Goal: Task Accomplishment & Management: Complete application form

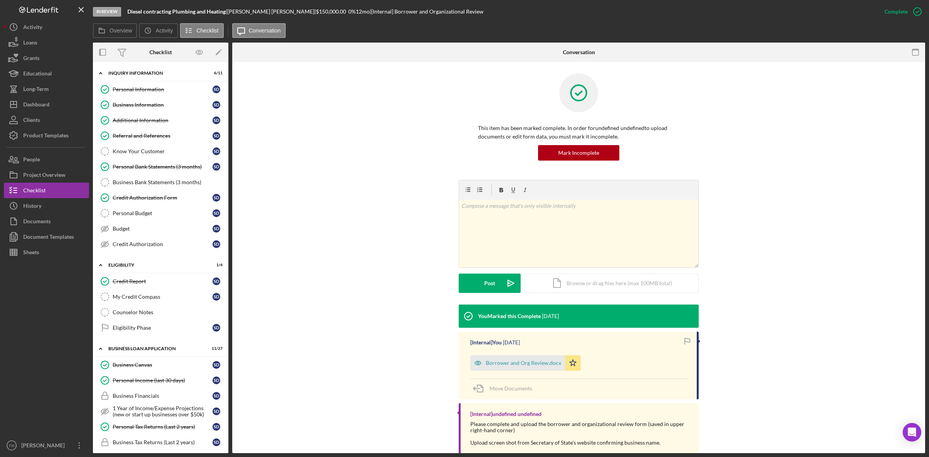
scroll to position [38, 0]
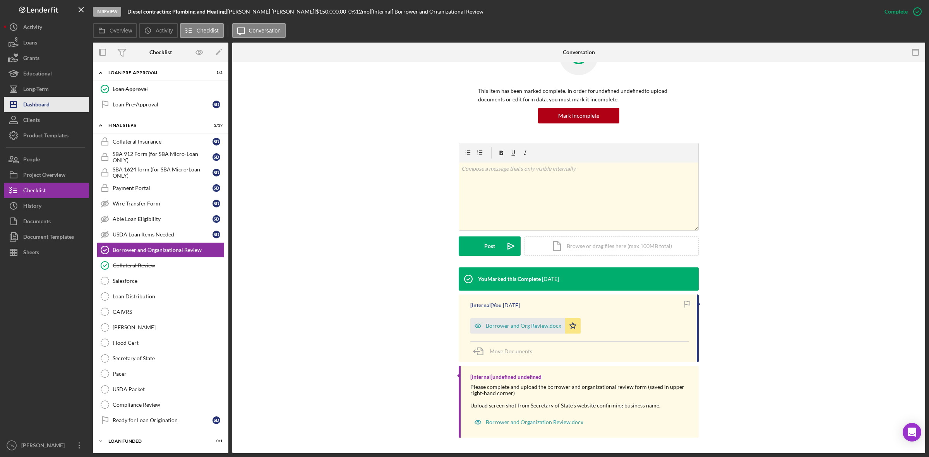
click at [41, 105] on div "Dashboard" at bounding box center [36, 105] width 26 height 17
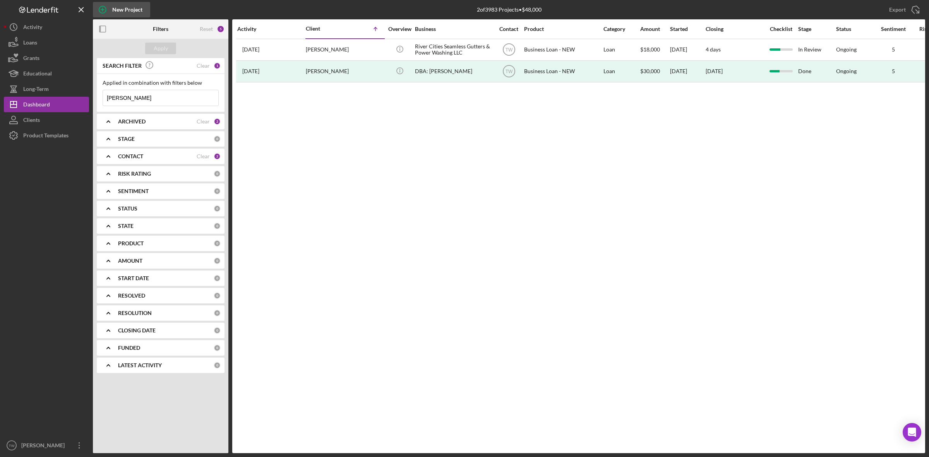
click at [128, 6] on div "New Project" at bounding box center [127, 9] width 30 height 15
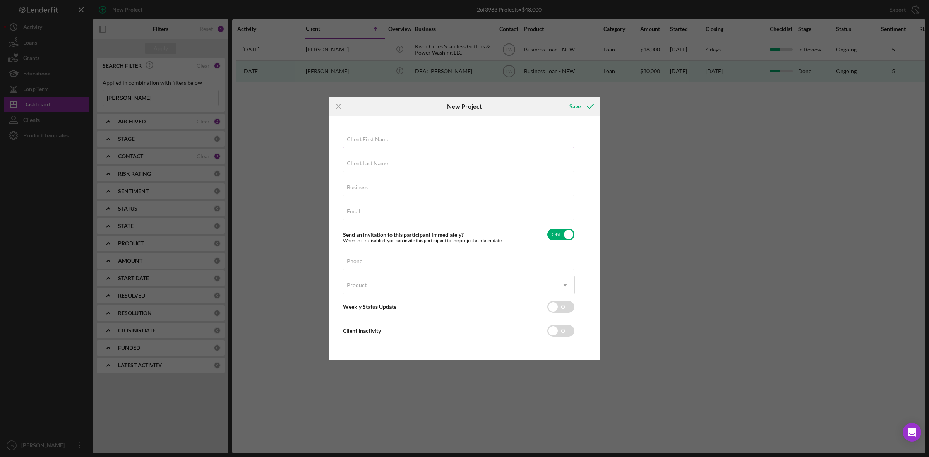
click at [415, 137] on div "Client First Name Required" at bounding box center [459, 139] width 232 height 19
type input "[PERSON_NAME]"
click at [454, 163] on input "Henryq" at bounding box center [459, 163] width 232 height 19
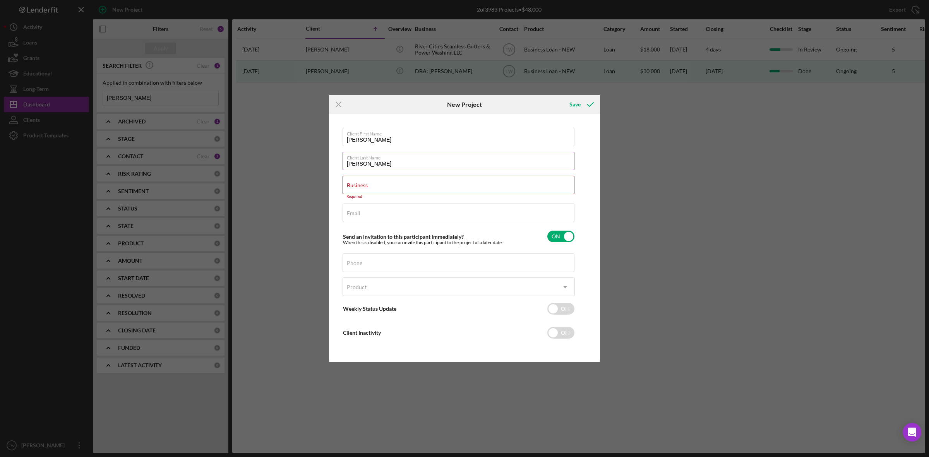
type input "[PERSON_NAME]"
paste input "AXESS NETWORK, LLC"
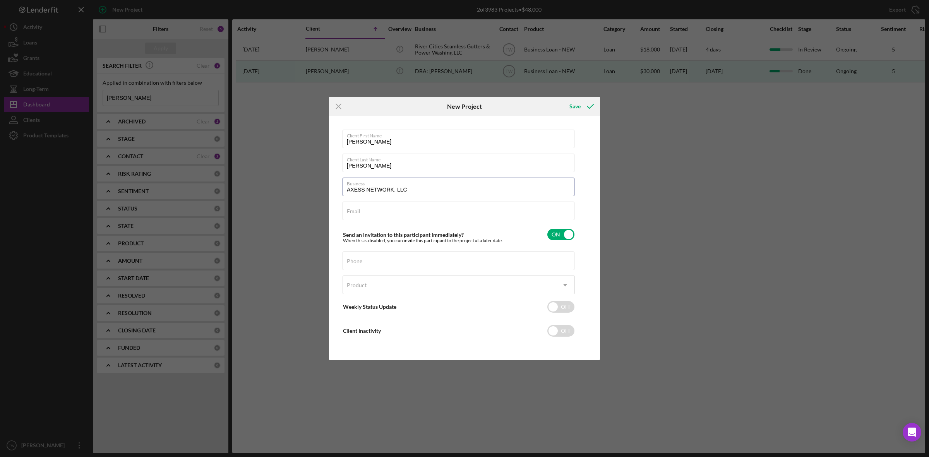
type input "AXESS NETWORK, LLC"
click at [415, 211] on div "Email Required" at bounding box center [459, 211] width 232 height 19
paste input "[PERSON_NAME] <[PERSON_NAME][EMAIL_ADDRESS][DOMAIN_NAME]>"
click at [379, 211] on input "[PERSON_NAME] <[PERSON_NAME][EMAIL_ADDRESS]" at bounding box center [459, 211] width 232 height 19
type input "[EMAIL_ADDRESS]"
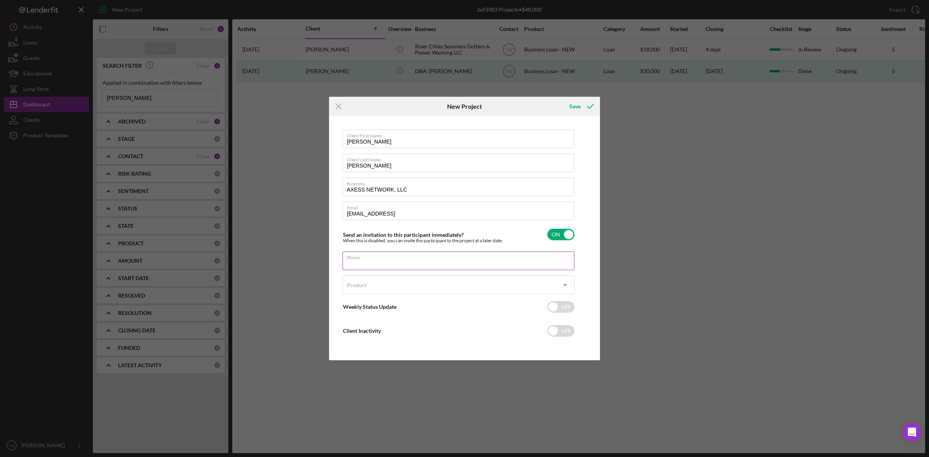
click at [422, 266] on input "Phone" at bounding box center [459, 261] width 232 height 19
type input "[PHONE_NUMBER]"
click at [418, 281] on div "Product" at bounding box center [449, 285] width 213 height 18
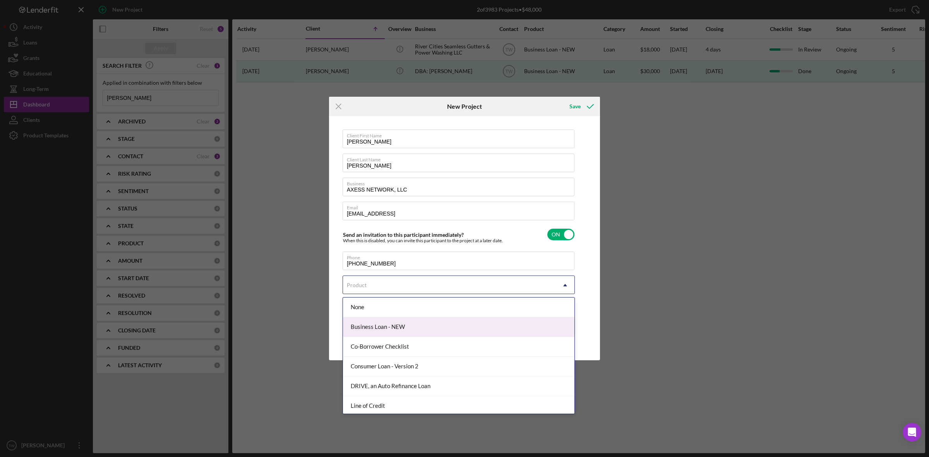
click at [414, 325] on div "Business Loan - NEW" at bounding box center [458, 327] width 231 height 20
checkbox input "true"
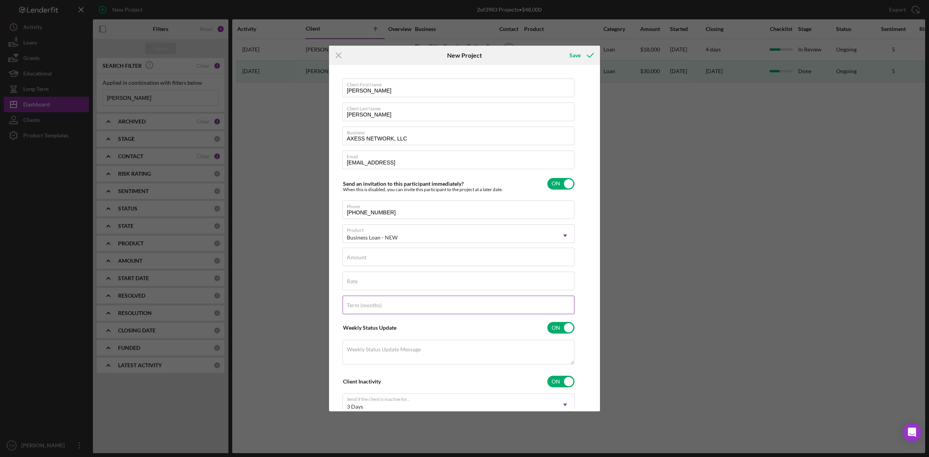
scroll to position [53, 0]
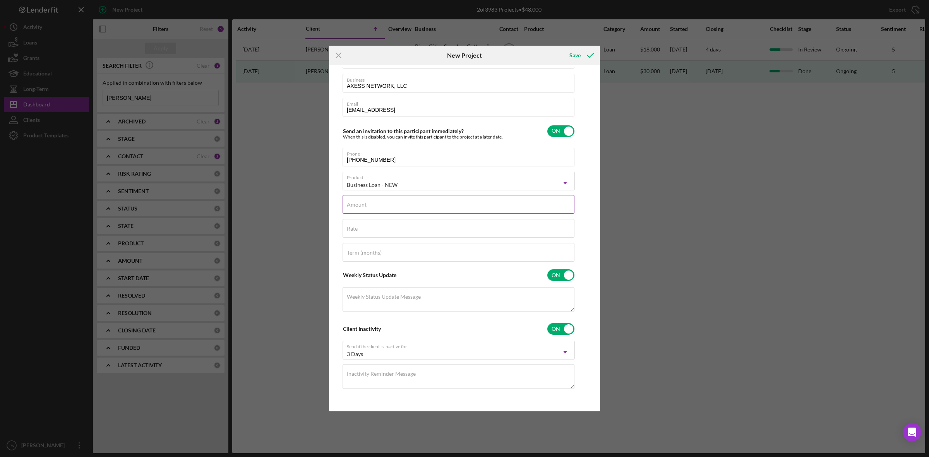
click at [413, 205] on input "Amount" at bounding box center [459, 204] width 232 height 19
type input "$35,000"
type input "12.000%"
type input "84"
click at [560, 127] on input "checkbox" at bounding box center [560, 131] width 27 height 12
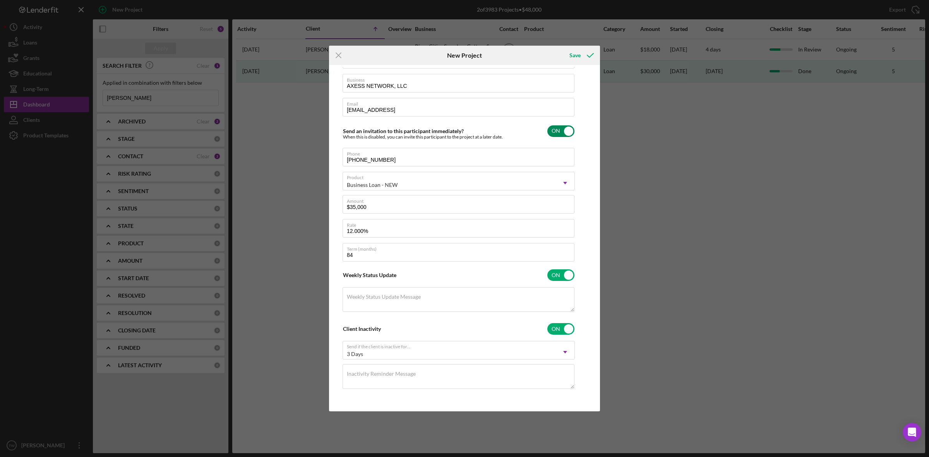
checkbox input "false"
click at [562, 277] on input "checkbox" at bounding box center [560, 275] width 27 height 12
checkbox input "false"
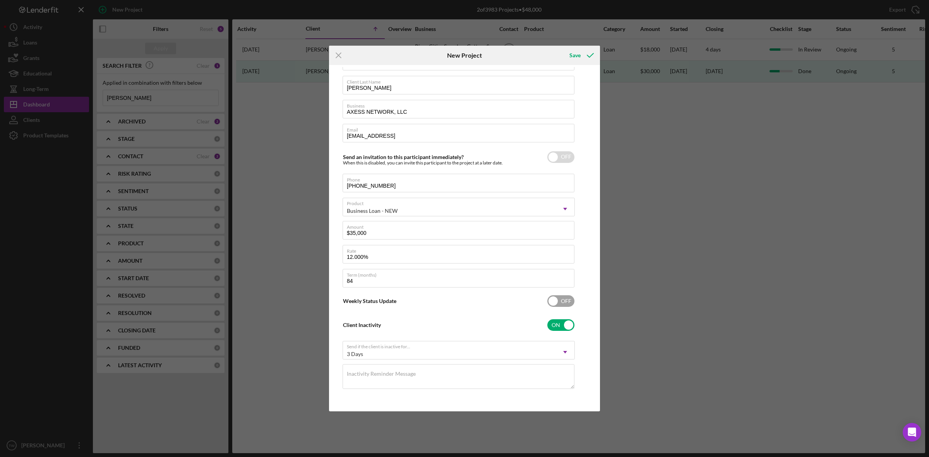
scroll to position [27, 0]
click at [564, 322] on input "checkbox" at bounding box center [560, 325] width 27 height 12
checkbox input "false"
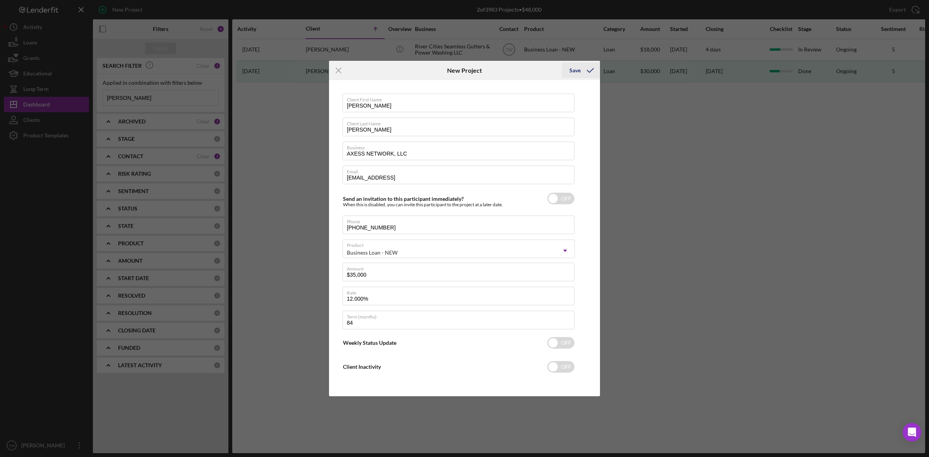
click at [587, 72] on icon "submit" at bounding box center [590, 70] width 19 height 19
checkbox input "true"
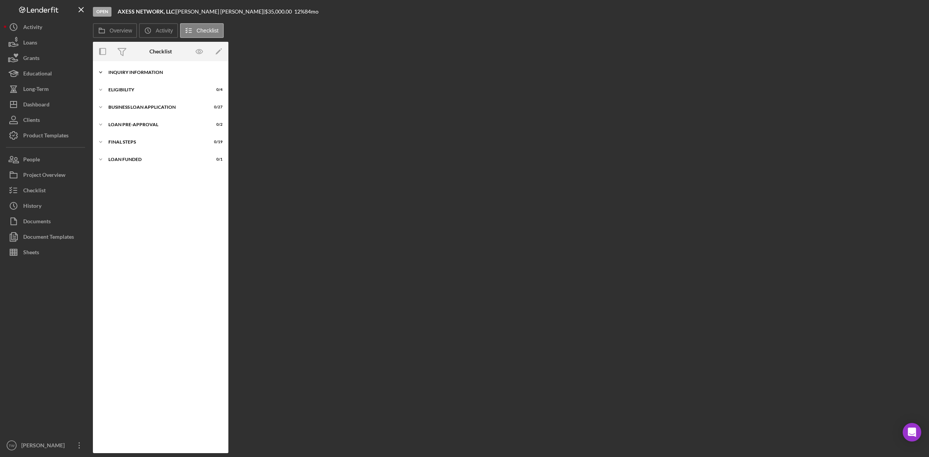
click at [149, 72] on div "INQUIRY INFORMATION" at bounding box center [163, 72] width 110 height 5
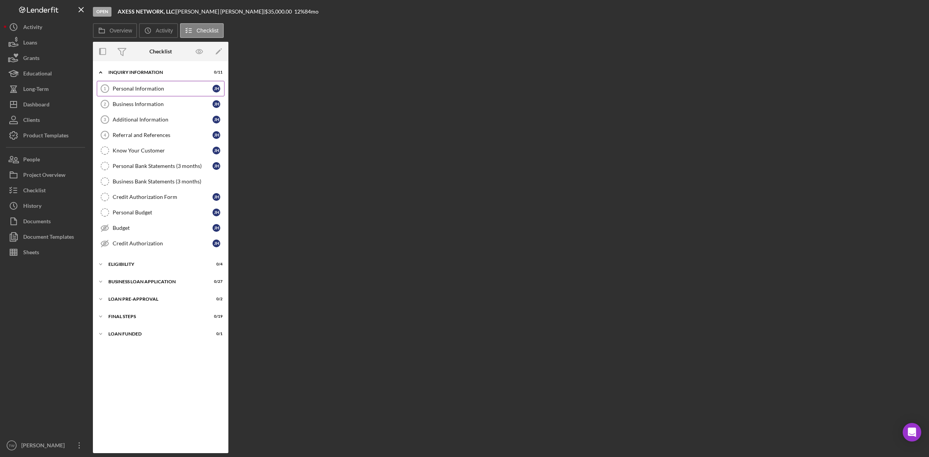
click at [168, 86] on div "Personal Information" at bounding box center [163, 89] width 100 height 6
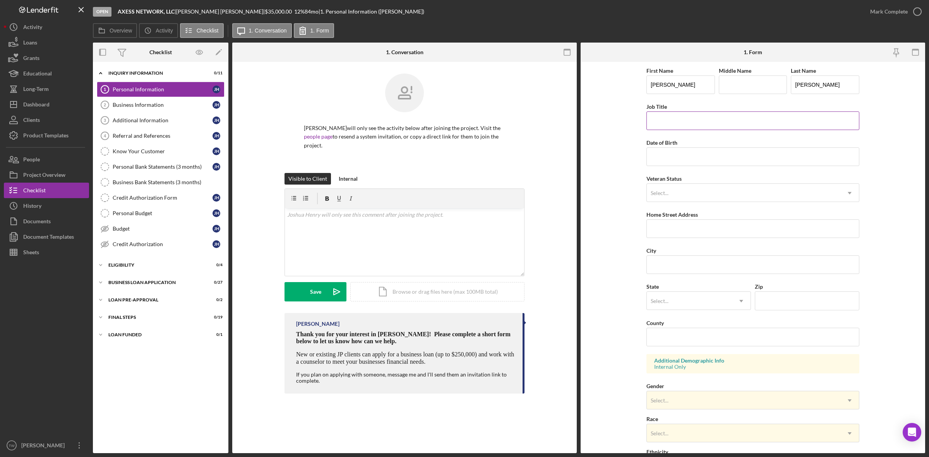
click at [690, 129] on input "Job Title" at bounding box center [752, 120] width 213 height 19
type input "owner"
type input "[DATE]"
click at [713, 204] on div "First Name [PERSON_NAME] Middle Name Last Name [PERSON_NAME] Title owner Date o…" at bounding box center [752, 312] width 213 height 492
click at [709, 195] on div "Select..." at bounding box center [744, 193] width 194 height 18
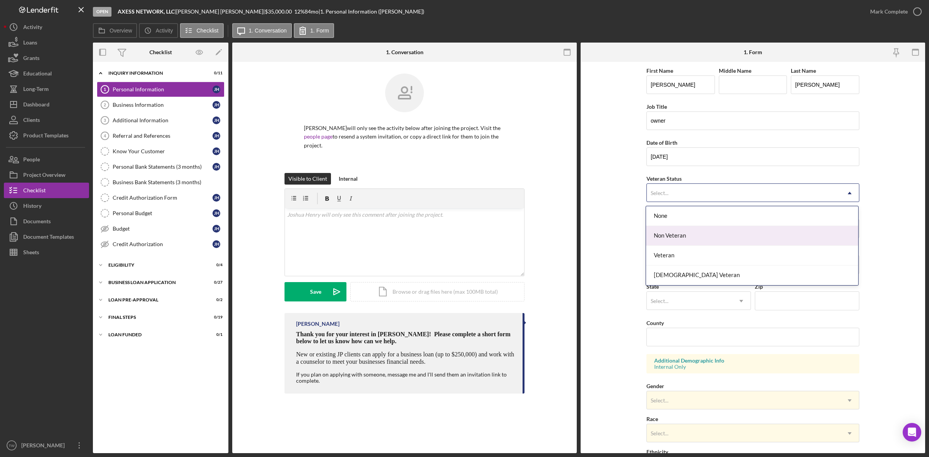
click at [693, 237] on div "Non Veteran" at bounding box center [752, 236] width 212 height 20
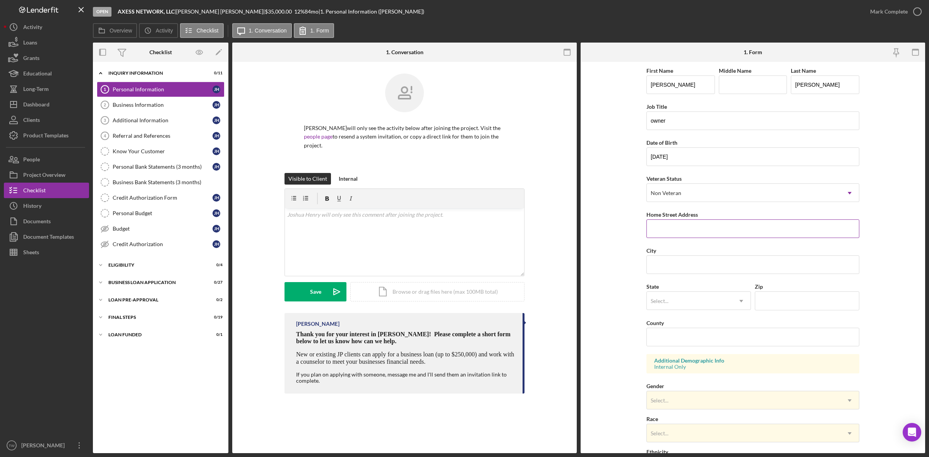
click at [691, 236] on input "Home Street Address" at bounding box center [752, 228] width 213 height 19
type input "[STREET_ADDRESS]"
type input "[PERSON_NAME]"
type input "il"
type input "62097"
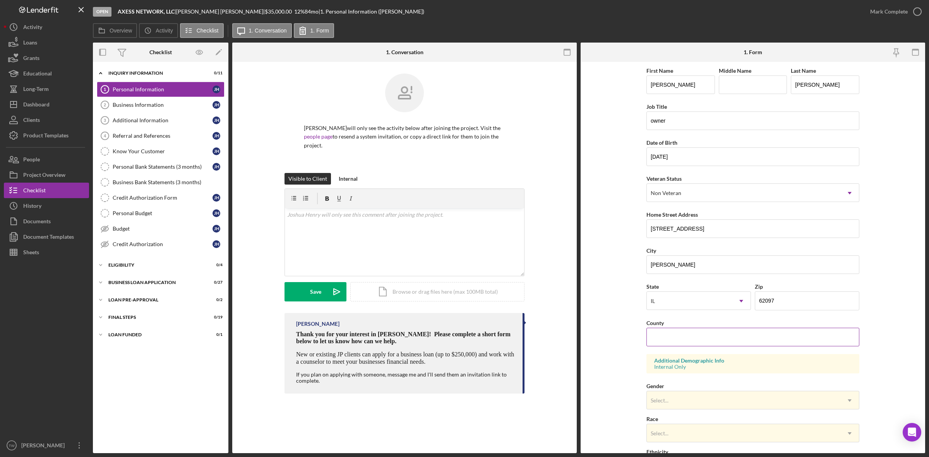
click at [767, 341] on input "County" at bounding box center [752, 337] width 213 height 19
type input "madison"
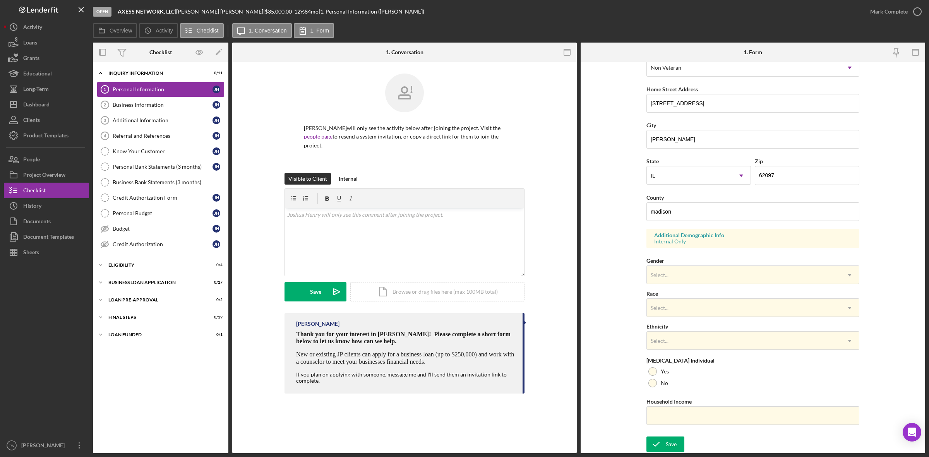
click at [694, 261] on div "Gender Select... Icon/Dropdown Arrow" at bounding box center [752, 270] width 213 height 28
click at [680, 270] on div "Select..." at bounding box center [744, 275] width 194 height 18
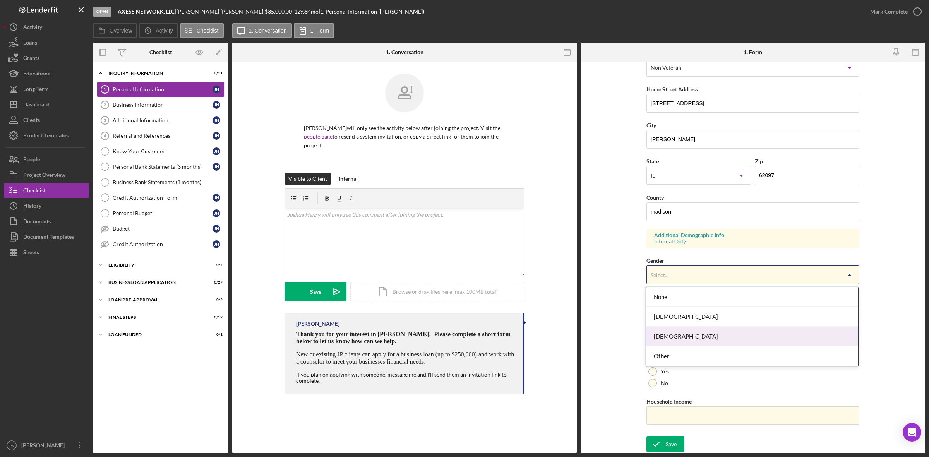
click at [674, 335] on div "[DEMOGRAPHIC_DATA]" at bounding box center [752, 337] width 212 height 20
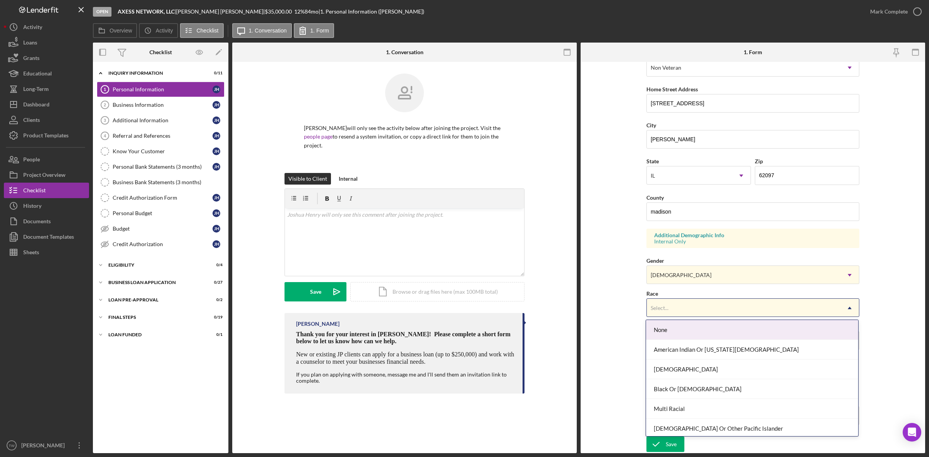
click at [683, 307] on div "Select..." at bounding box center [744, 308] width 194 height 18
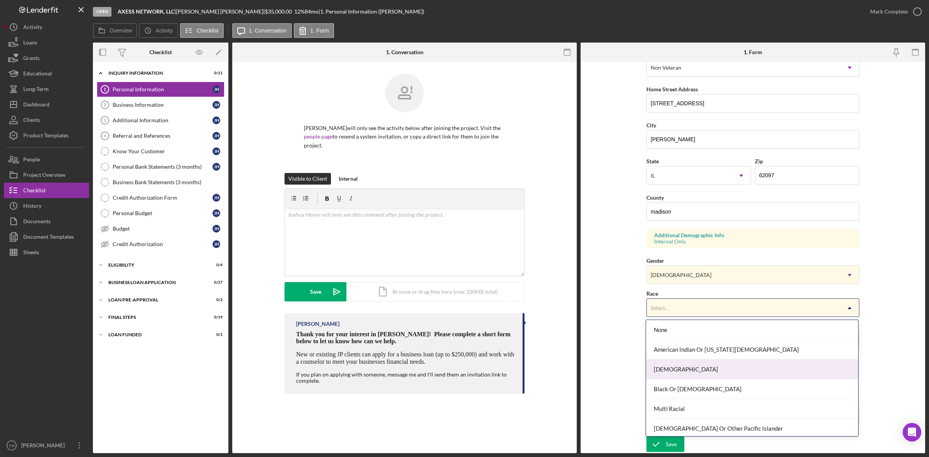
scroll to position [43, 0]
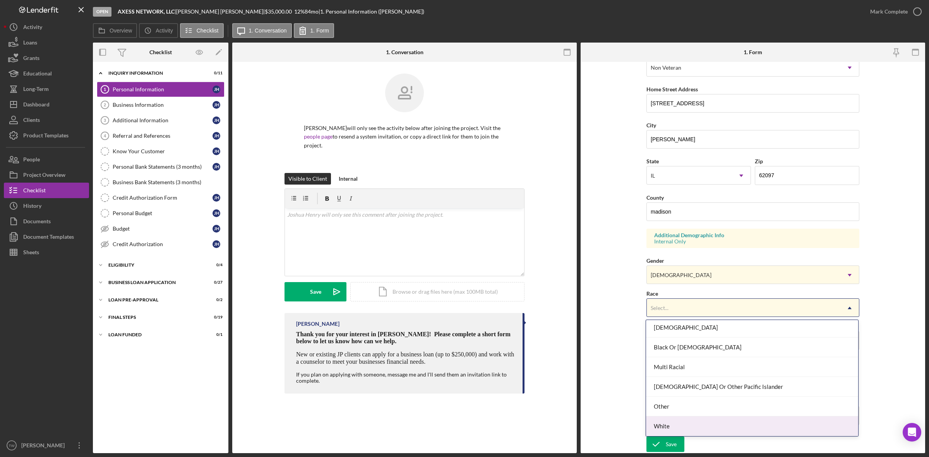
click at [694, 426] on div "White" at bounding box center [752, 426] width 212 height 20
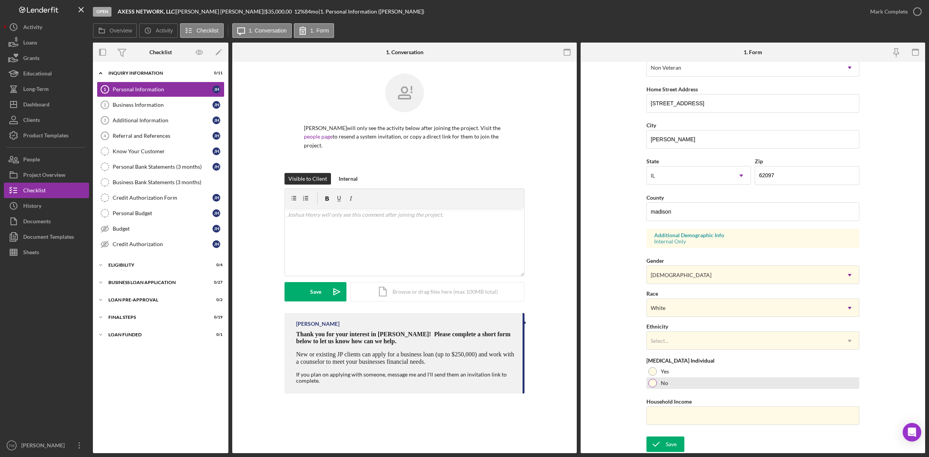
click at [666, 387] on div "No" at bounding box center [752, 383] width 213 height 12
click at [686, 338] on div "Select..." at bounding box center [744, 341] width 194 height 18
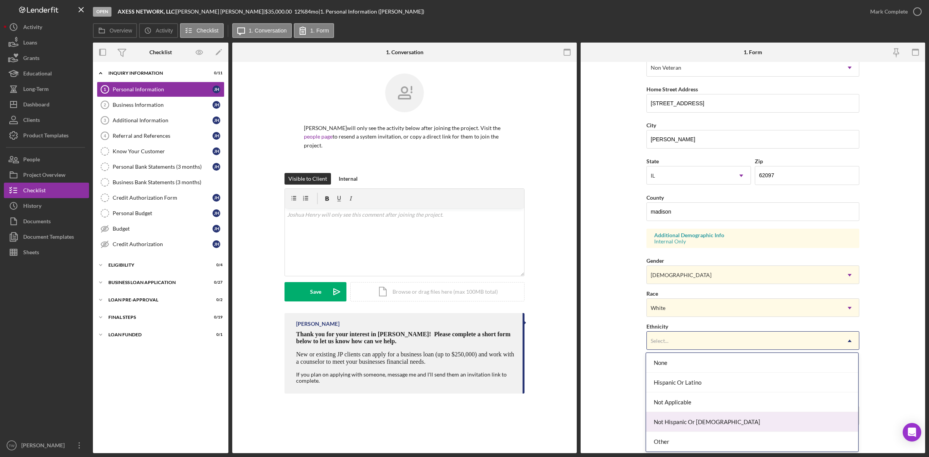
click at [678, 421] on div "Not Hispanic Or [DEMOGRAPHIC_DATA]" at bounding box center [752, 422] width 212 height 20
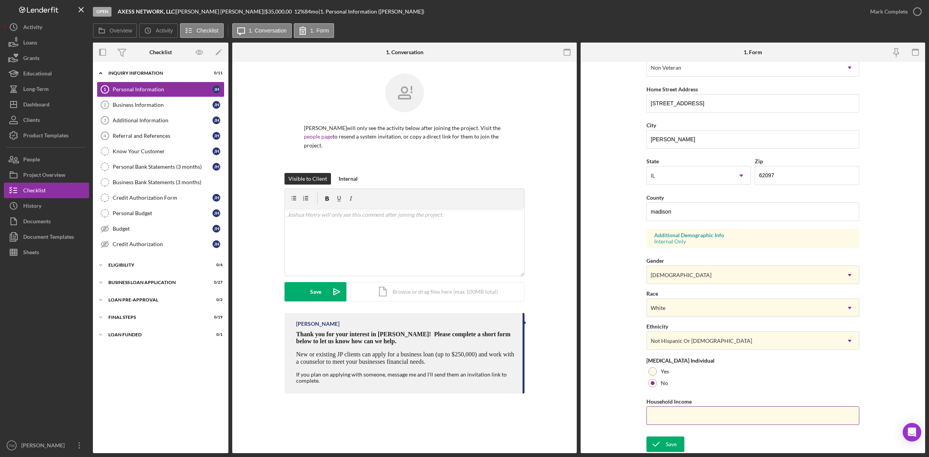
click at [679, 419] on input "Household Income" at bounding box center [752, 415] width 213 height 19
type input "$100,000"
click at [661, 444] on icon "submit" at bounding box center [655, 444] width 19 height 19
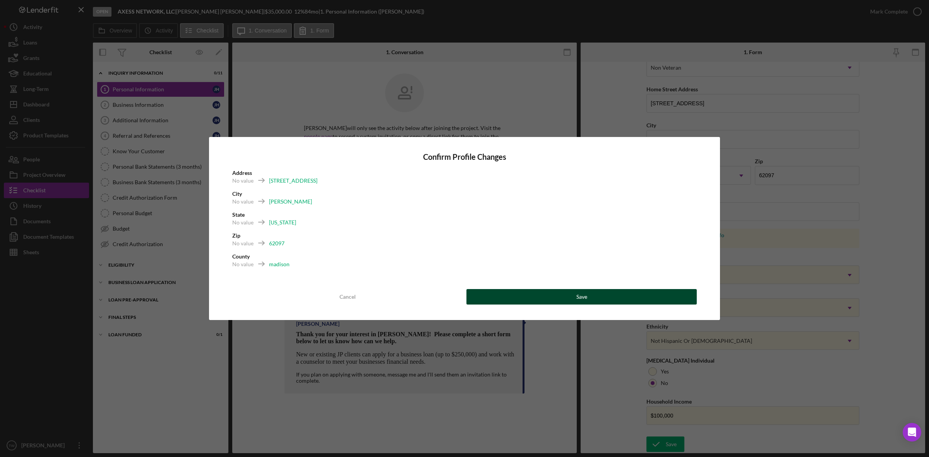
click at [599, 297] on button "Save" at bounding box center [581, 296] width 230 height 15
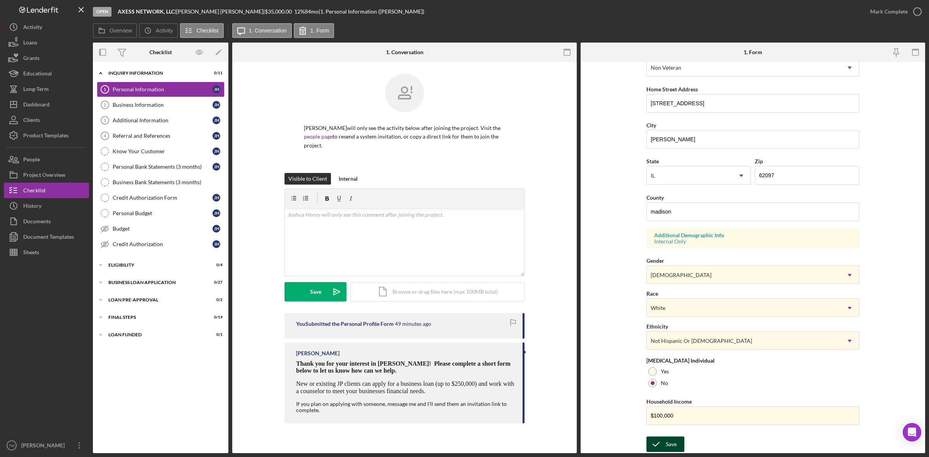
click at [660, 447] on icon "submit" at bounding box center [655, 444] width 19 height 19
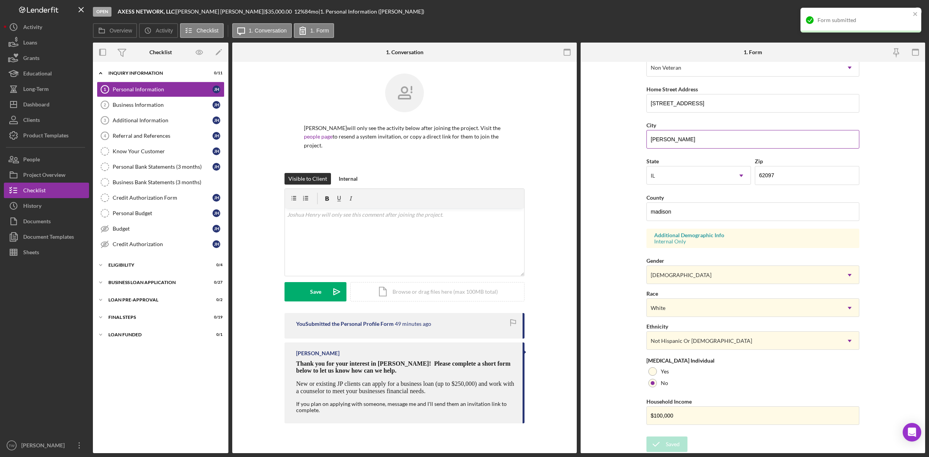
scroll to position [0, 0]
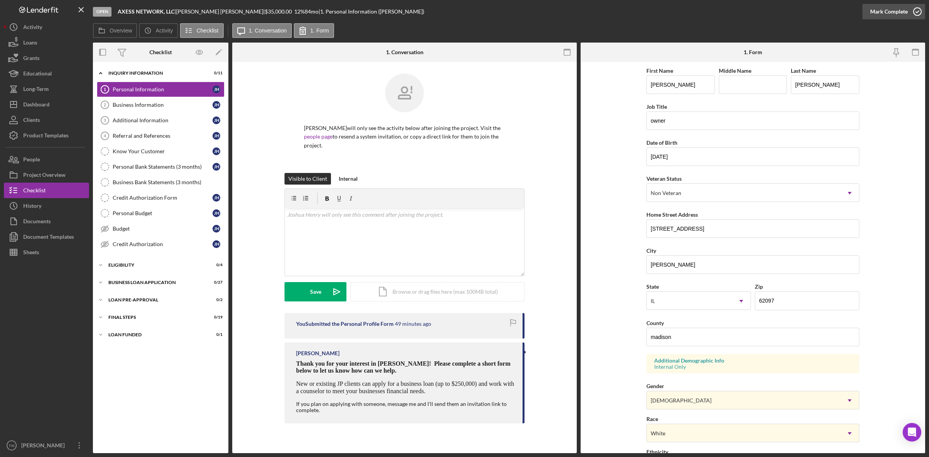
click at [879, 15] on div "Mark Complete" at bounding box center [889, 11] width 38 height 15
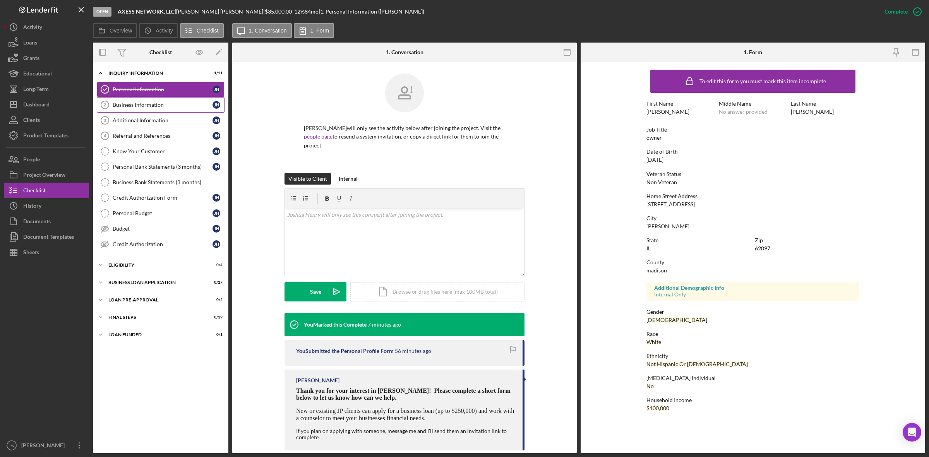
click at [170, 99] on link "Business Information 2 Business Information [PERSON_NAME]" at bounding box center [161, 104] width 128 height 15
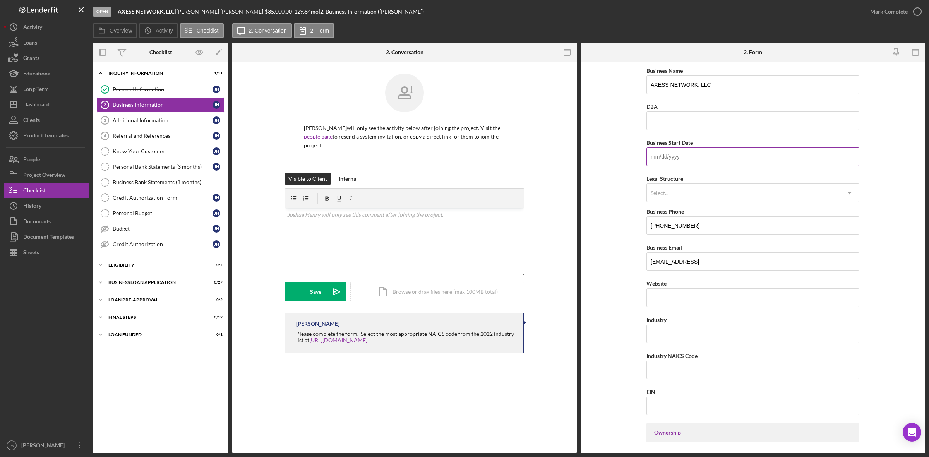
click at [765, 158] on input "Business Start Date" at bounding box center [752, 156] width 213 height 19
type input "[DATE]"
click at [711, 200] on div "Select..." at bounding box center [744, 193] width 194 height 18
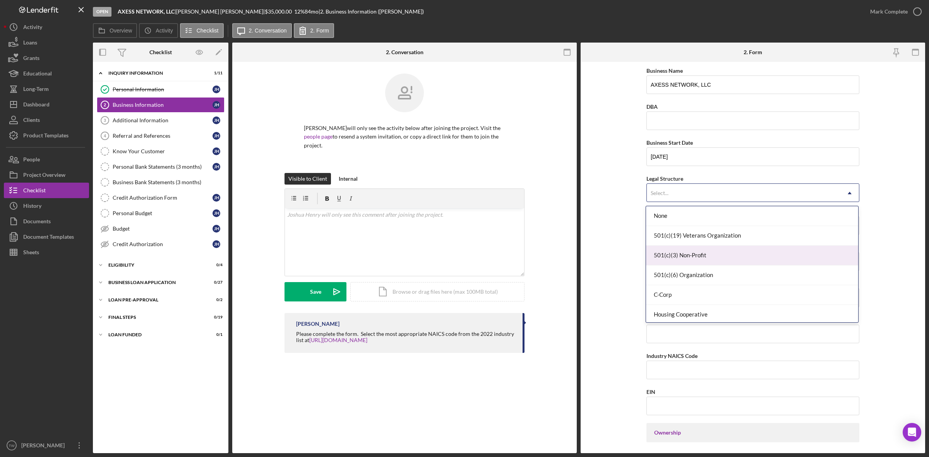
click at [705, 259] on div "501(c)(3) Non-Profit" at bounding box center [752, 256] width 212 height 20
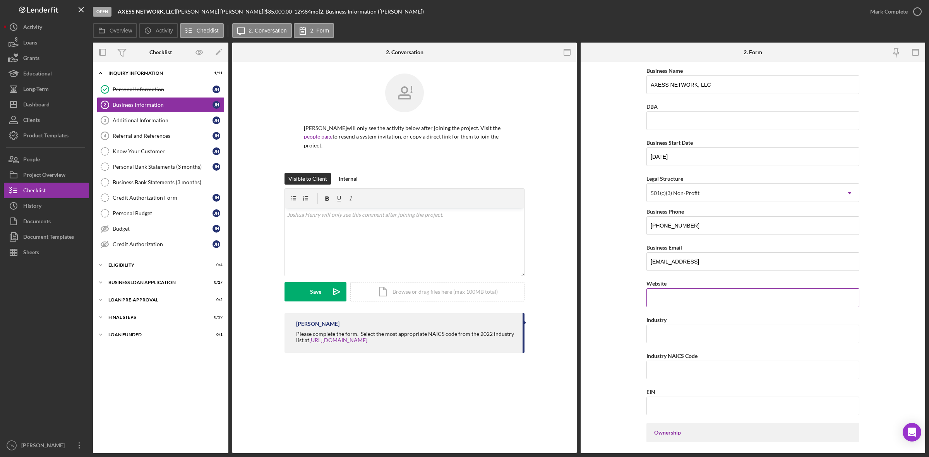
click at [720, 297] on input "Website" at bounding box center [752, 297] width 213 height 19
click at [713, 333] on input "Industry" at bounding box center [752, 334] width 213 height 19
click at [659, 378] on input "Industry NAICS Code" at bounding box center [752, 370] width 213 height 19
click at [665, 339] on input "Industry" at bounding box center [752, 334] width 213 height 19
type input "[DEMOGRAPHIC_DATA]"
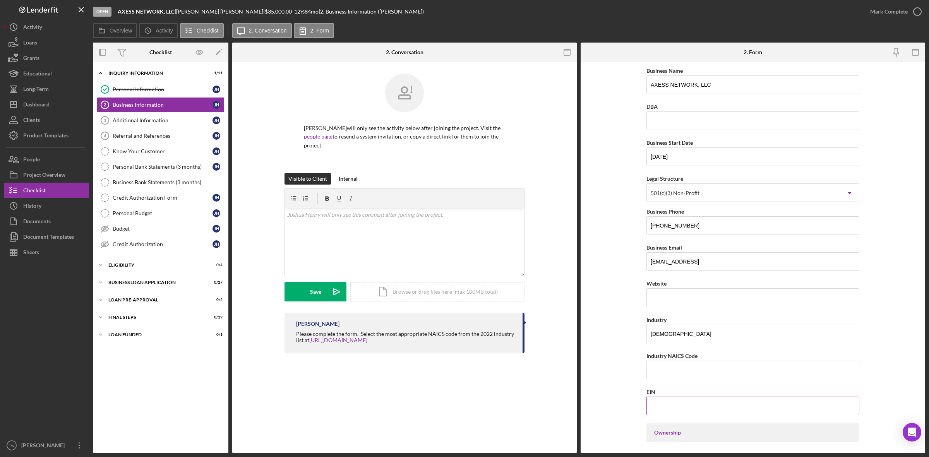
click at [673, 399] on input "EIN" at bounding box center [752, 406] width 213 height 19
click at [687, 365] on input "Industry NAICS Code" at bounding box center [752, 370] width 213 height 19
paste input "813110"
type input "813110"
click at [698, 404] on input "EIN" at bounding box center [752, 406] width 213 height 19
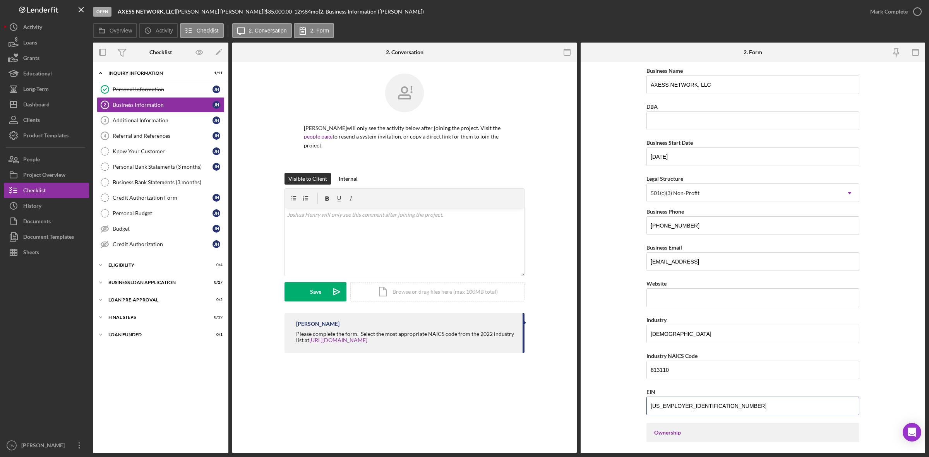
scroll to position [97, 0]
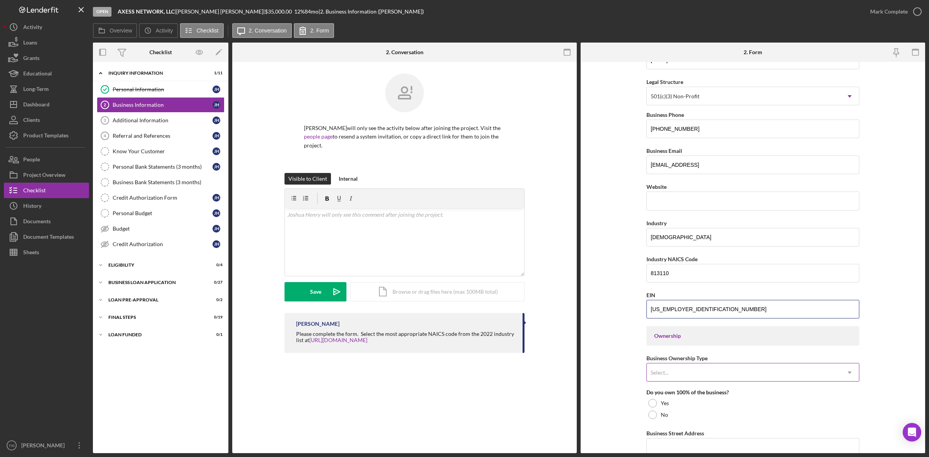
type input "[US_EMPLOYER_IDENTIFICATION_NUMBER]"
click at [705, 371] on div "Select..." at bounding box center [744, 373] width 194 height 18
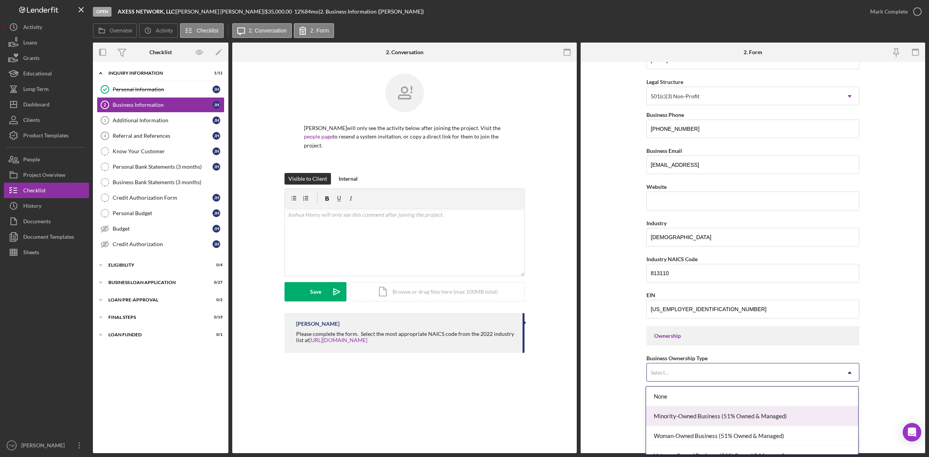
click at [701, 418] on div "Minority-Owned Business (51% Owned & Managed)" at bounding box center [752, 416] width 212 height 20
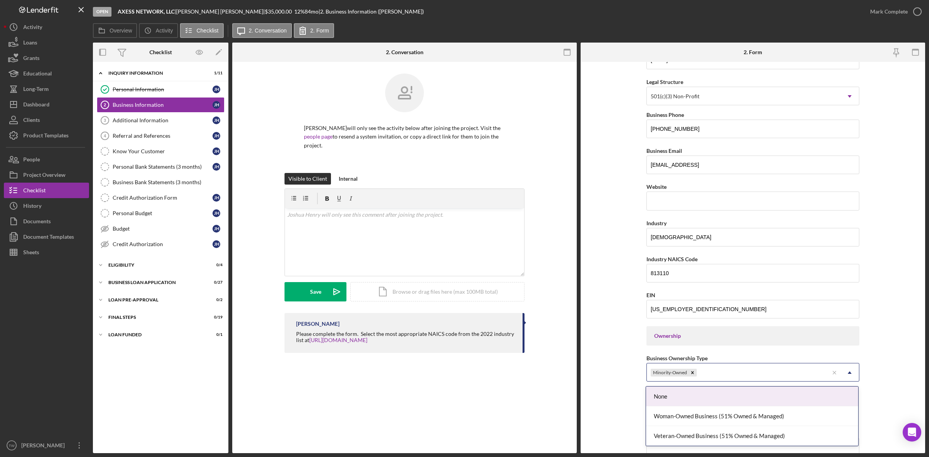
click at [701, 379] on div "Minority-Owned" at bounding box center [738, 373] width 182 height 18
click at [683, 398] on div "None" at bounding box center [752, 397] width 212 height 20
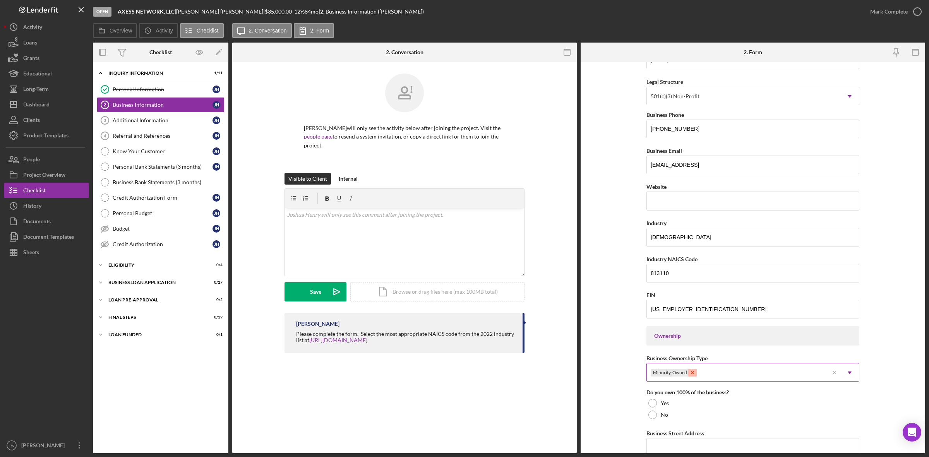
click at [692, 375] on icon "Remove Minority-Owned" at bounding box center [692, 372] width 5 height 5
click at [692, 375] on div "Select..." at bounding box center [744, 373] width 194 height 18
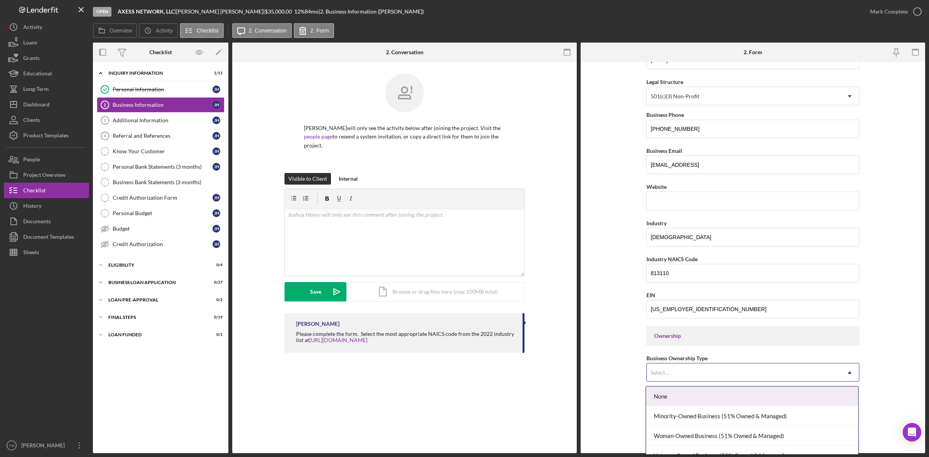
click at [675, 398] on div "None" at bounding box center [752, 397] width 212 height 20
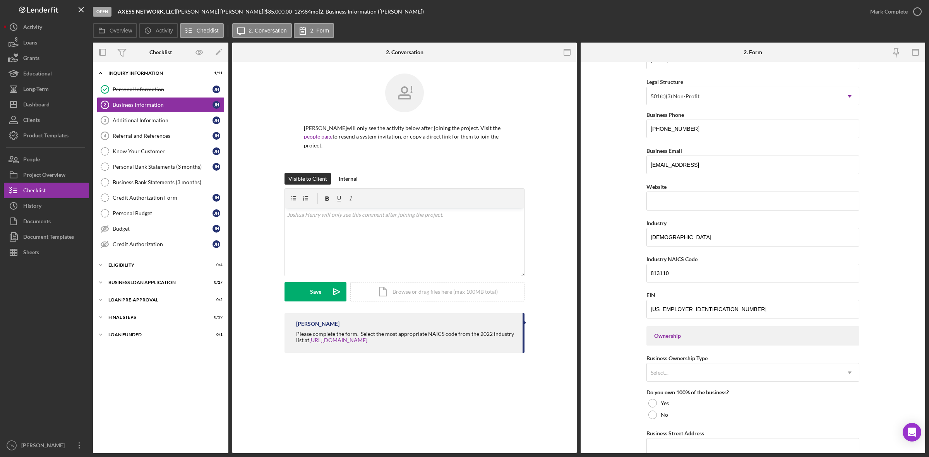
scroll to position [194, 0]
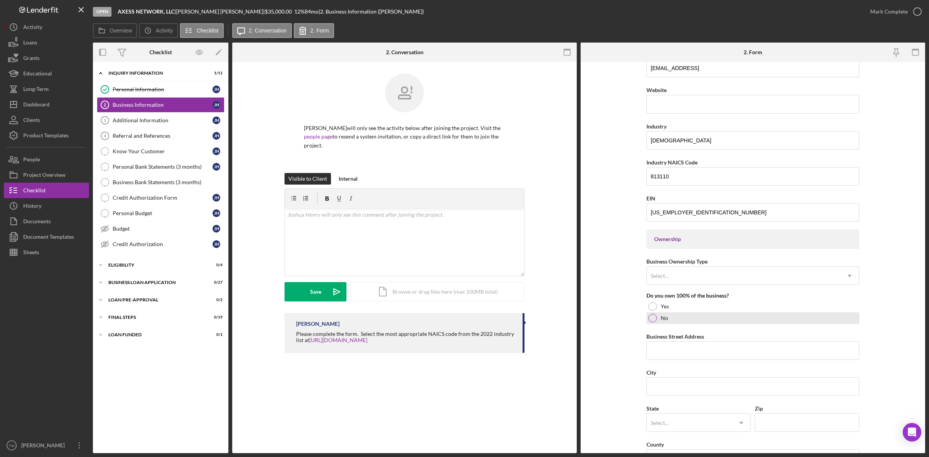
click at [656, 322] on div "No" at bounding box center [752, 318] width 213 height 12
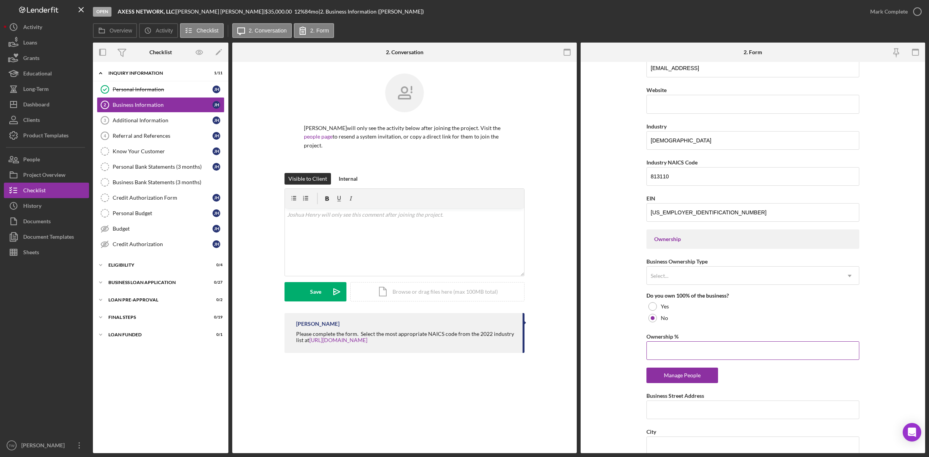
click at [664, 353] on input "Ownership %" at bounding box center [752, 350] width 213 height 19
click at [657, 305] on div "Yes" at bounding box center [752, 307] width 213 height 12
click at [672, 349] on input "Business Street Address" at bounding box center [752, 350] width 213 height 19
paste input "[STREET_ADDRESS][PERSON_NAME][PERSON_NAME]"
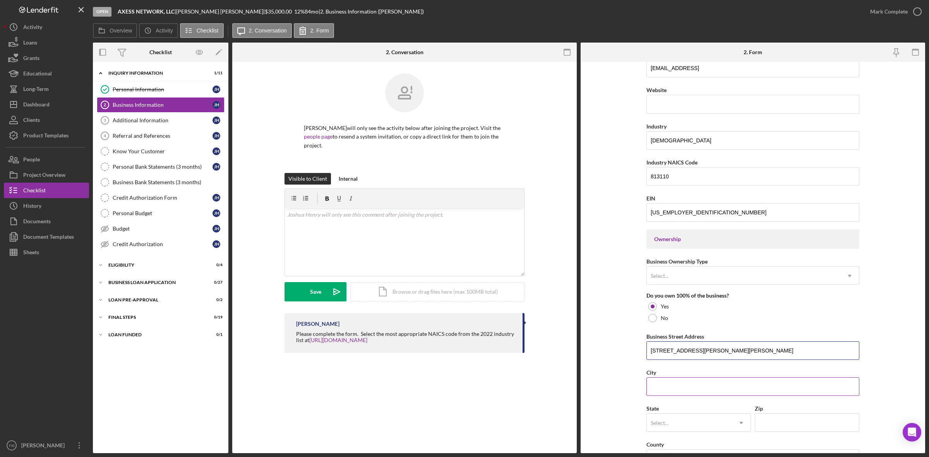
type input "[STREET_ADDRESS][PERSON_NAME][PERSON_NAME]"
drag, startPoint x: 677, startPoint y: 391, endPoint x: 685, endPoint y: 387, distance: 9.0
click at [677, 391] on input "City" at bounding box center [752, 386] width 213 height 19
type input "o"
type input "[PERSON_NAME]"
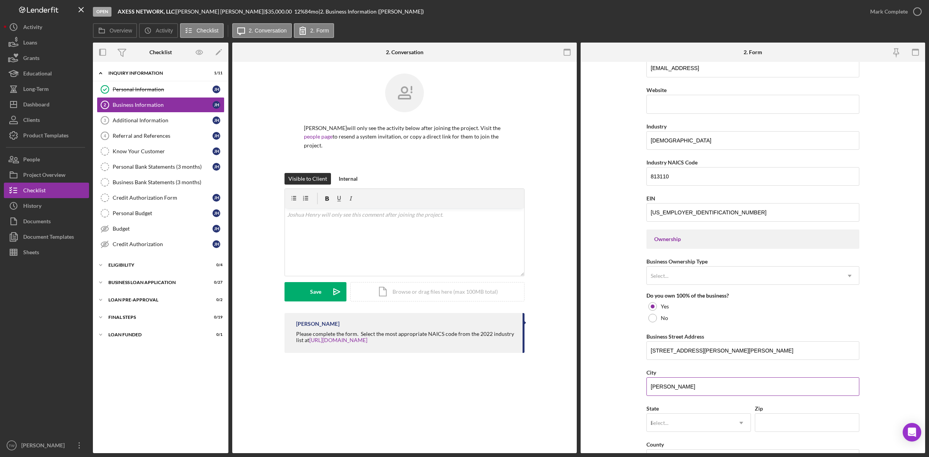
type input "il"
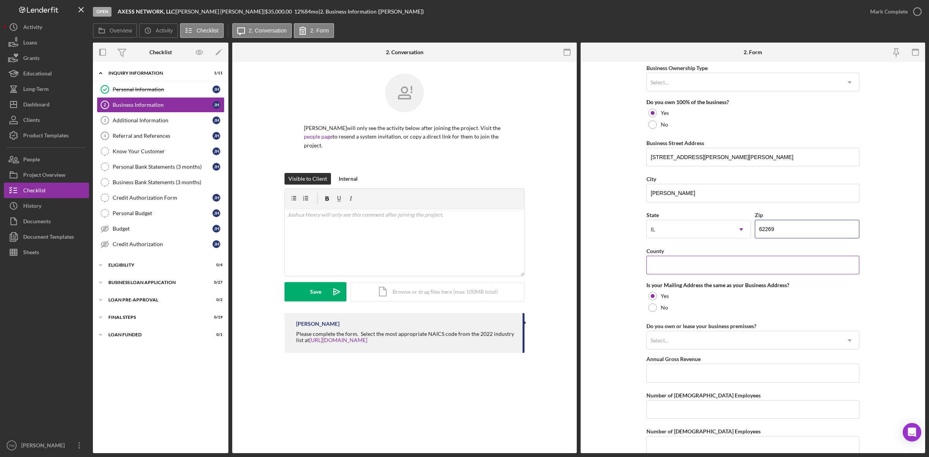
type input "62269"
click at [721, 274] on input "County" at bounding box center [752, 265] width 213 height 19
type input "st. clair"
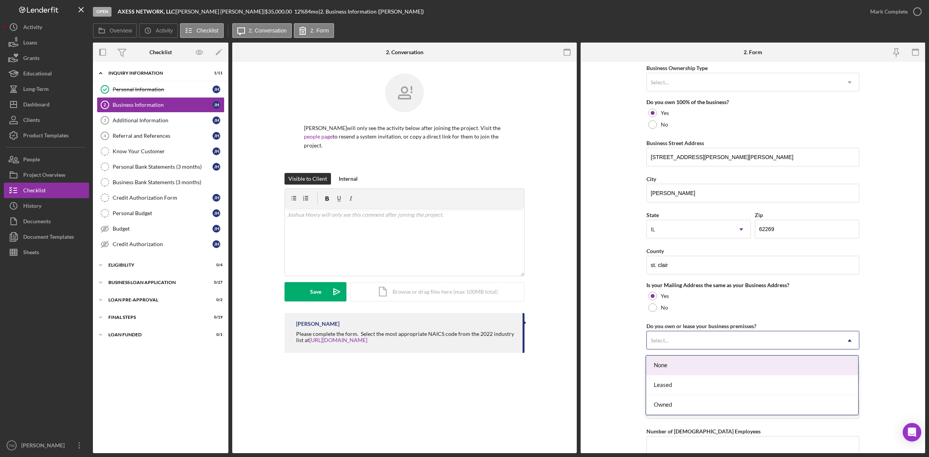
click at [734, 344] on div "Select..." at bounding box center [744, 341] width 194 height 18
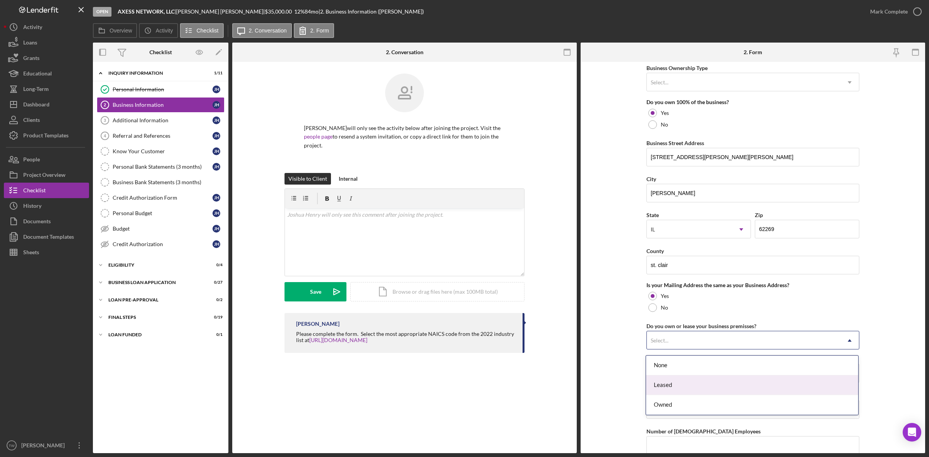
click at [723, 384] on div "Leased" at bounding box center [752, 385] width 212 height 20
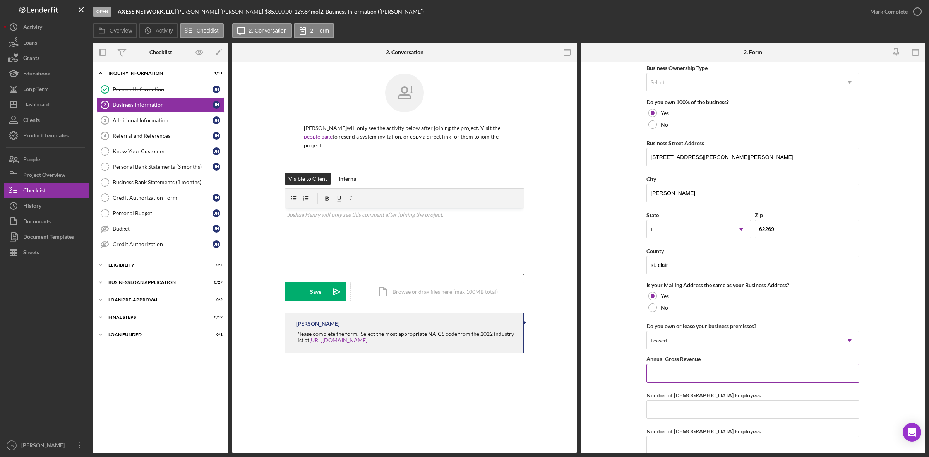
click at [718, 382] on input "Annual Gross Revenue" at bounding box center [752, 373] width 213 height 19
type input "$1,000,000"
click at [711, 416] on input "Number of [DEMOGRAPHIC_DATA] Employees" at bounding box center [752, 409] width 213 height 19
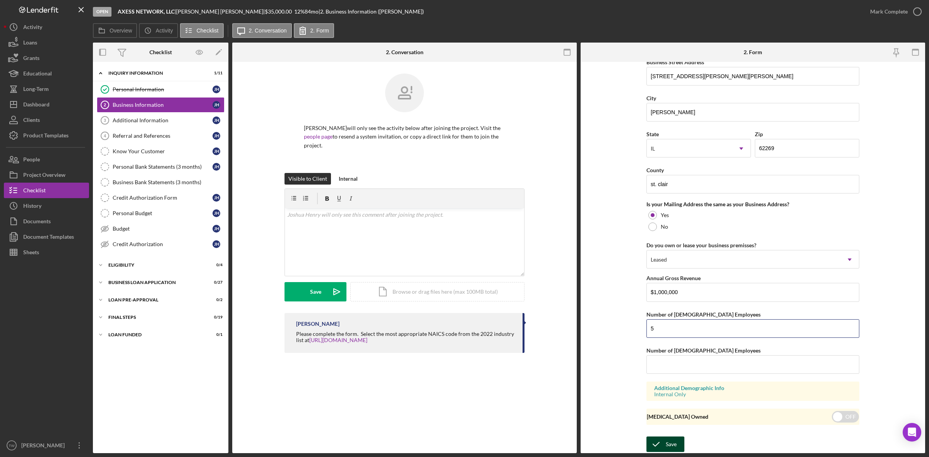
type input "5"
click at [666, 444] on div "Save" at bounding box center [671, 444] width 11 height 15
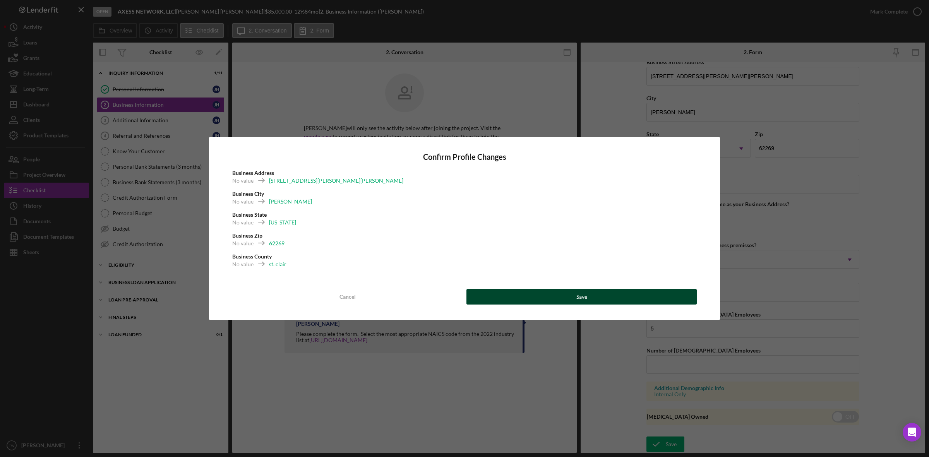
click at [606, 289] on button "Save" at bounding box center [581, 296] width 230 height 15
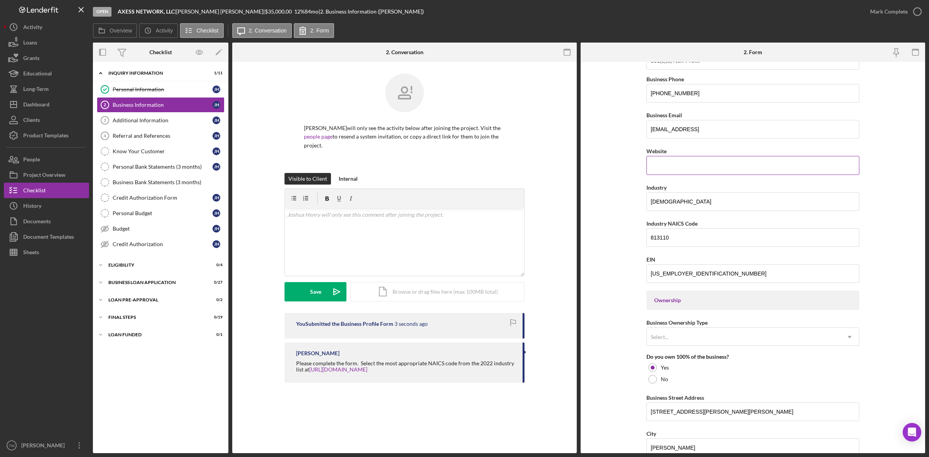
scroll to position [0, 0]
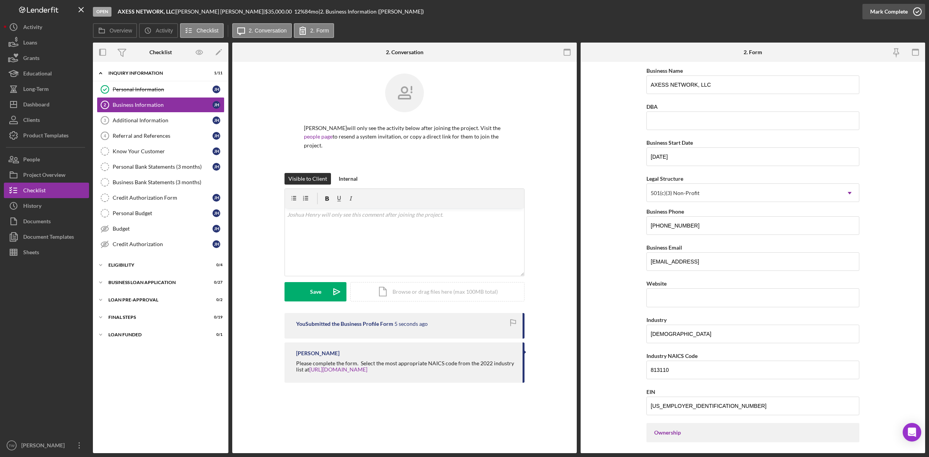
click at [893, 14] on div "Mark Complete" at bounding box center [889, 11] width 38 height 15
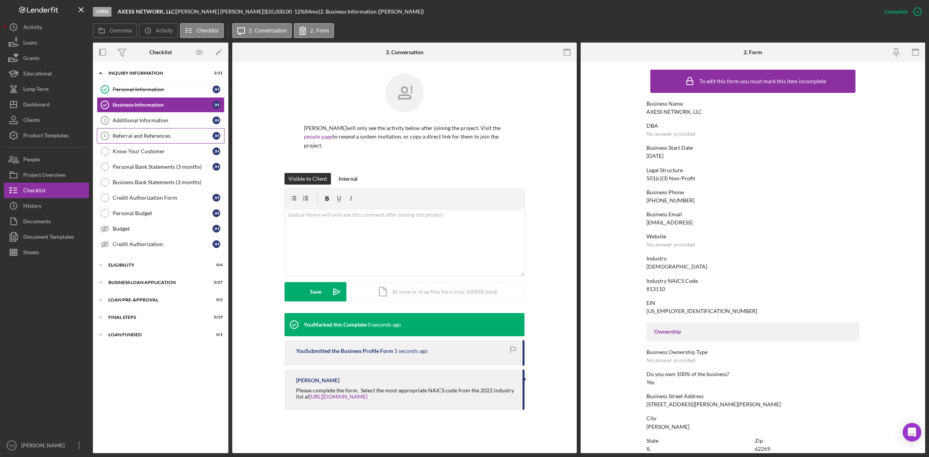
click at [146, 130] on link "Referral and References 4 [PERSON_NAME] and References [PERSON_NAME]" at bounding box center [161, 135] width 128 height 15
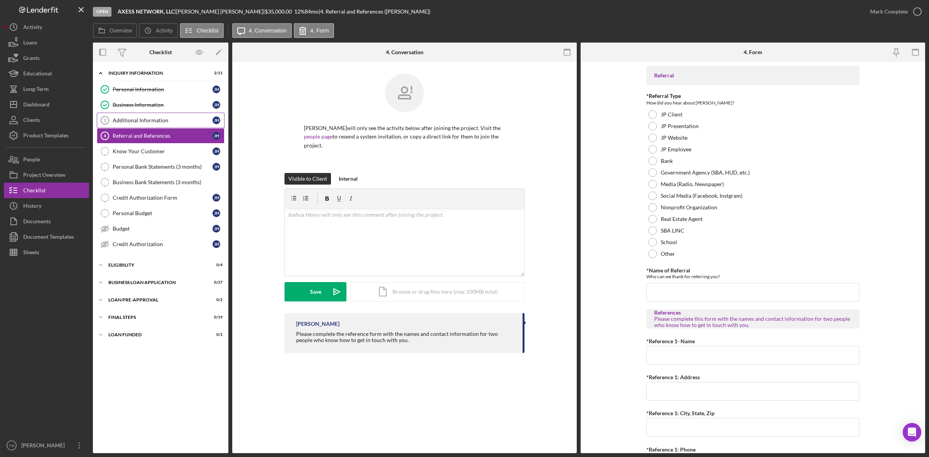
click at [148, 123] on div "Additional Information" at bounding box center [163, 120] width 100 height 6
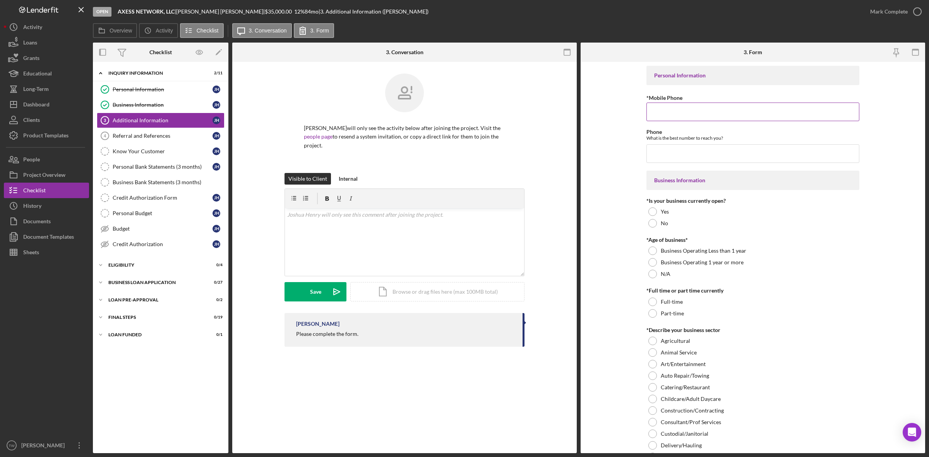
click at [697, 105] on input "*Mobile Phone" at bounding box center [752, 112] width 213 height 19
type input "[PHONE_NUMBER]"
click at [662, 209] on label "Yes" at bounding box center [665, 212] width 8 height 6
click at [654, 260] on div at bounding box center [652, 262] width 9 height 9
click at [661, 313] on label "Part-time" at bounding box center [672, 313] width 23 height 6
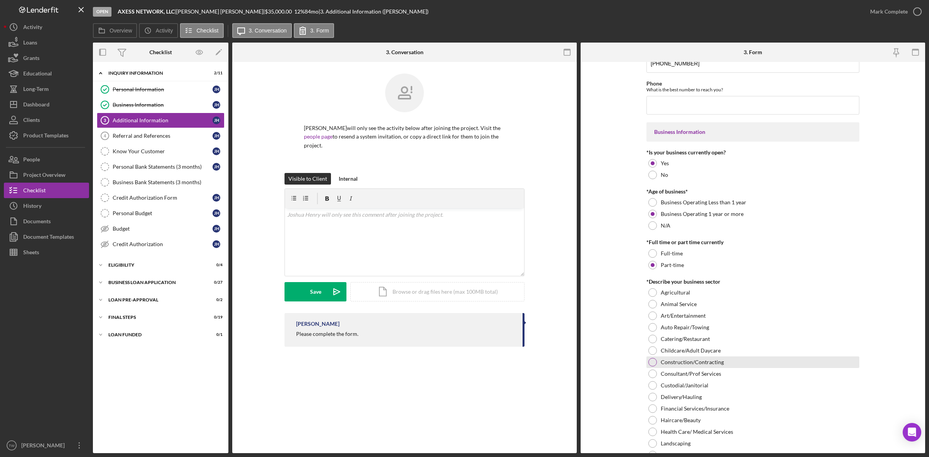
scroll to position [242, 0]
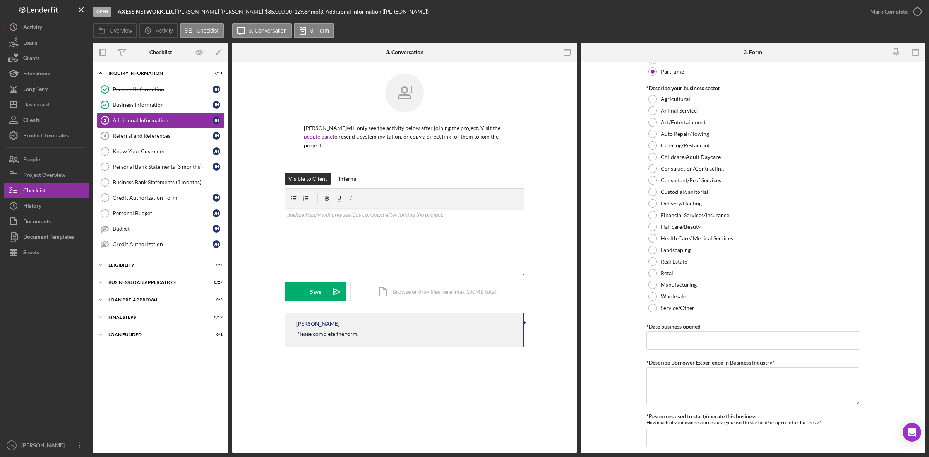
click at [667, 314] on div "Personal Information *Mobile Phone [PHONE_NUMBER] Phone What is the best number…" at bounding box center [752, 383] width 213 height 1119
click at [669, 306] on label "Service/Other" at bounding box center [678, 308] width 34 height 6
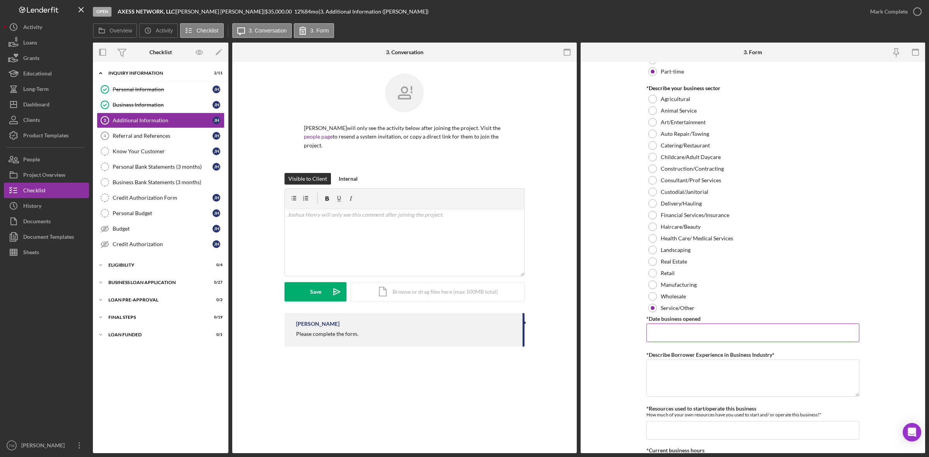
click at [682, 335] on input "*Date business opened" at bounding box center [752, 333] width 213 height 19
type input "[DATE]"
click at [668, 374] on textarea "*Describe Borrower Experience in Business Industry*" at bounding box center [752, 378] width 213 height 37
type textarea "ten years"
type input "$1,000"
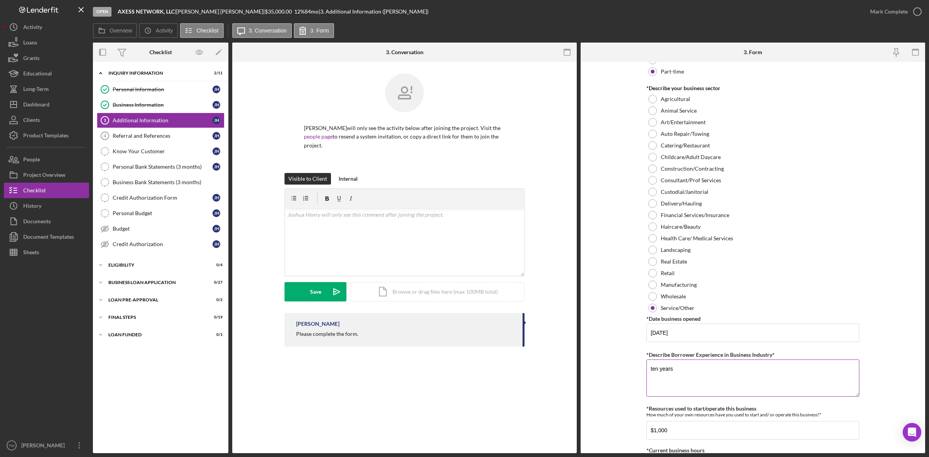
scroll to position [457, 0]
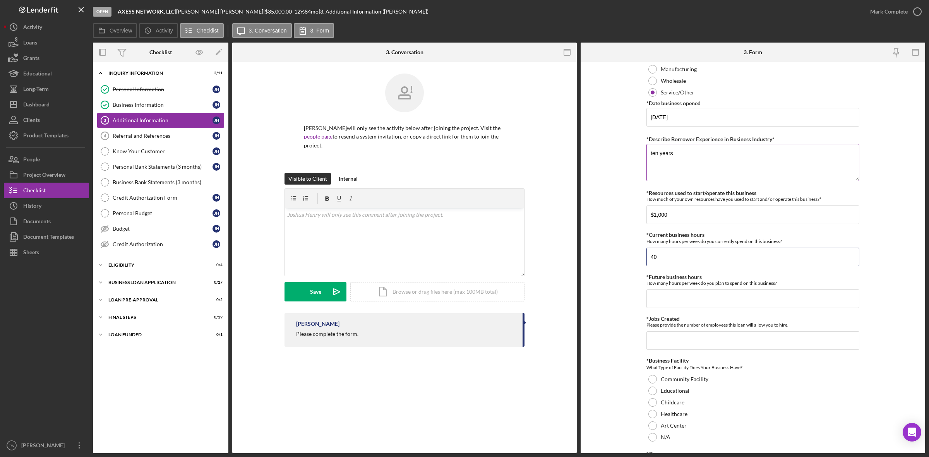
type input "40"
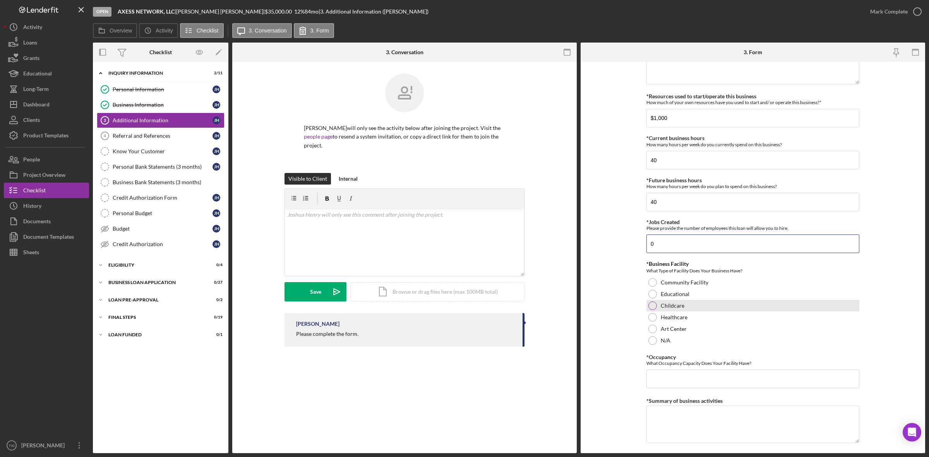
scroll to position [603, 0]
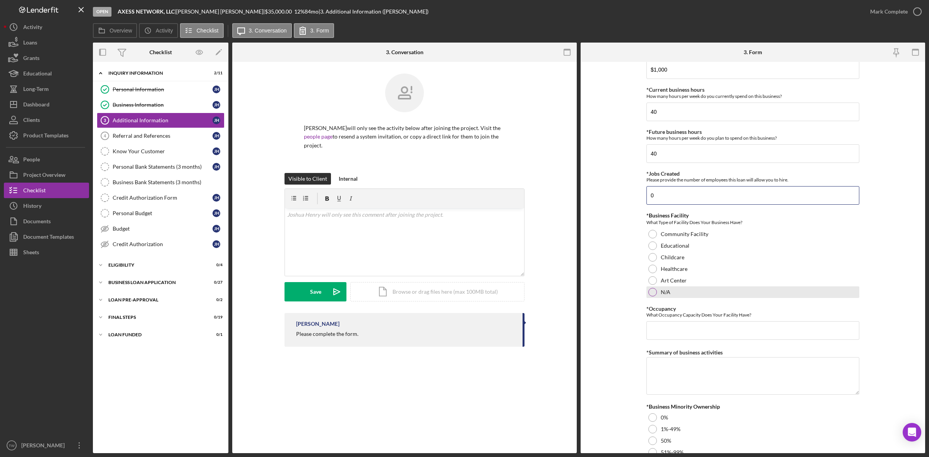
type input "0"
click at [667, 293] on label "N/A" at bounding box center [666, 292] width 10 height 6
click at [674, 336] on input "*Occupancy" at bounding box center [752, 330] width 213 height 19
type input "100"
click at [673, 379] on textarea "*Summary of business activities" at bounding box center [752, 375] width 213 height 37
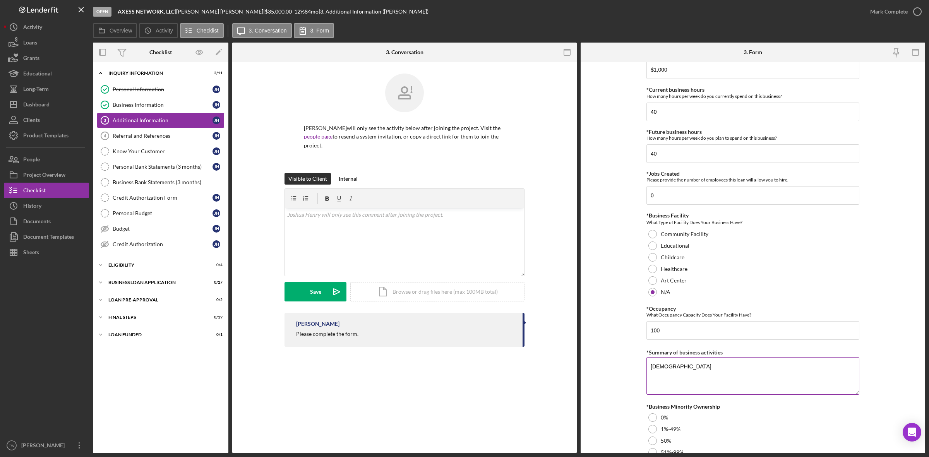
type textarea "[DEMOGRAPHIC_DATA]"
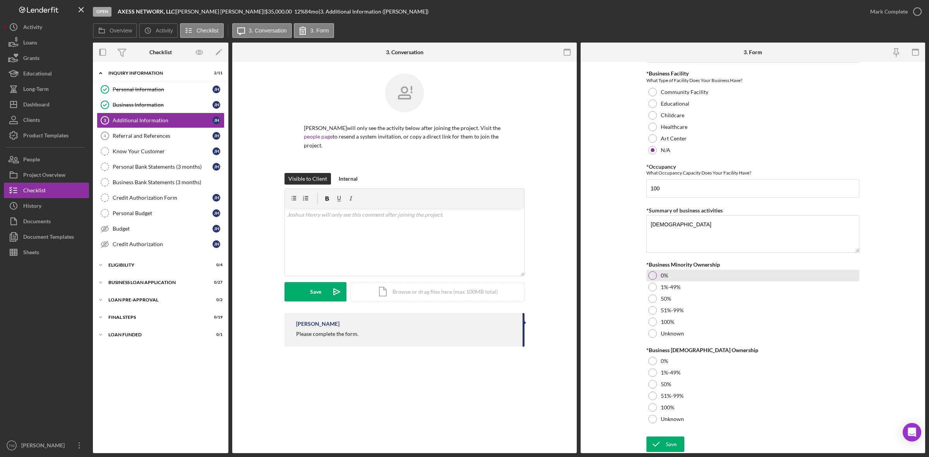
click at [661, 276] on label "0%" at bounding box center [664, 275] width 7 height 6
drag, startPoint x: 655, startPoint y: 363, endPoint x: 660, endPoint y: 389, distance: 26.8
click at [654, 371] on div "*Business [DEMOGRAPHIC_DATA] Ownership 0% 1%-49% 50% 51%-99% 100% Unknown" at bounding box center [752, 386] width 213 height 78
click at [675, 449] on div "Save" at bounding box center [671, 444] width 11 height 15
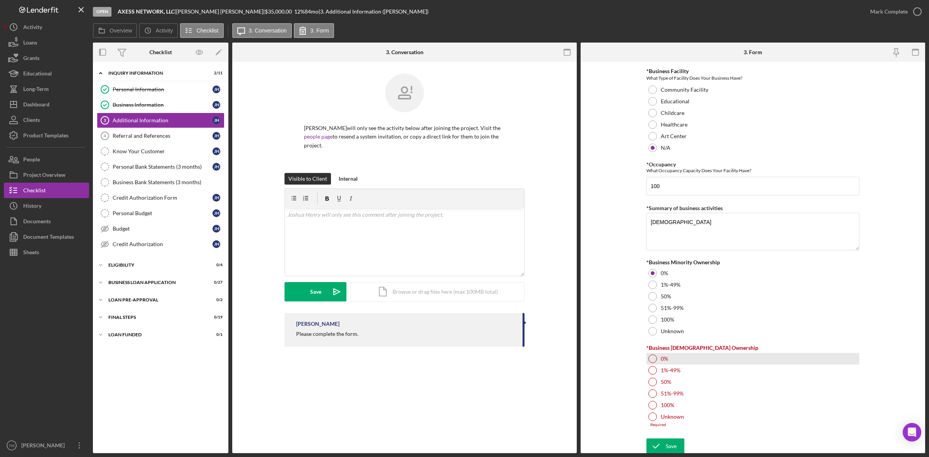
click at [651, 363] on div at bounding box center [652, 359] width 9 height 9
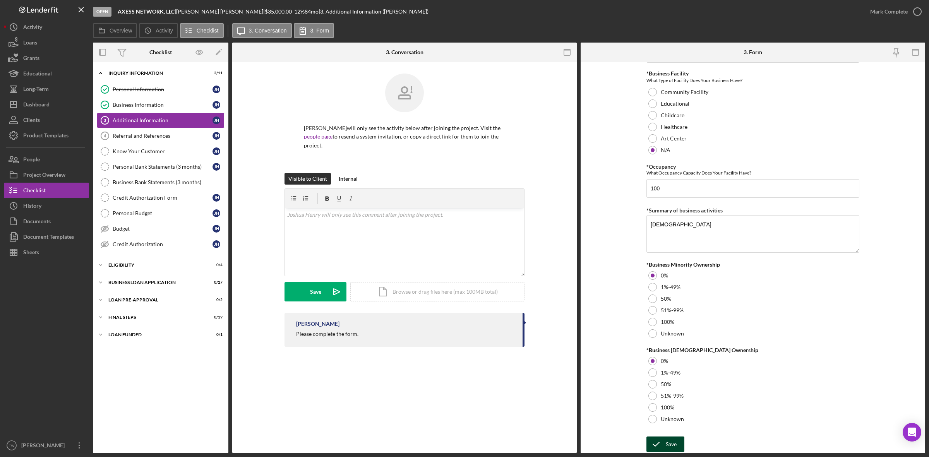
click at [664, 442] on button "Save" at bounding box center [665, 444] width 38 height 15
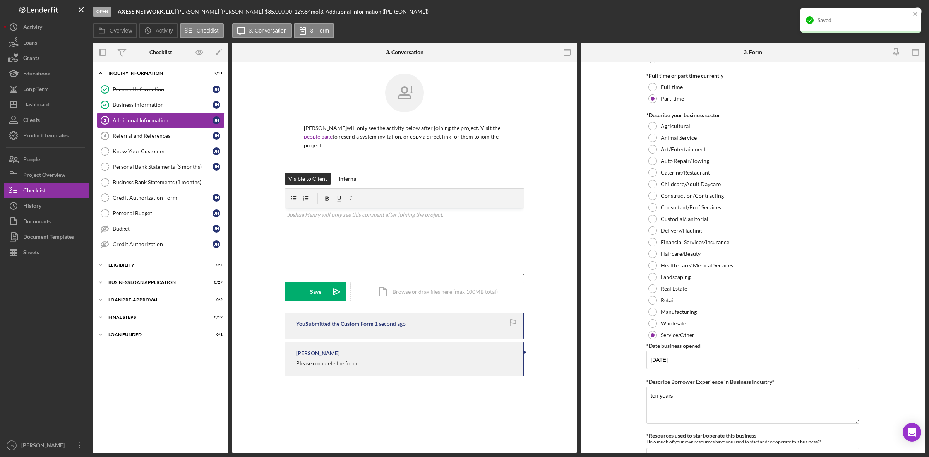
scroll to position [0, 0]
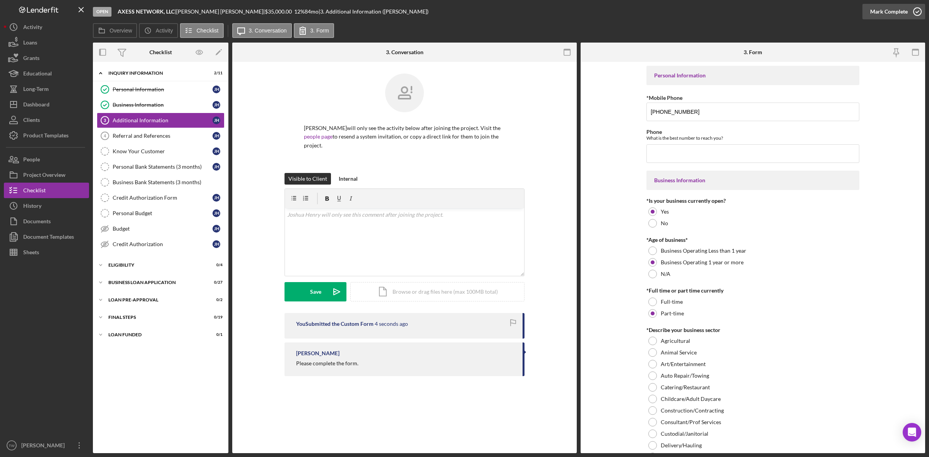
click at [890, 8] on div "Mark Complete" at bounding box center [889, 11] width 38 height 15
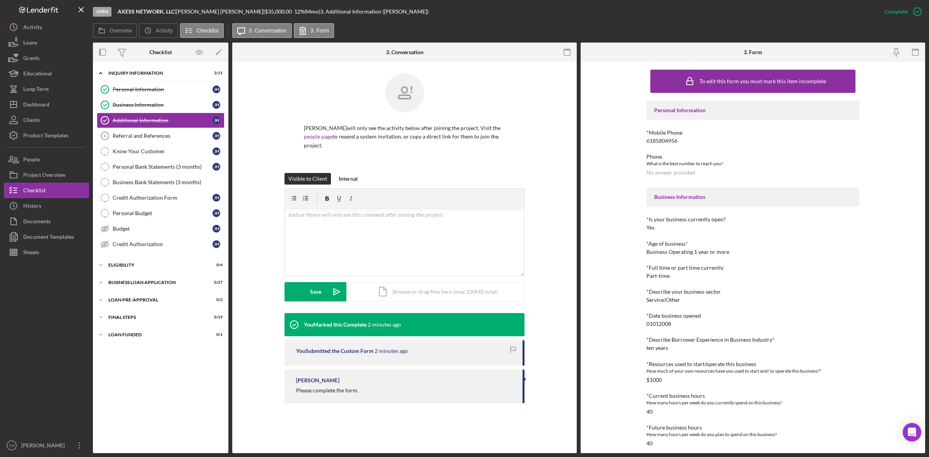
scroll to position [173, 0]
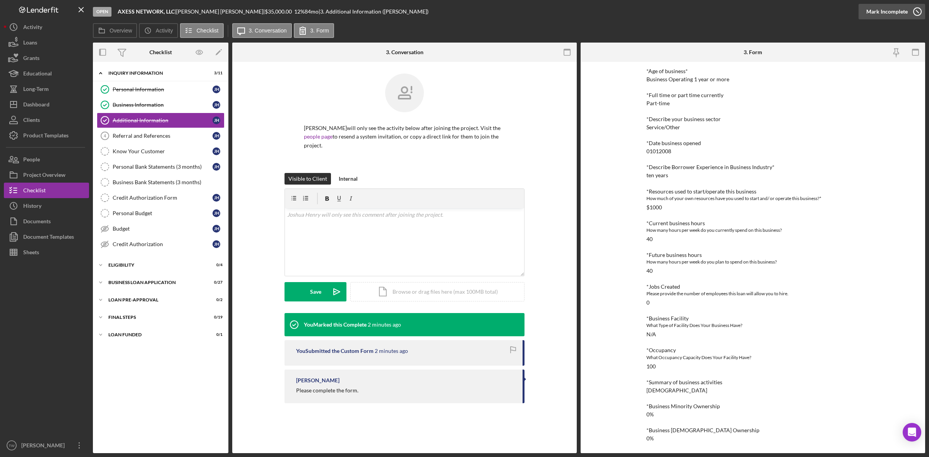
click at [895, 14] on div "Mark Incomplete" at bounding box center [886, 11] width 41 height 15
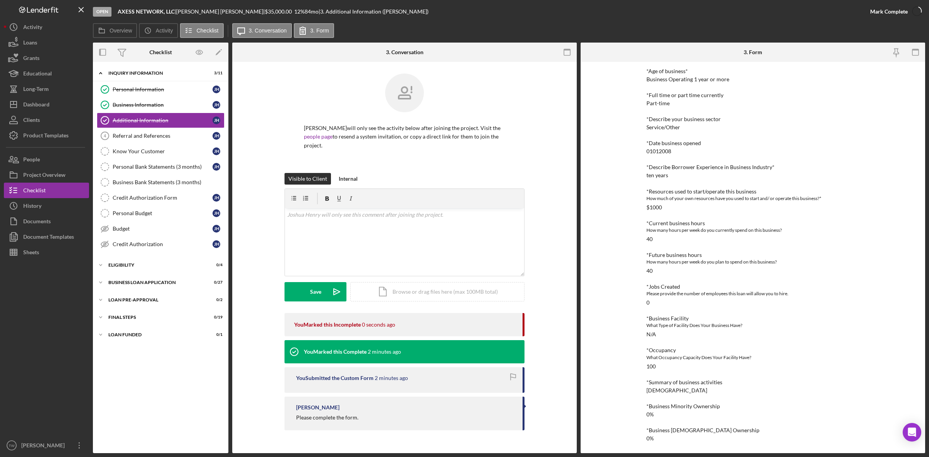
scroll to position [138, 0]
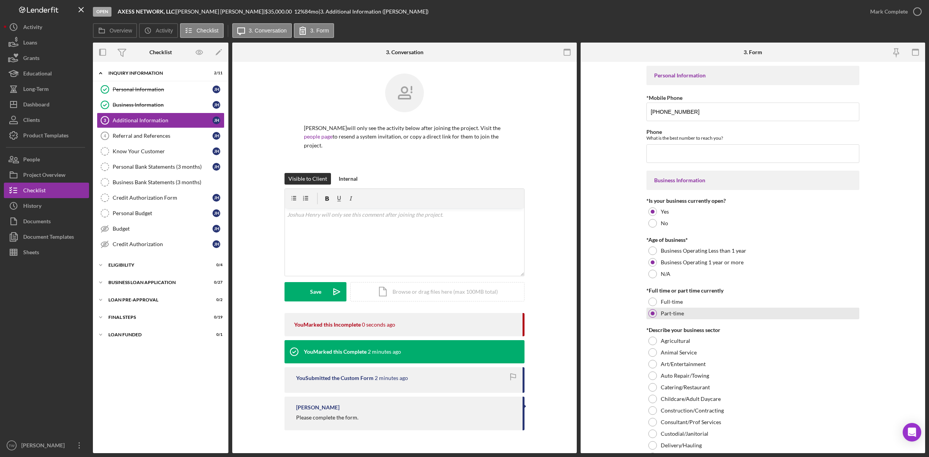
scroll to position [48, 0]
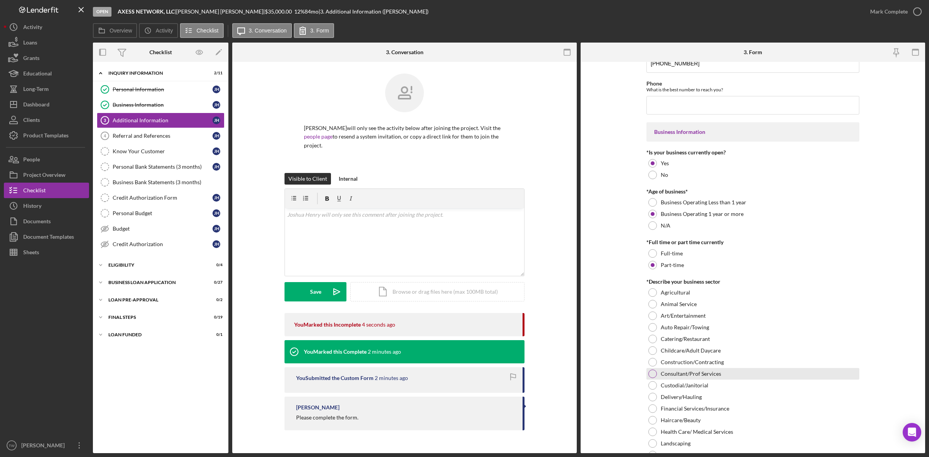
click at [678, 371] on label "Consultant/Prof Services" at bounding box center [691, 374] width 60 height 6
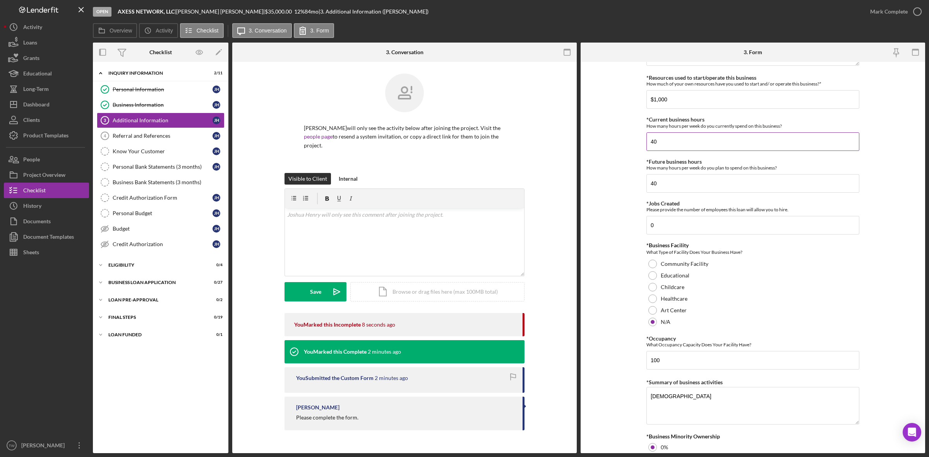
scroll to position [629, 0]
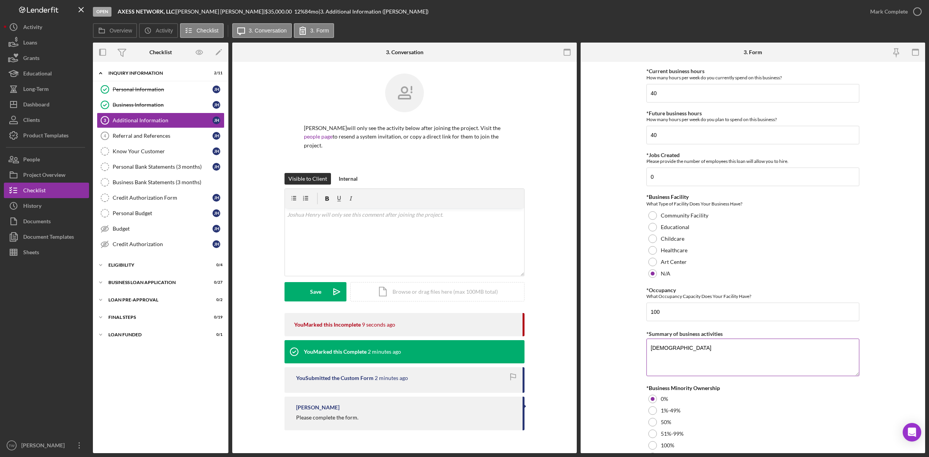
click at [666, 351] on textarea "[DEMOGRAPHIC_DATA]" at bounding box center [752, 357] width 213 height 37
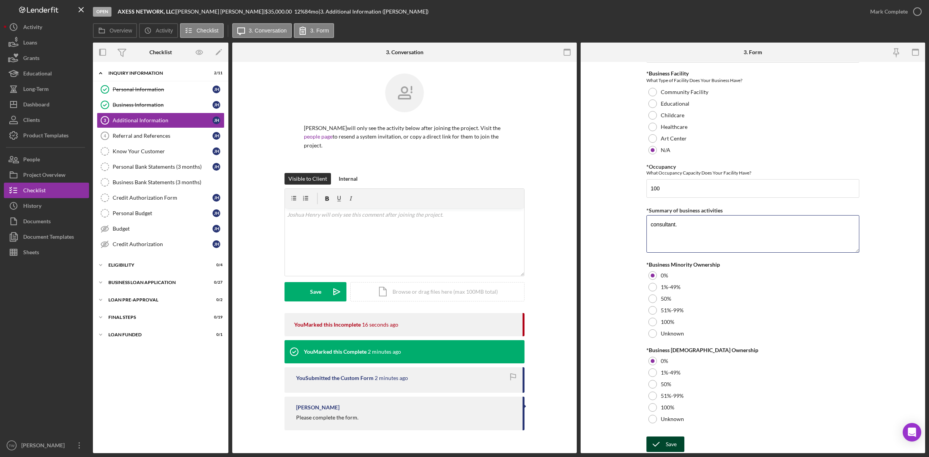
type textarea "consultant."
click at [670, 446] on div "Save" at bounding box center [671, 444] width 11 height 15
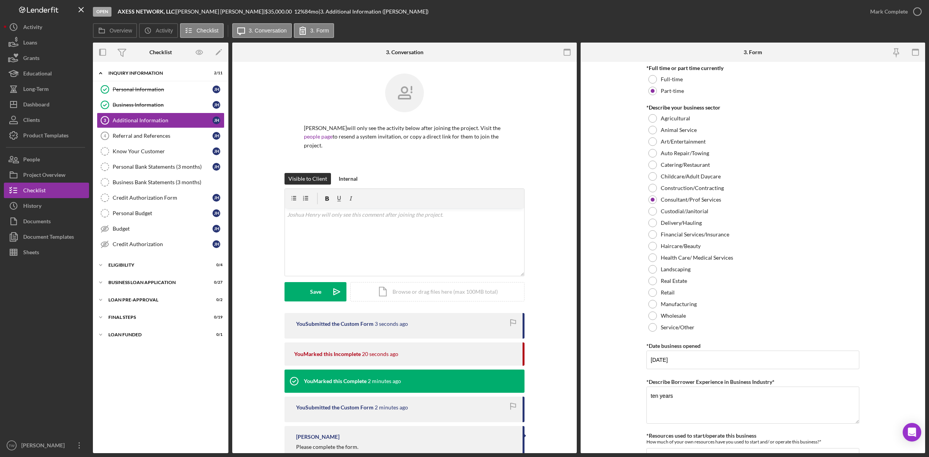
scroll to position [0, 0]
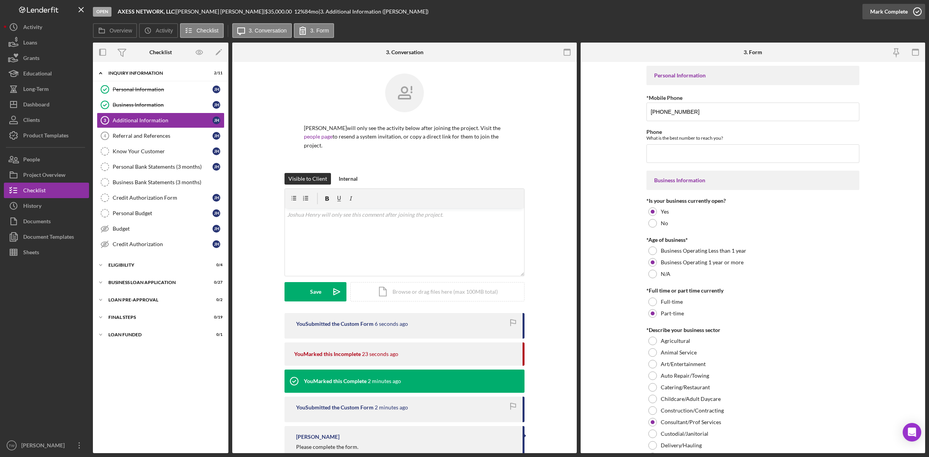
click at [887, 12] on div "Mark Complete" at bounding box center [889, 11] width 38 height 15
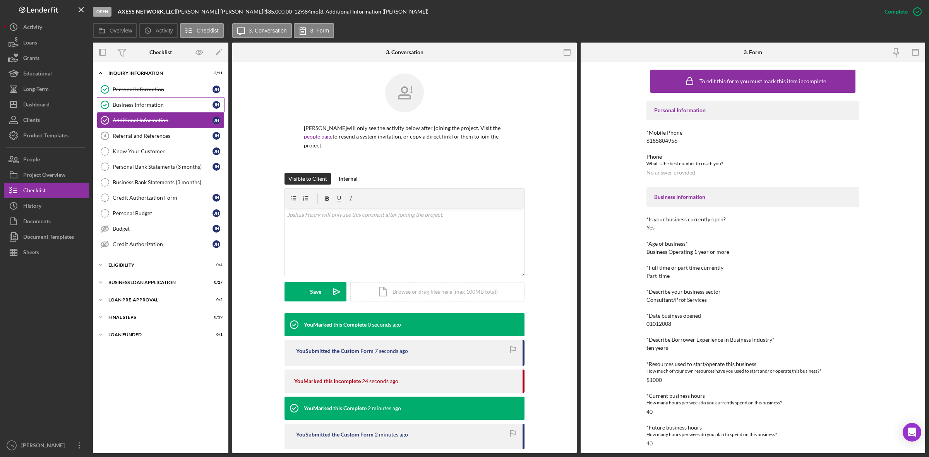
click at [162, 104] on div "Business Information" at bounding box center [163, 105] width 100 height 6
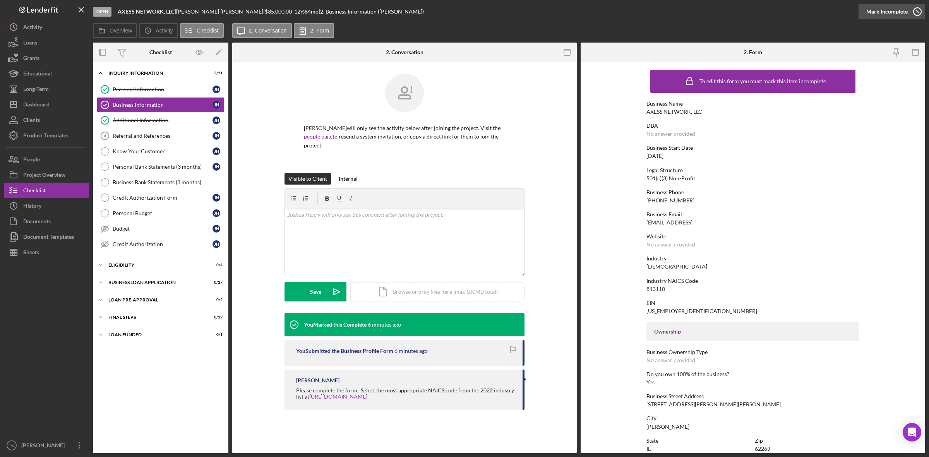
click at [891, 8] on div "Mark Incomplete" at bounding box center [886, 11] width 41 height 15
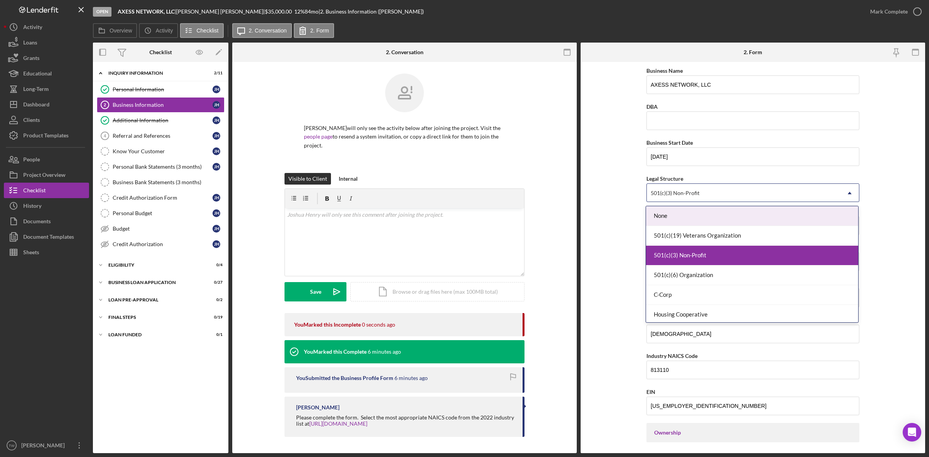
click at [722, 194] on div "501(c)(3) Non-Profit" at bounding box center [744, 193] width 194 height 18
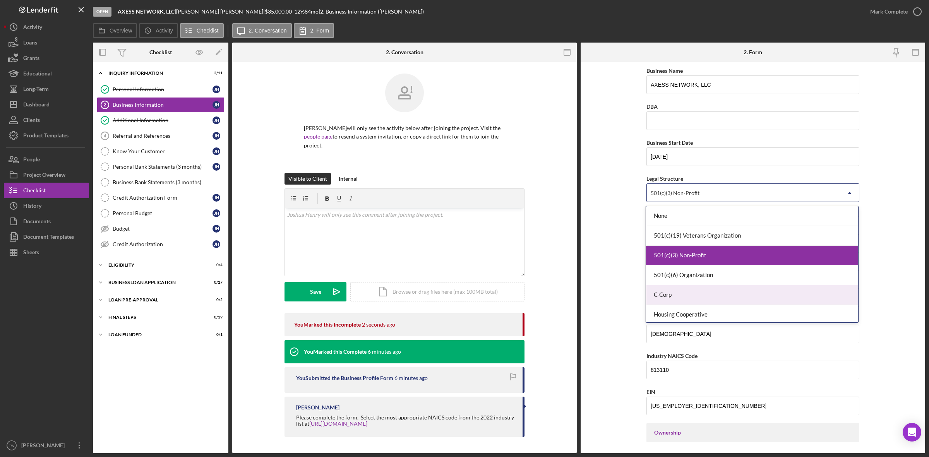
scroll to position [48, 0]
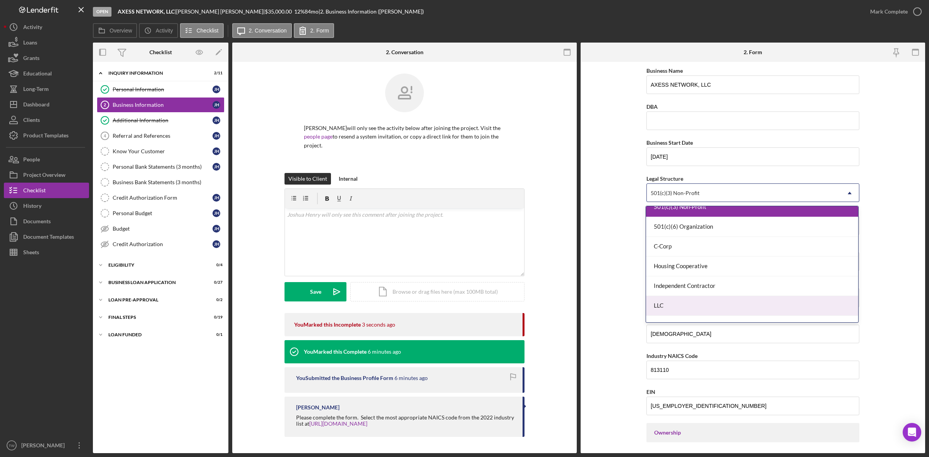
click at [690, 304] on div "LLC" at bounding box center [752, 306] width 212 height 20
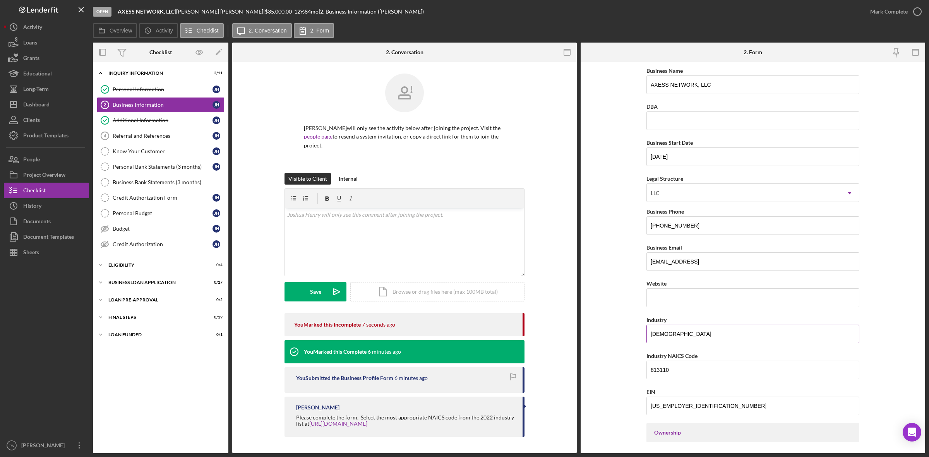
click at [666, 334] on input "[DEMOGRAPHIC_DATA]" at bounding box center [752, 334] width 213 height 19
type input "consultant"
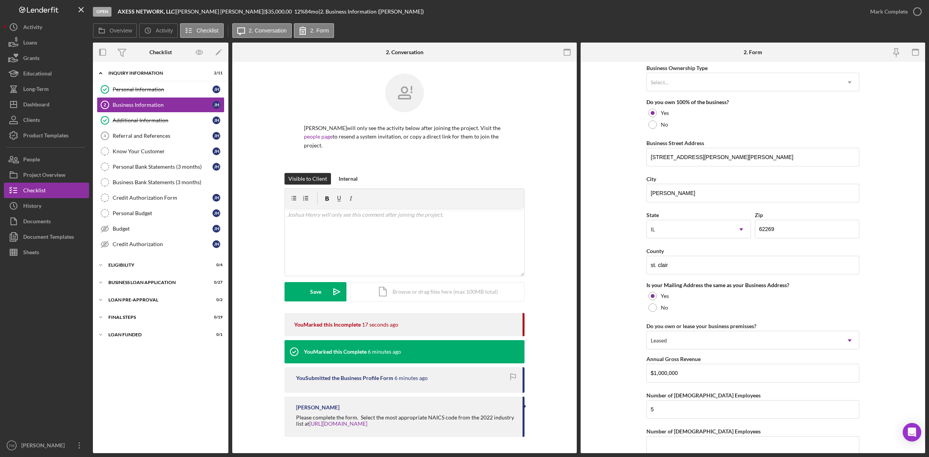
scroll to position [471, 0]
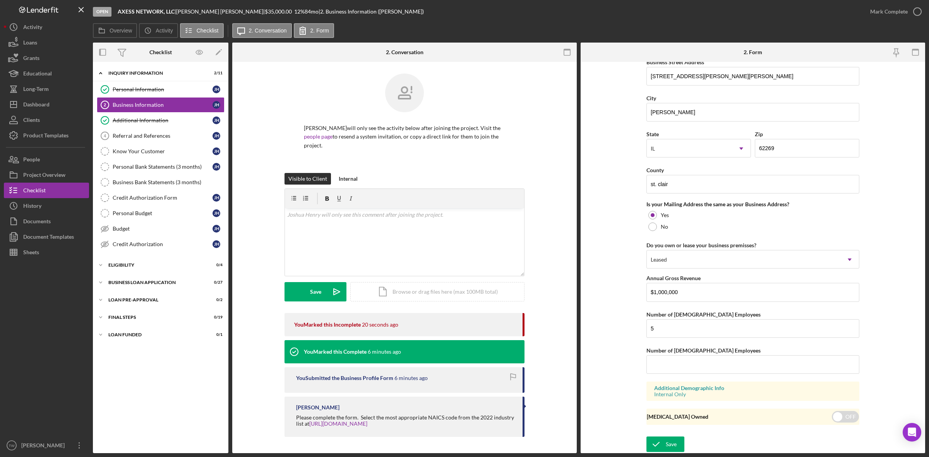
click at [667, 437] on div "Save" at bounding box center [671, 444] width 11 height 15
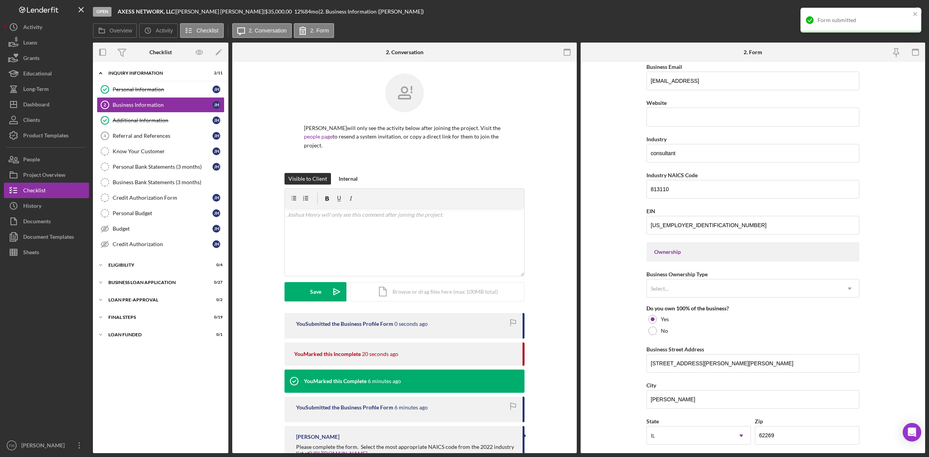
scroll to position [0, 0]
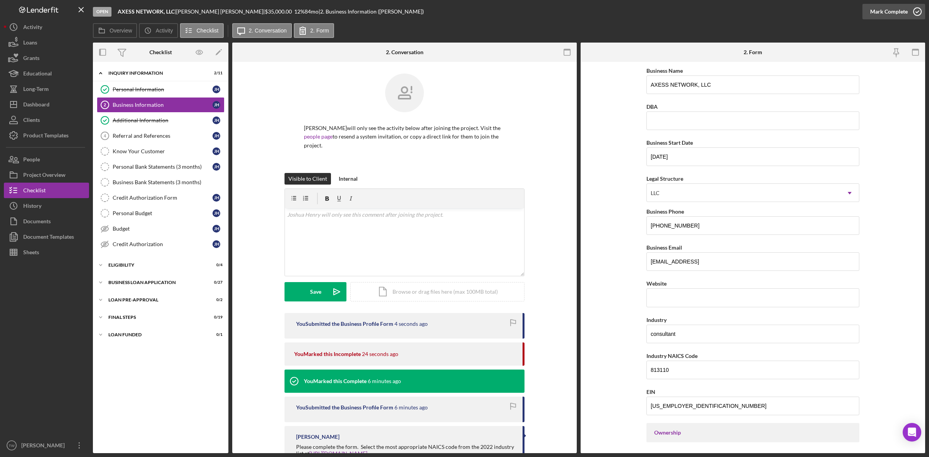
click at [895, 10] on div "Mark Complete" at bounding box center [889, 11] width 38 height 15
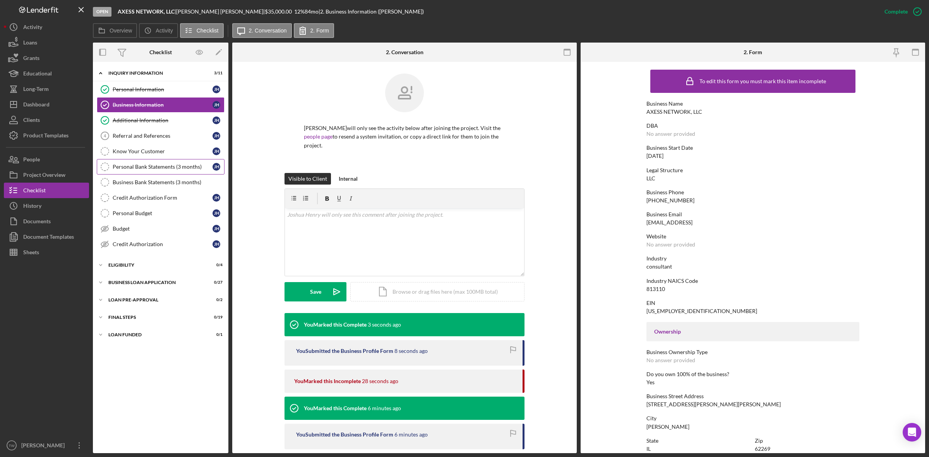
click at [157, 163] on link "Personal Bank Statements (3 months) Personal Bank Statements (3 months) [PERSON…" at bounding box center [161, 166] width 128 height 15
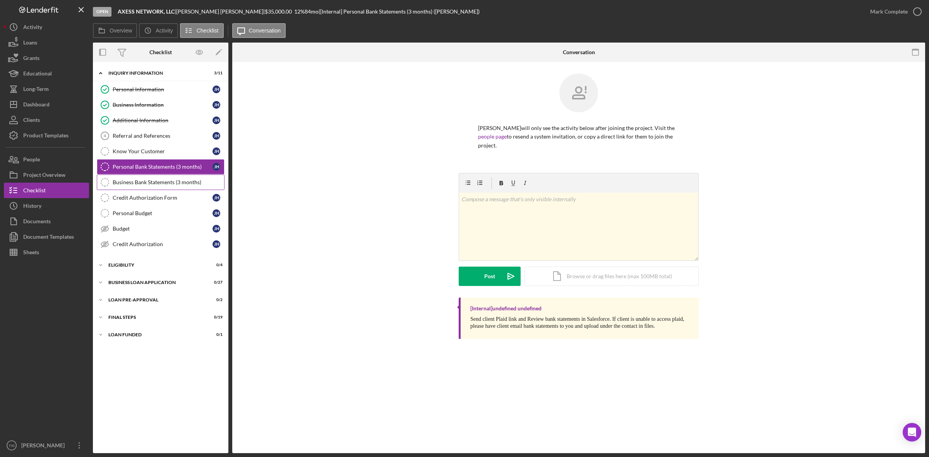
click at [144, 179] on link "Business Bank Statements (3 months) Business Bank Statements (3 months)" at bounding box center [161, 182] width 128 height 15
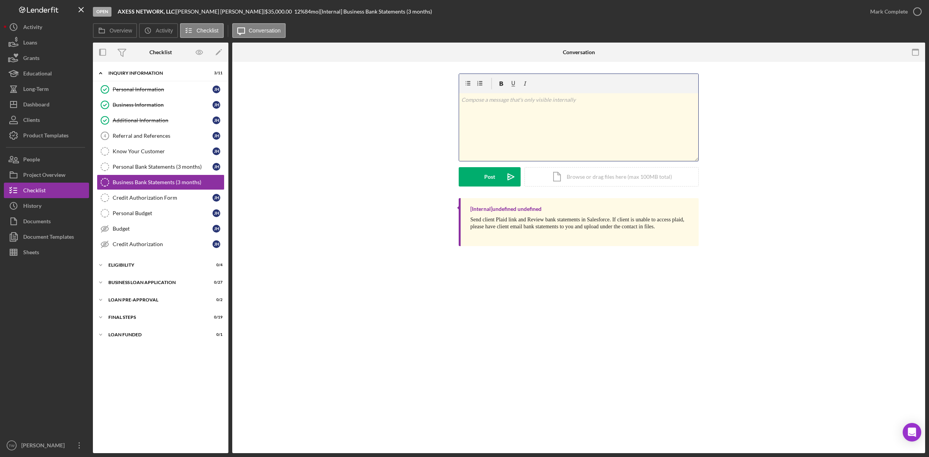
click at [502, 122] on div "v Color teal Color pink Remove color Add row above Add row below Add column bef…" at bounding box center [578, 127] width 239 height 68
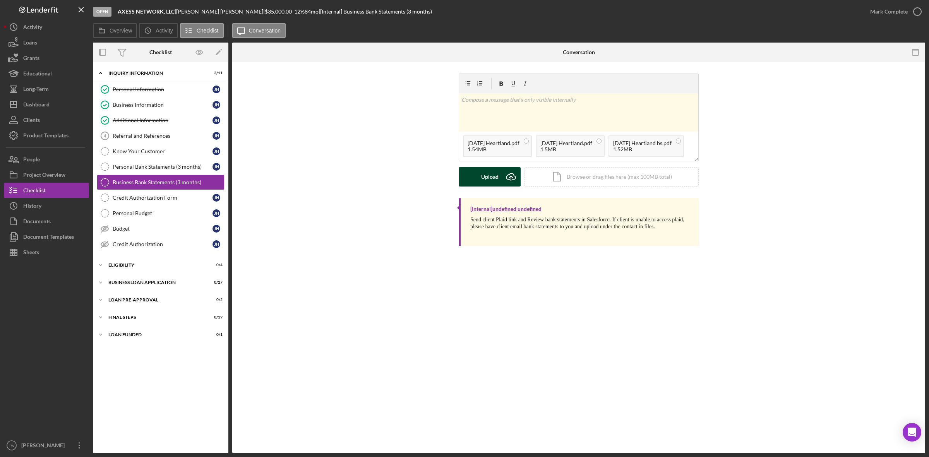
click at [489, 178] on div "Upload" at bounding box center [489, 176] width 17 height 19
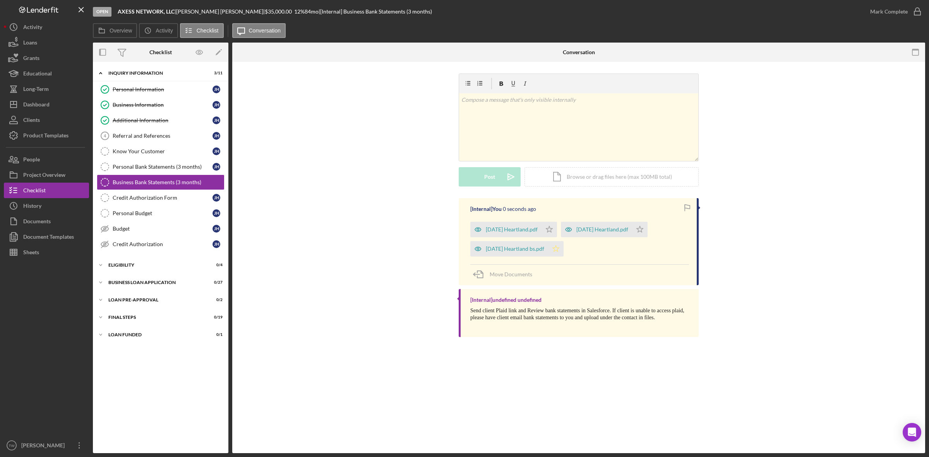
click at [557, 248] on icon "Icon/Star" at bounding box center [555, 248] width 15 height 15
click at [550, 226] on icon "Icon/Star" at bounding box center [548, 229] width 15 height 15
click at [637, 233] on icon "Icon/Star" at bounding box center [639, 229] width 15 height 15
click at [885, 16] on div "Mark Complete" at bounding box center [889, 11] width 38 height 15
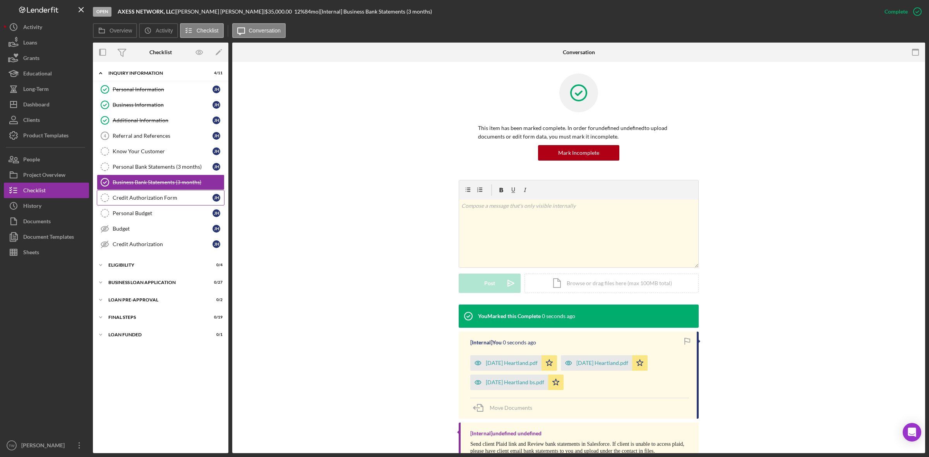
click at [154, 198] on div "Credit Authorization Form" at bounding box center [163, 198] width 100 height 6
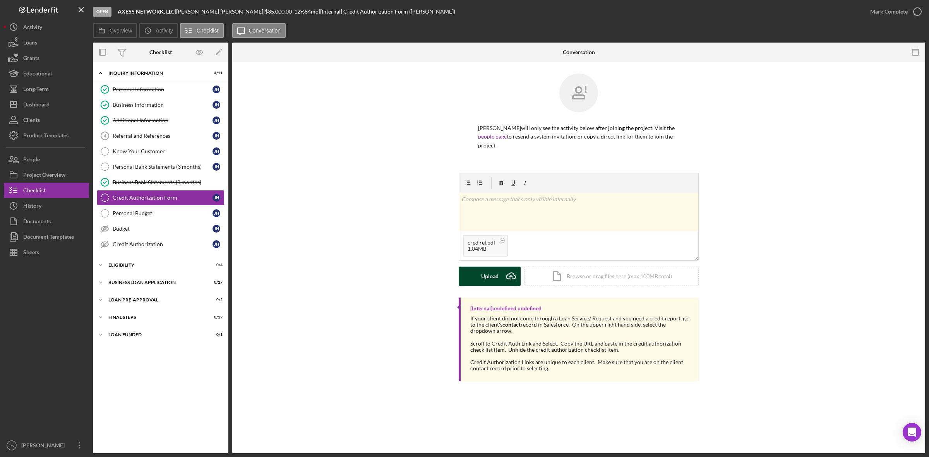
click at [487, 272] on div "Upload" at bounding box center [489, 276] width 17 height 19
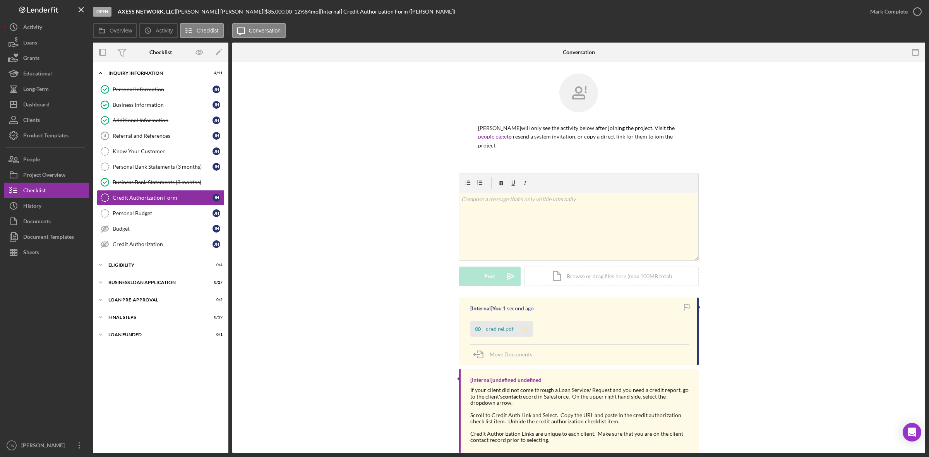
click at [528, 321] on icon "Icon/Star" at bounding box center [524, 328] width 15 height 15
click at [881, 15] on div "Mark Complete" at bounding box center [889, 11] width 38 height 15
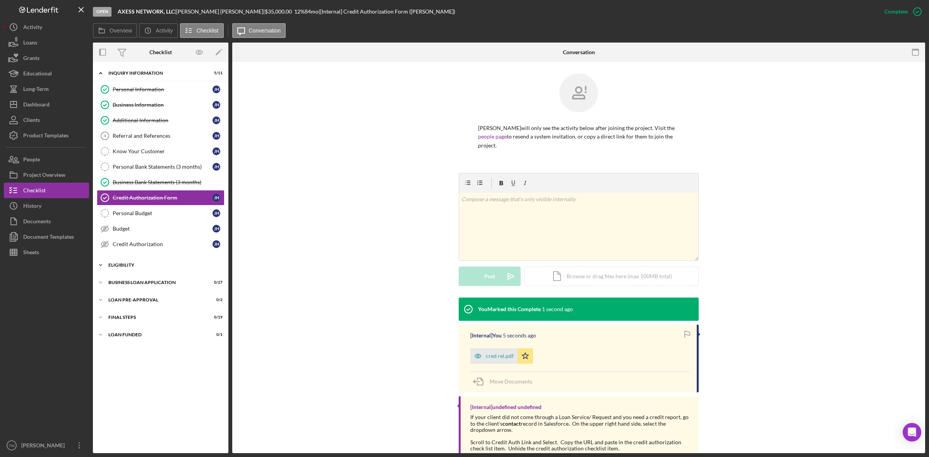
click at [111, 267] on div "ELIGIBILITY" at bounding box center [163, 265] width 110 height 5
click at [113, 288] on icon "Credit Report" at bounding box center [104, 281] width 19 height 19
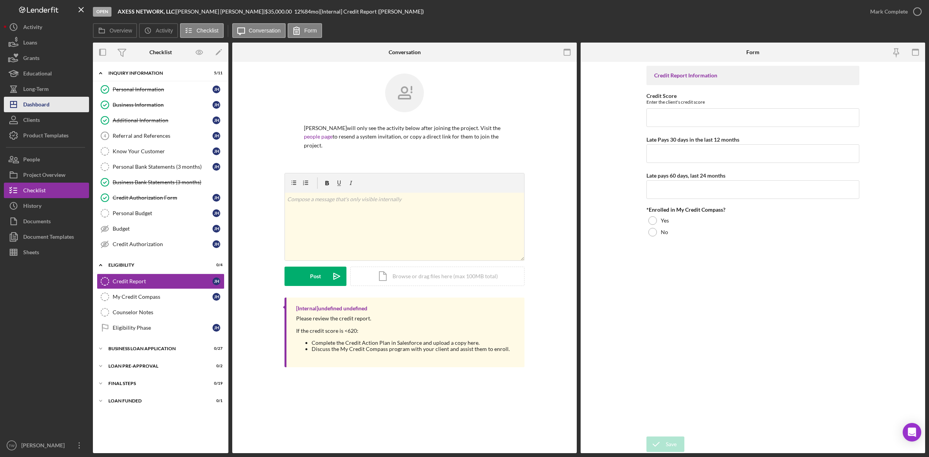
click at [41, 102] on div "Dashboard" at bounding box center [36, 105] width 26 height 17
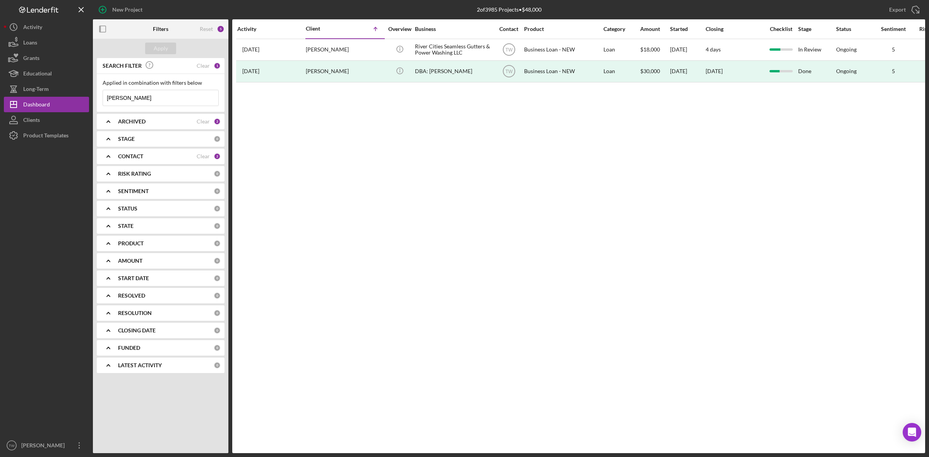
click at [145, 102] on input "[PERSON_NAME]" at bounding box center [160, 97] width 115 height 15
type input "m"
type input "w"
type input "[PERSON_NAME]"
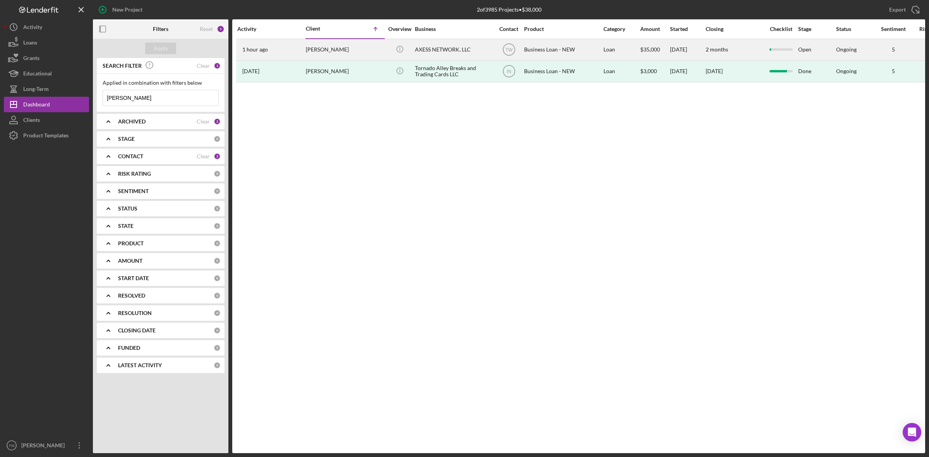
click at [308, 51] on div "[PERSON_NAME]" at bounding box center [344, 49] width 77 height 21
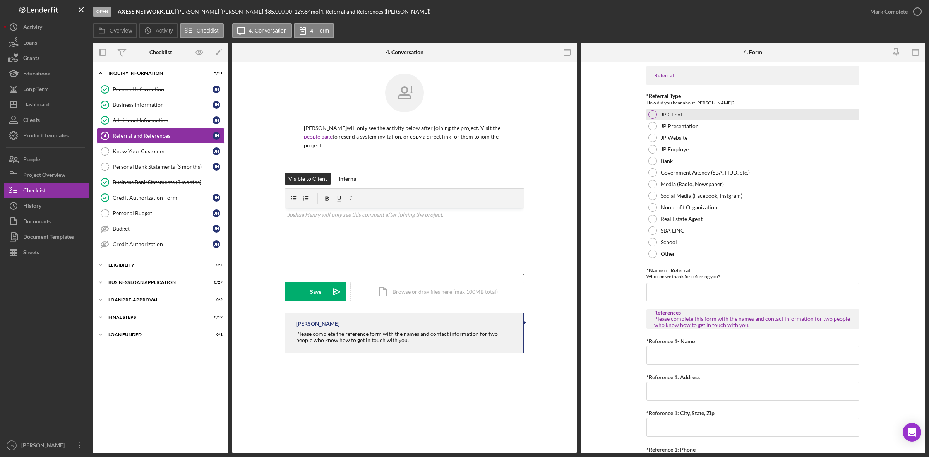
click at [670, 116] on label "JP Client" at bounding box center [672, 114] width 22 height 6
click at [670, 159] on label "Bank" at bounding box center [667, 161] width 12 height 6
click at [686, 299] on input "*Name of Referral" at bounding box center [752, 292] width 213 height 19
type input "[PERSON_NAME]"
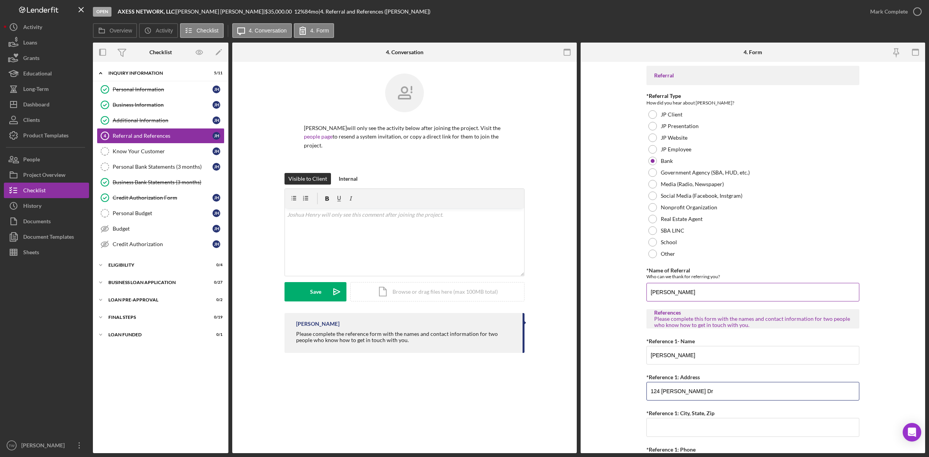
type input "124 [PERSON_NAME] Dr"
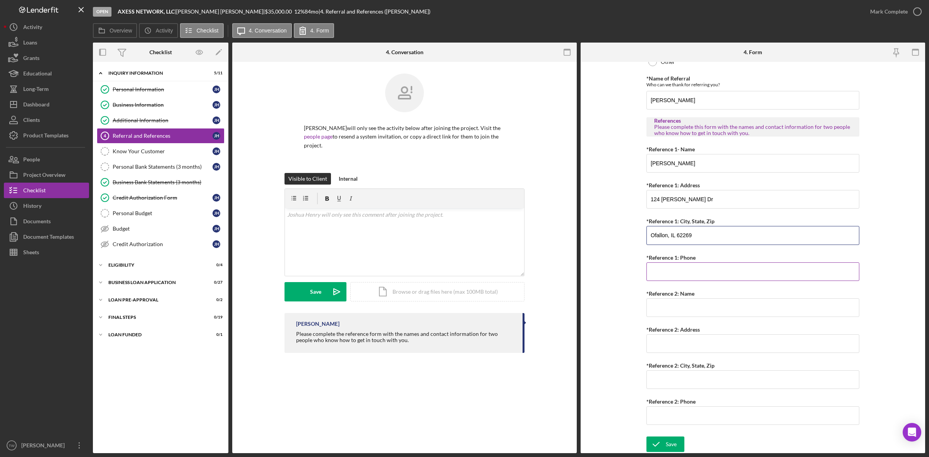
type input "Ofallon, IL 62269"
click at [685, 265] on input "*Reference 1: Phone" at bounding box center [752, 271] width 213 height 19
click at [682, 276] on input "*Reference 1: Phone" at bounding box center [752, 269] width 213 height 19
type input "[PHONE_NUMBER]"
type input "[PERSON_NAME]"
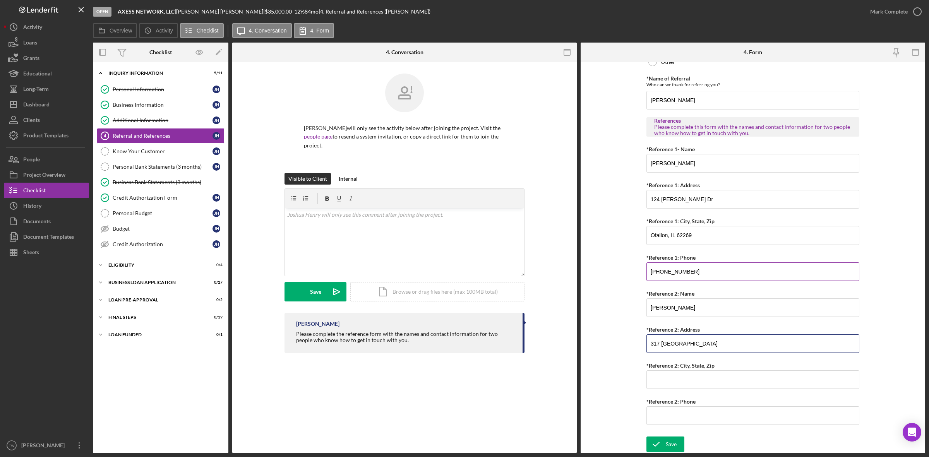
type input "317 [GEOGRAPHIC_DATA]"
type input "[PERSON_NAME], IL 62269"
type input "[PHONE_NUMBER]"
click at [653, 448] on icon "submit" at bounding box center [655, 444] width 19 height 19
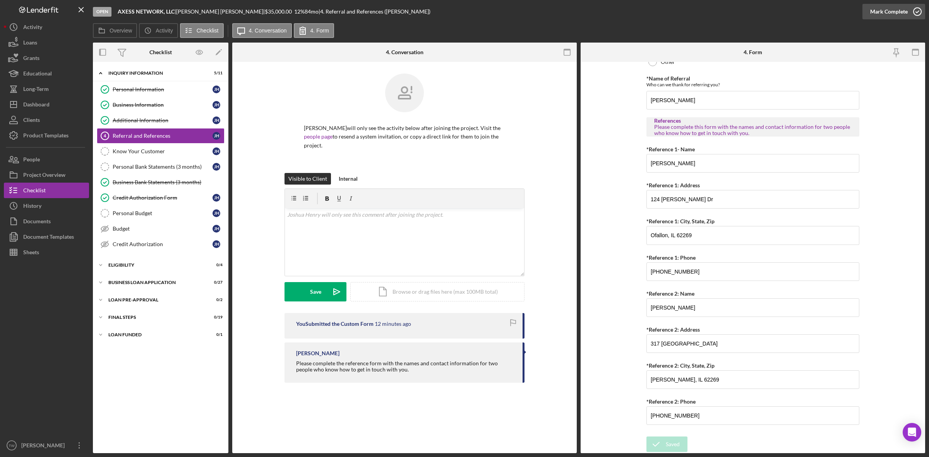
click at [888, 15] on div "Mark Complete" at bounding box center [889, 11] width 38 height 15
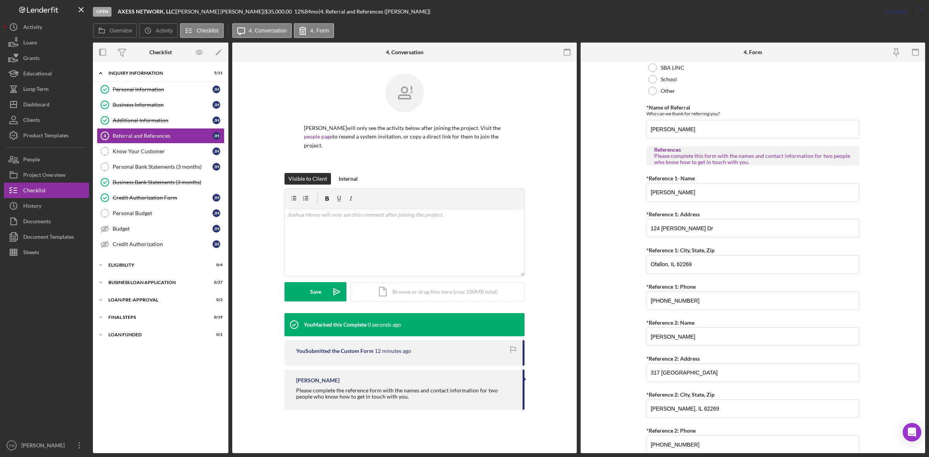
scroll to position [225, 0]
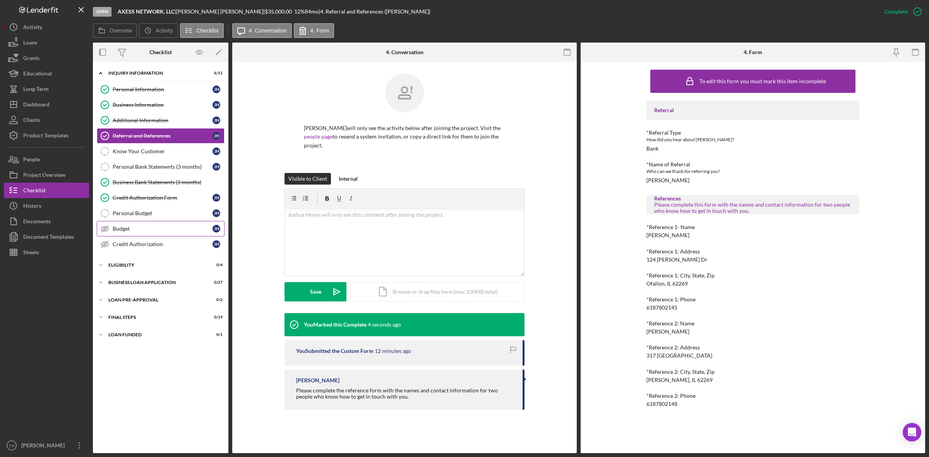
click at [146, 231] on div "Budget" at bounding box center [163, 229] width 100 height 6
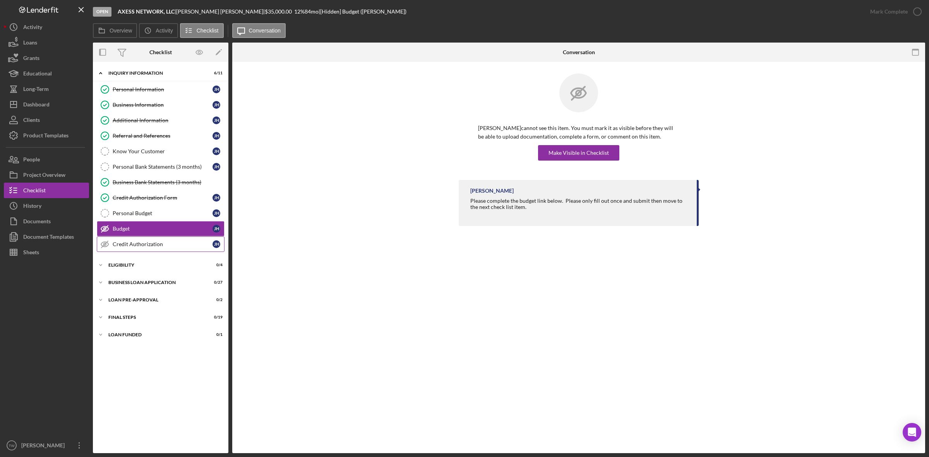
click at [138, 247] on div "Credit Authorization" at bounding box center [163, 244] width 100 height 6
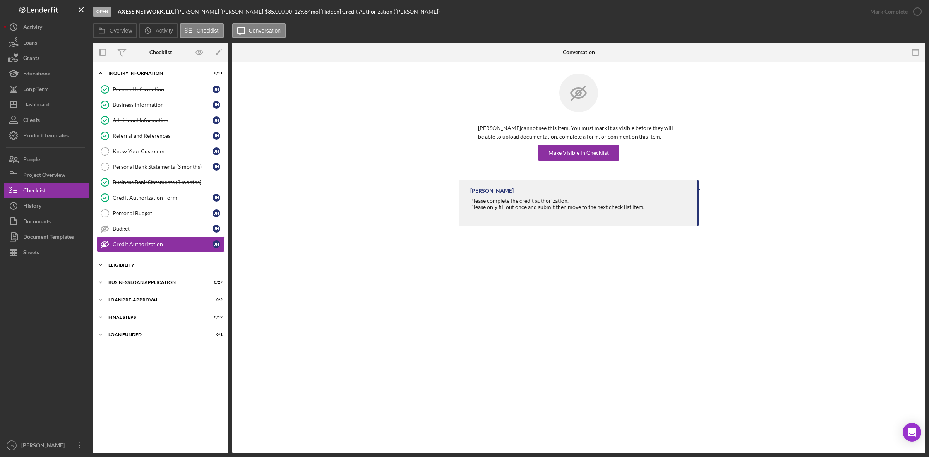
click at [136, 270] on div "Icon/Expander ELIGIBILITY 0 / 4" at bounding box center [160, 264] width 135 height 15
click at [161, 281] on div "Credit Report" at bounding box center [163, 281] width 100 height 6
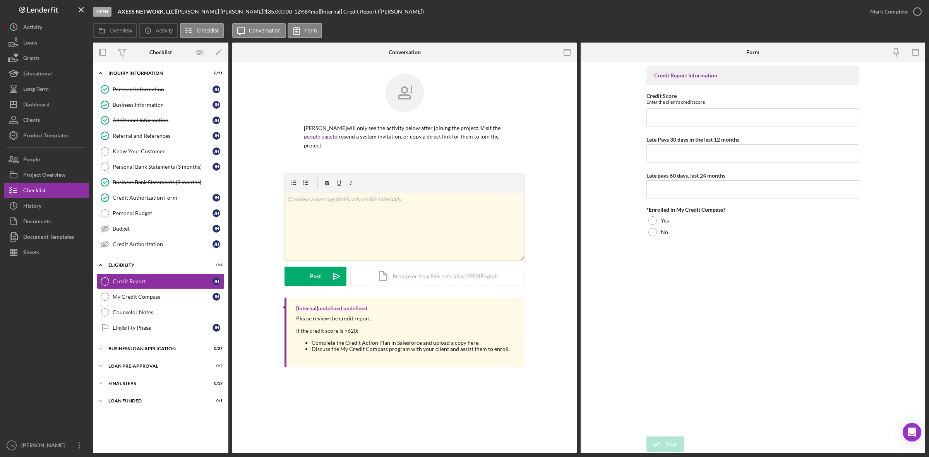
click at [159, 255] on div "Personal Information Personal Information [PERSON_NAME] Business Information Bu…" at bounding box center [160, 169] width 135 height 174
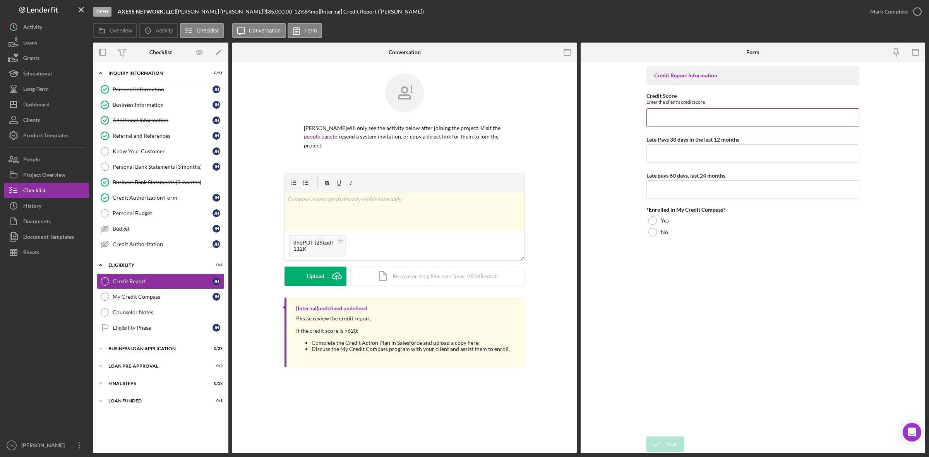
click at [672, 120] on input "Credit Score" at bounding box center [752, 117] width 213 height 19
type input "624"
click at [663, 149] on input "Late Pays 30 days in the last 12 months" at bounding box center [752, 153] width 213 height 19
type input "0"
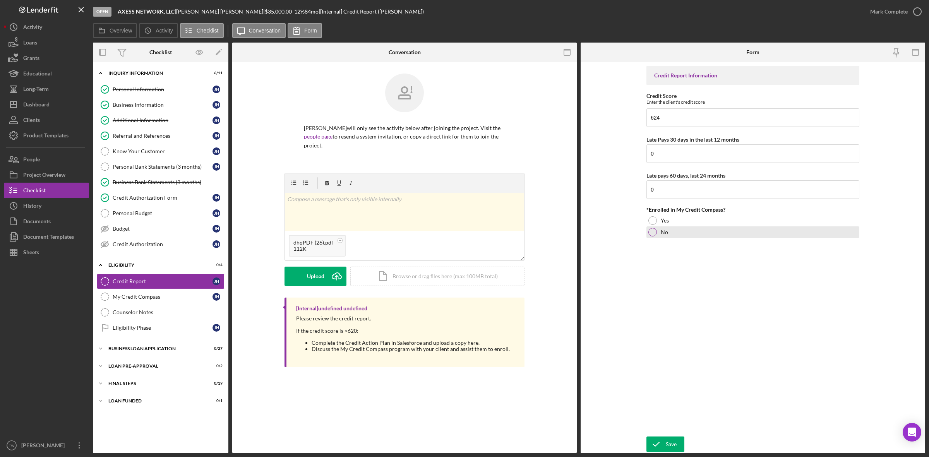
click at [660, 233] on div "No" at bounding box center [752, 232] width 213 height 12
click at [672, 442] on div "Save" at bounding box center [671, 444] width 11 height 15
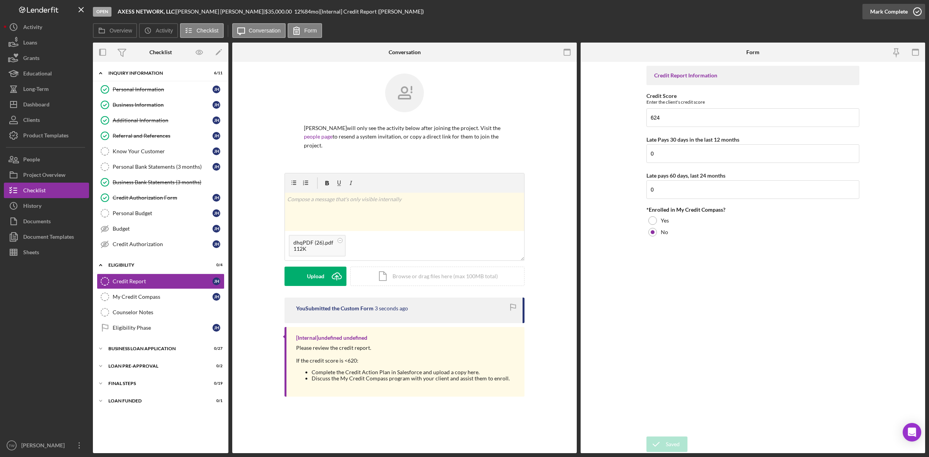
click at [886, 9] on div "Mark Complete" at bounding box center [889, 11] width 38 height 15
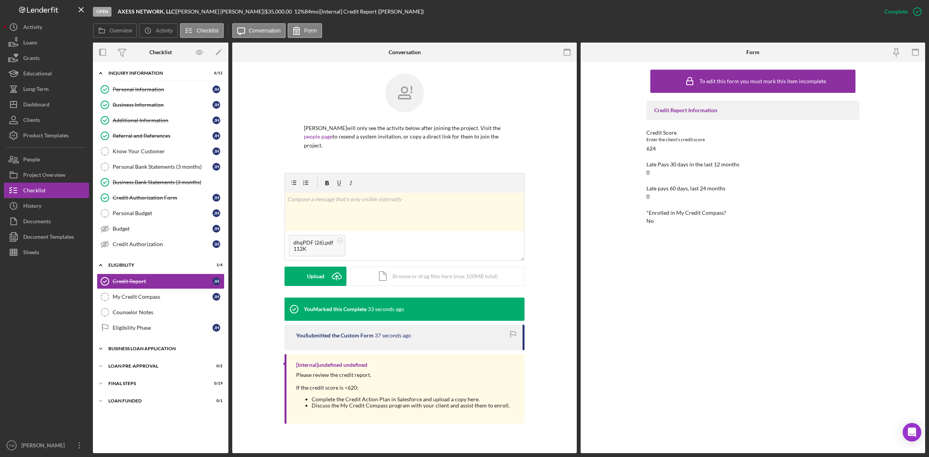
click at [132, 350] on div "BUSINESS LOAN APPLICATION" at bounding box center [163, 348] width 110 height 5
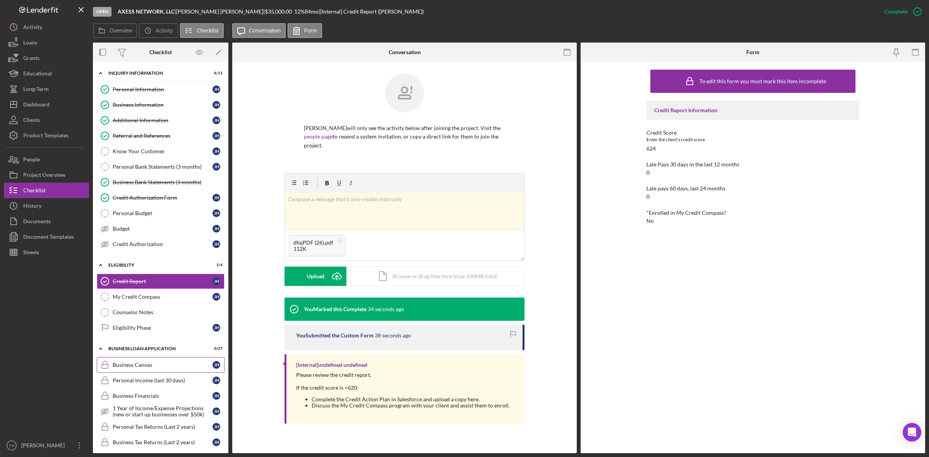
click at [132, 363] on link "Business Canvas Business Canvas [PERSON_NAME]" at bounding box center [161, 364] width 128 height 15
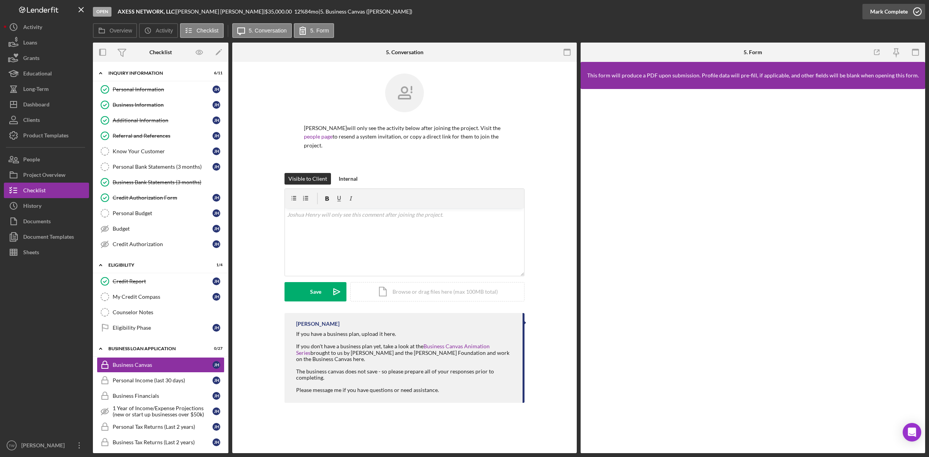
click at [884, 7] on div "Mark Complete" at bounding box center [889, 11] width 38 height 15
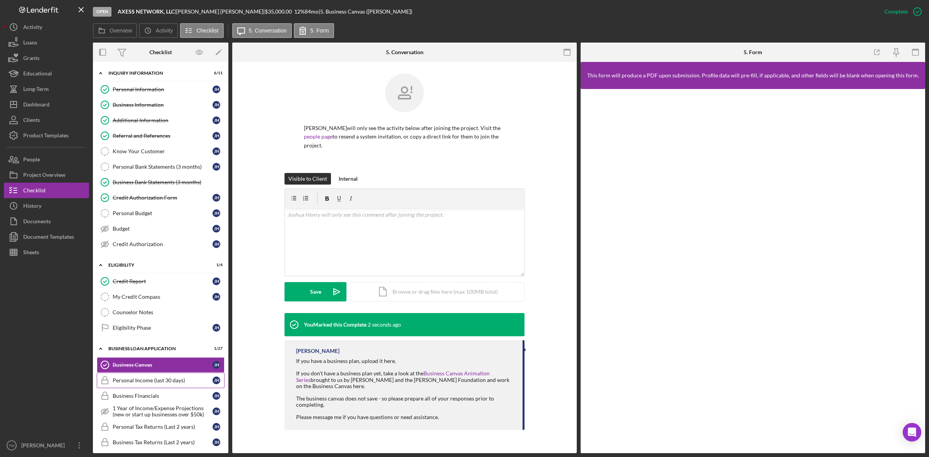
click at [165, 380] on link "Personal Income (last 30 days) Personal Income (last 30 days) [PERSON_NAME]" at bounding box center [161, 380] width 128 height 15
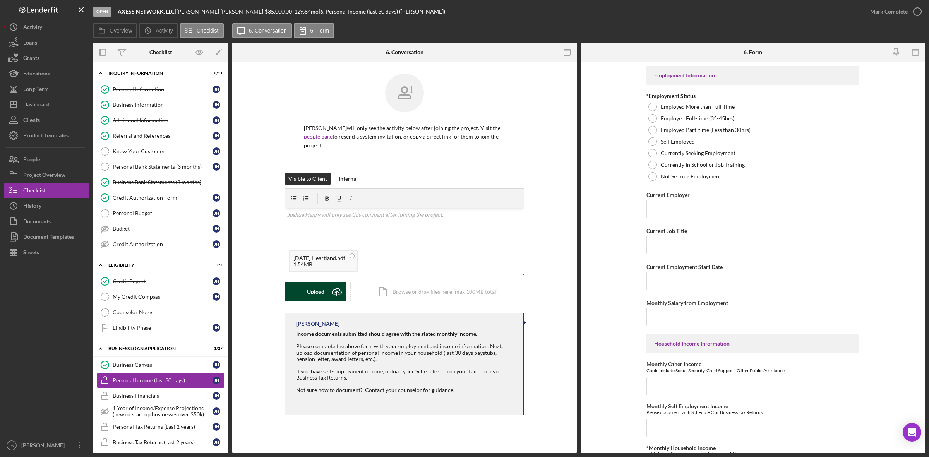
click at [298, 291] on button "Upload Icon/Upload" at bounding box center [315, 291] width 62 height 19
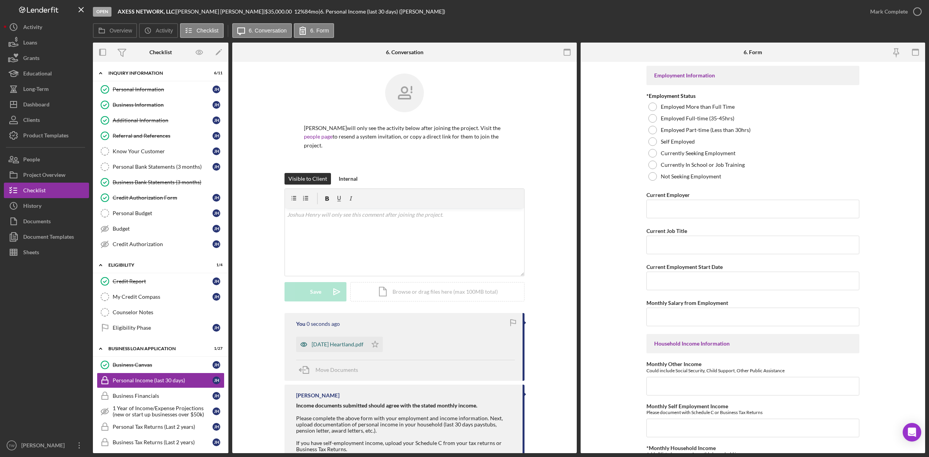
click at [343, 337] on div "[DATE] Heartland.pdf" at bounding box center [331, 344] width 71 height 15
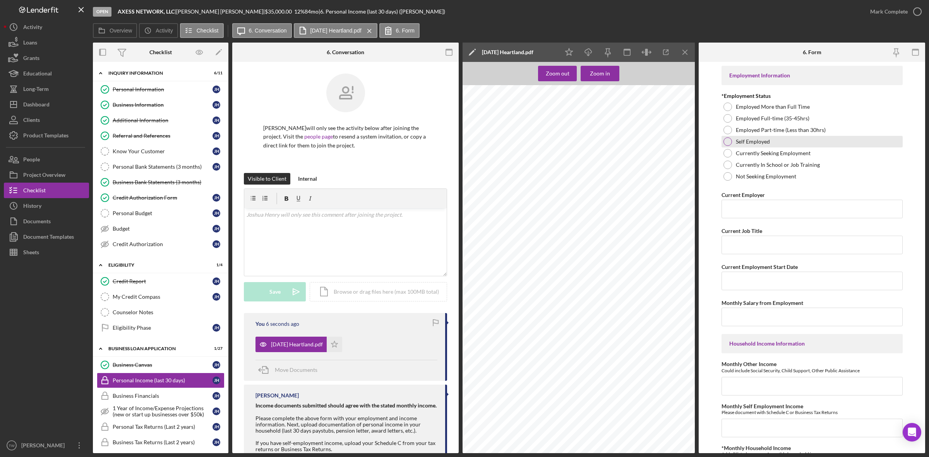
click at [728, 142] on div at bounding box center [727, 141] width 9 height 9
click at [506, 146] on div "Statement of Account Simply Business Checking Account Ending 6422 Statement Dat…" at bounding box center [581, 238] width 237 height 307
click at [507, 148] on span "Axess Network, LLC" at bounding box center [517, 149] width 27 height 3
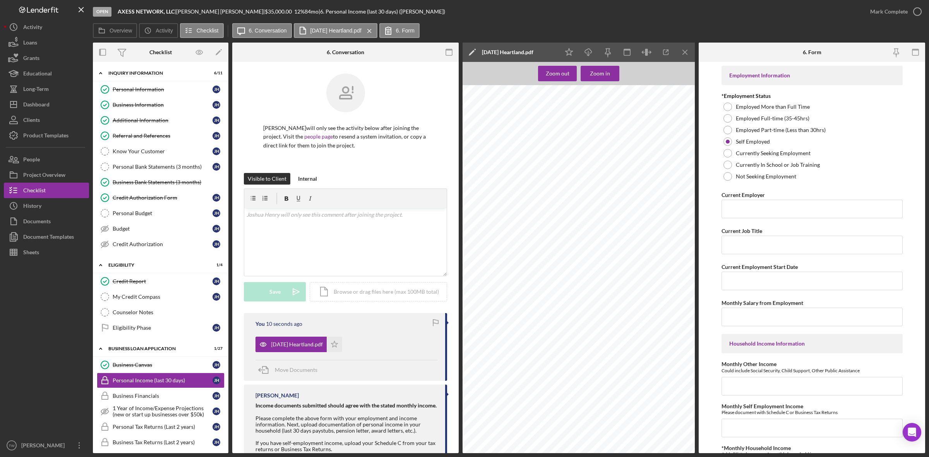
copy span "Axess"
click at [766, 206] on input "Current Employer" at bounding box center [811, 209] width 181 height 19
paste input "Axess Network, LLC"
type input "Axess Network, LLC"
click at [754, 254] on input "Current Job Title" at bounding box center [811, 245] width 181 height 19
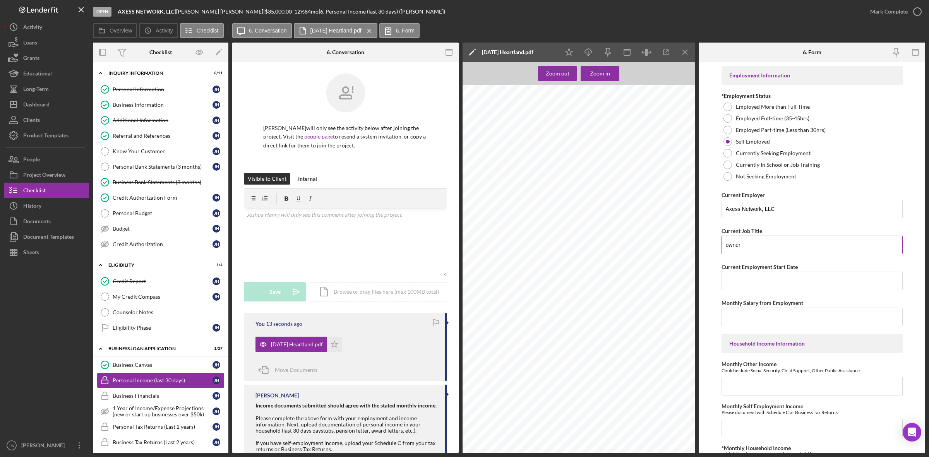
type input "owner"
type input "[DATE]"
type input "$5"
type input "$6,000"
type input "$0"
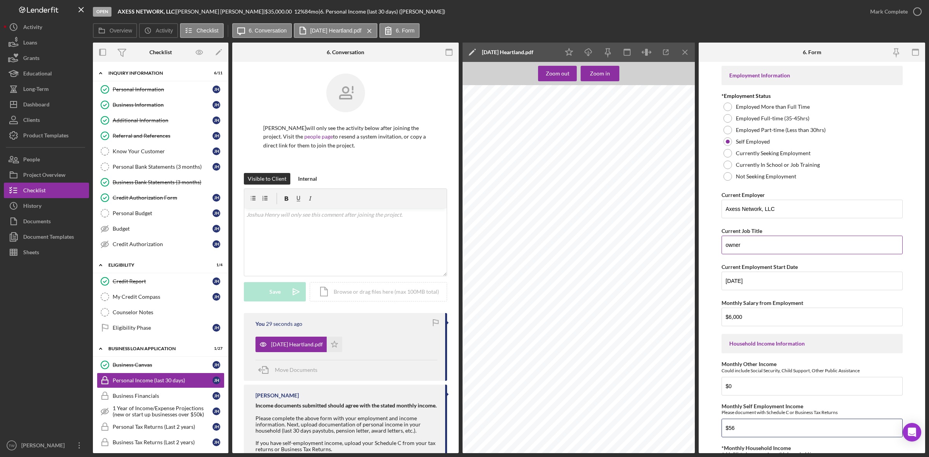
type input "$5"
type input "$6,000"
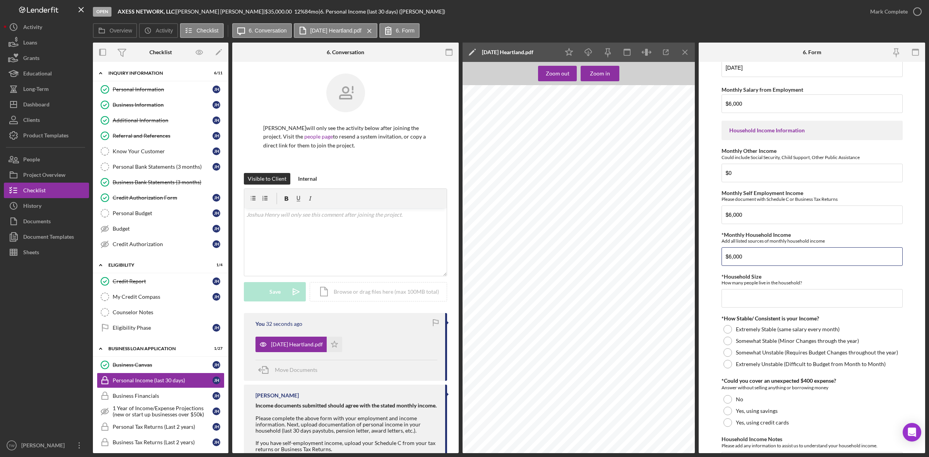
type input "$6,000"
type input "1"
type input "2"
click at [766, 332] on label "Extremely Stable (same salary every month)" at bounding box center [788, 329] width 104 height 6
click at [767, 337] on div "Somewhat Stable (Minor Changes through the year)" at bounding box center [811, 341] width 181 height 12
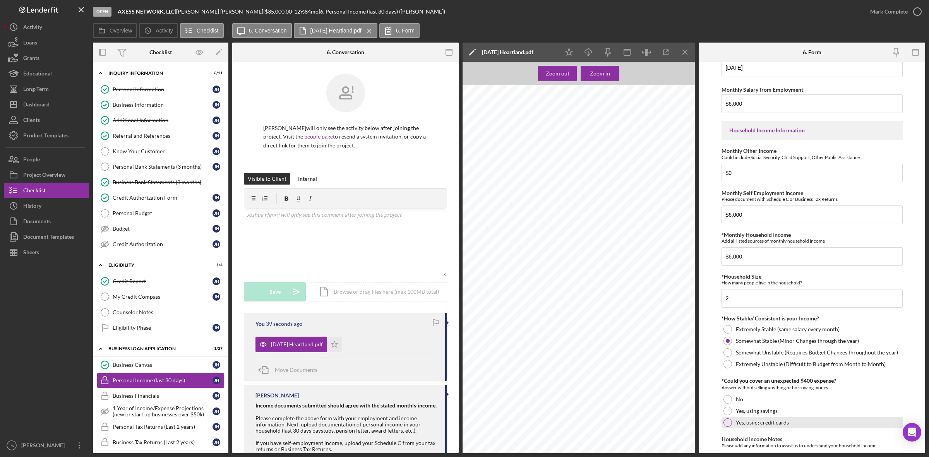
scroll to position [281, 0]
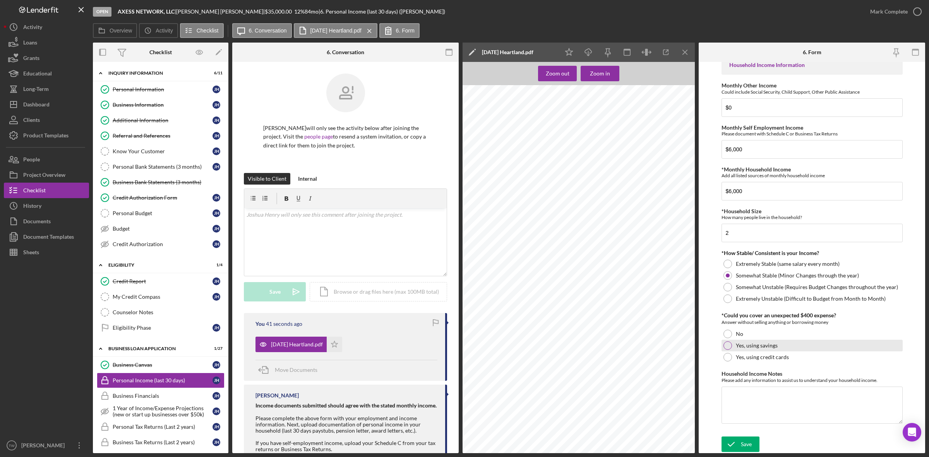
click at [754, 345] on label "Yes, using savings" at bounding box center [757, 346] width 42 height 6
click at [761, 402] on textarea "Household Income Notes" at bounding box center [811, 405] width 181 height 37
type textarea "0"
click at [725, 450] on icon "submit" at bounding box center [730, 444] width 19 height 19
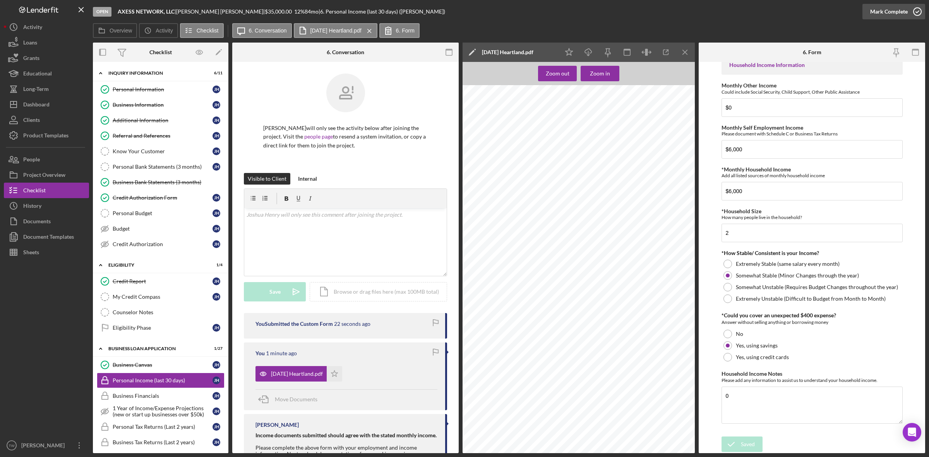
click at [890, 16] on div "Mark Complete" at bounding box center [889, 11] width 38 height 15
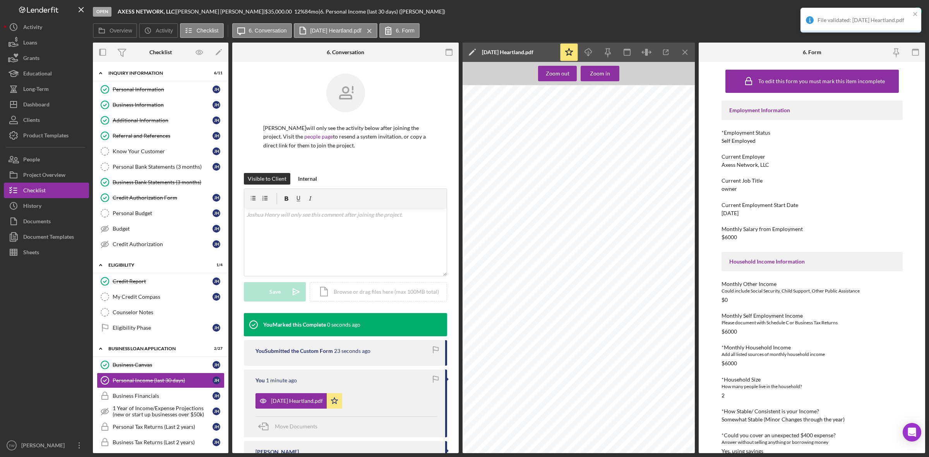
scroll to position [97, 0]
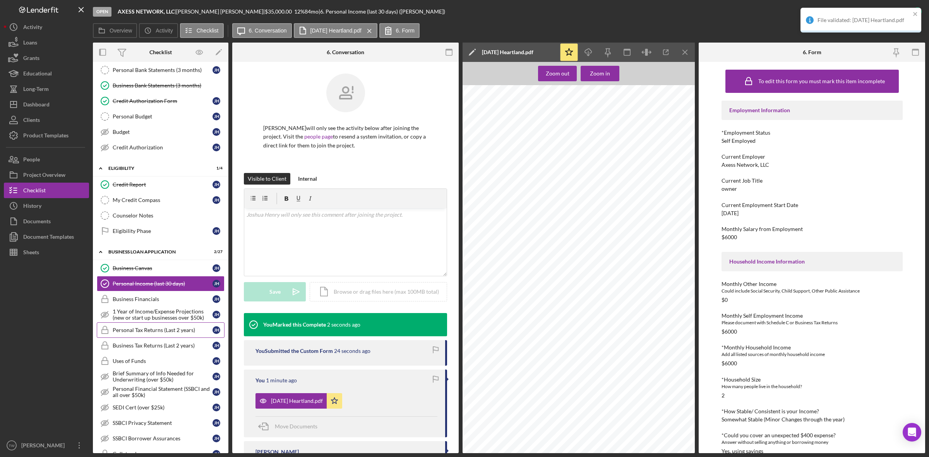
click at [167, 333] on div "Personal Tax Returns (Last 2 years)" at bounding box center [163, 330] width 100 height 6
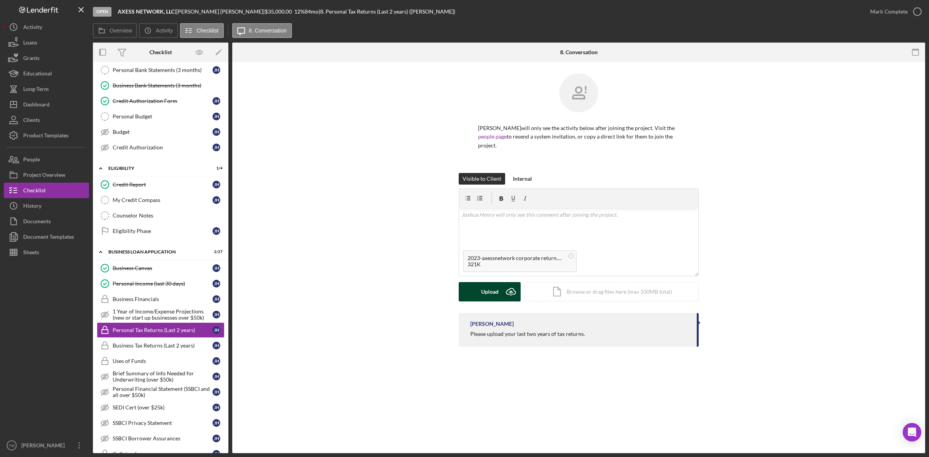
click at [479, 289] on button "Upload Icon/Upload" at bounding box center [490, 291] width 62 height 19
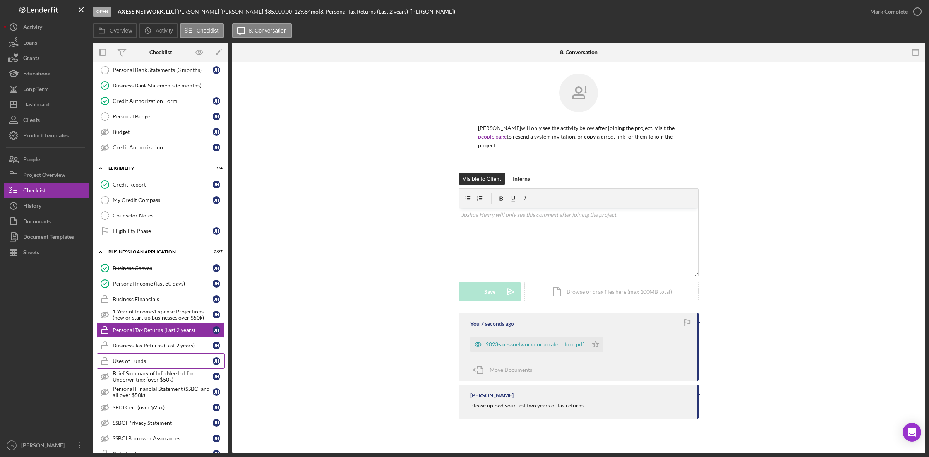
click at [155, 361] on link "Uses of Funds Uses of Funds [PERSON_NAME]" at bounding box center [161, 360] width 128 height 15
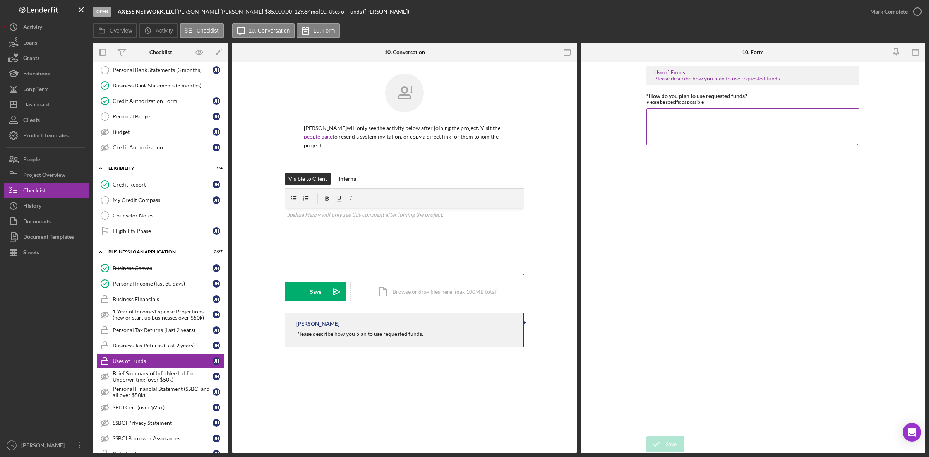
click at [711, 128] on textarea "*How do you plan to use requested funds?" at bounding box center [752, 126] width 213 height 37
type textarea "consolidate debt/working capital."
click at [673, 440] on div "Save" at bounding box center [671, 444] width 11 height 15
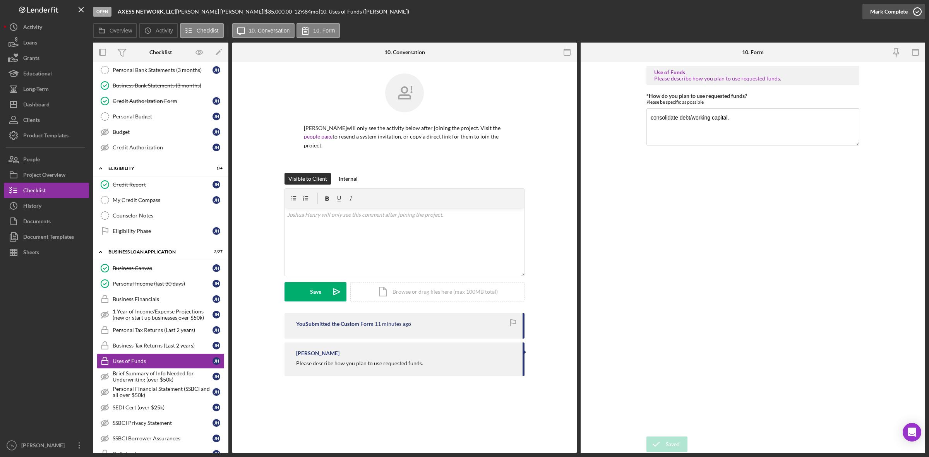
click at [897, 9] on div "Mark Complete" at bounding box center [889, 11] width 38 height 15
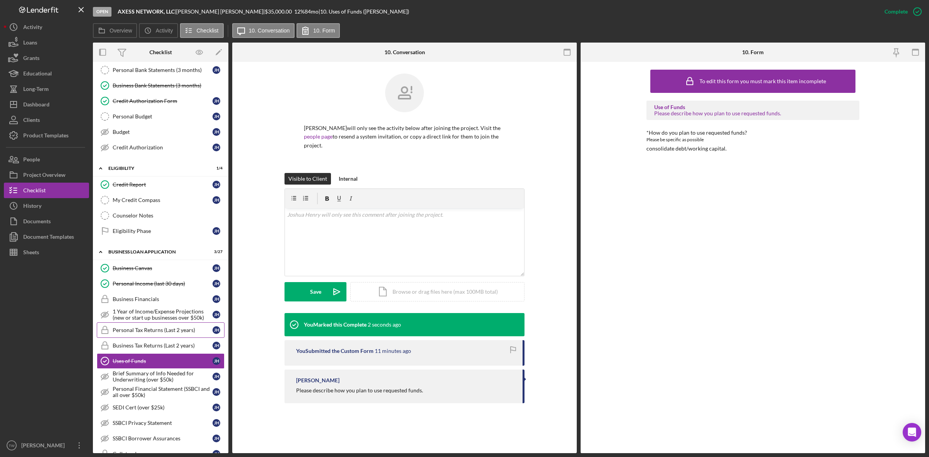
click at [144, 333] on div "Personal Tax Returns (Last 2 years)" at bounding box center [163, 330] width 100 height 6
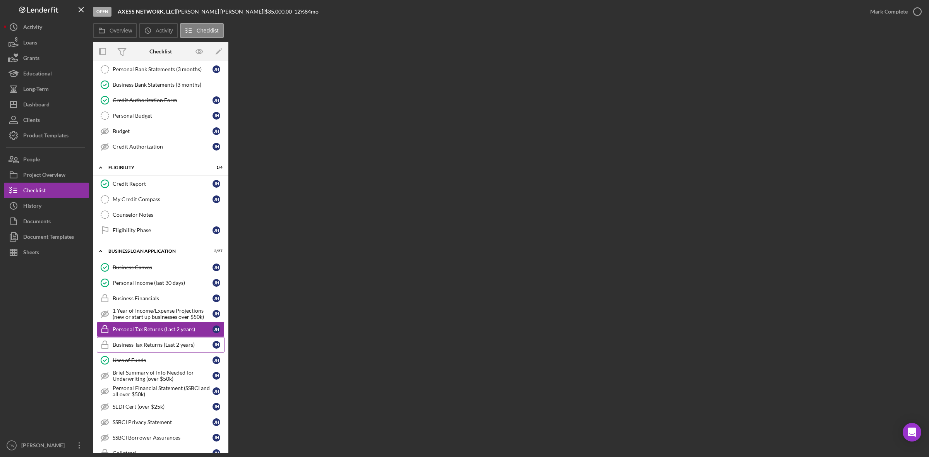
click at [144, 353] on link "Business Tax Returns (Last 2 years) Business Tax Returns (Last 2 years) [PERSON…" at bounding box center [161, 344] width 128 height 15
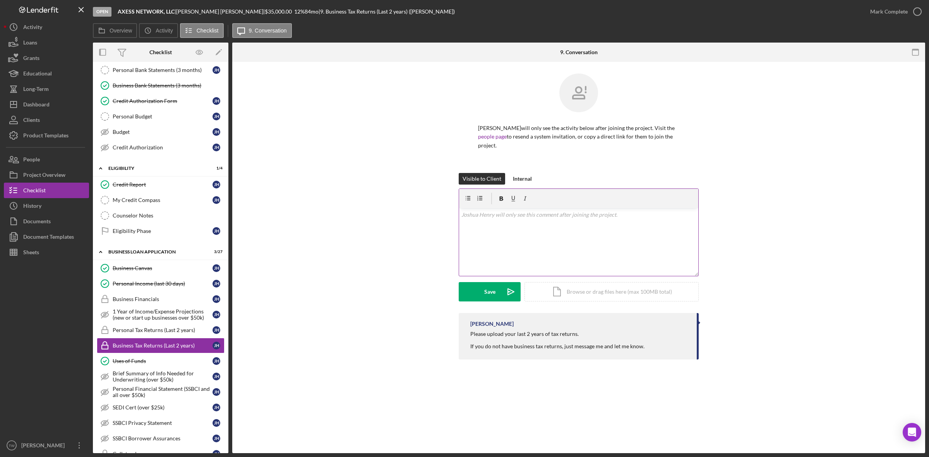
click at [519, 219] on div "v Color teal Color pink Remove color Add row above Add row below Add column bef…" at bounding box center [578, 242] width 239 height 68
click at [505, 282] on icon "Icon/Upload" at bounding box center [510, 291] width 19 height 19
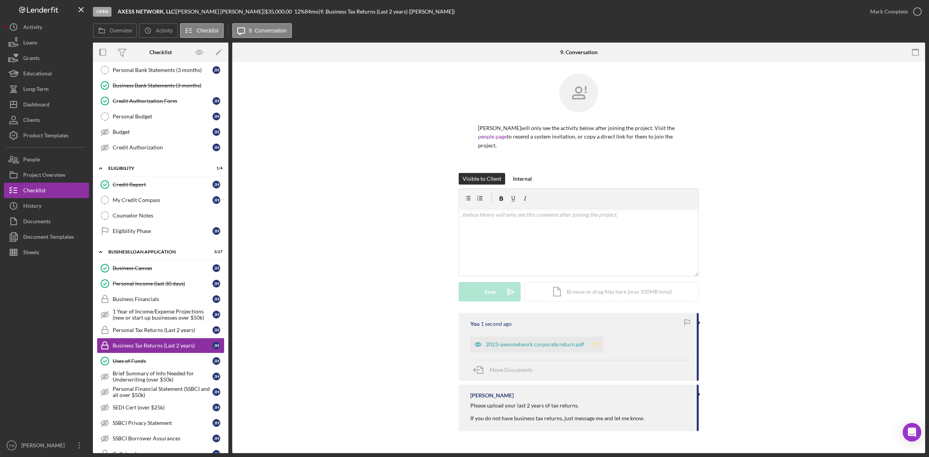
click at [593, 337] on icon "Icon/Star" at bounding box center [595, 344] width 15 height 15
click at [884, 9] on div "Mark Complete" at bounding box center [889, 11] width 38 height 15
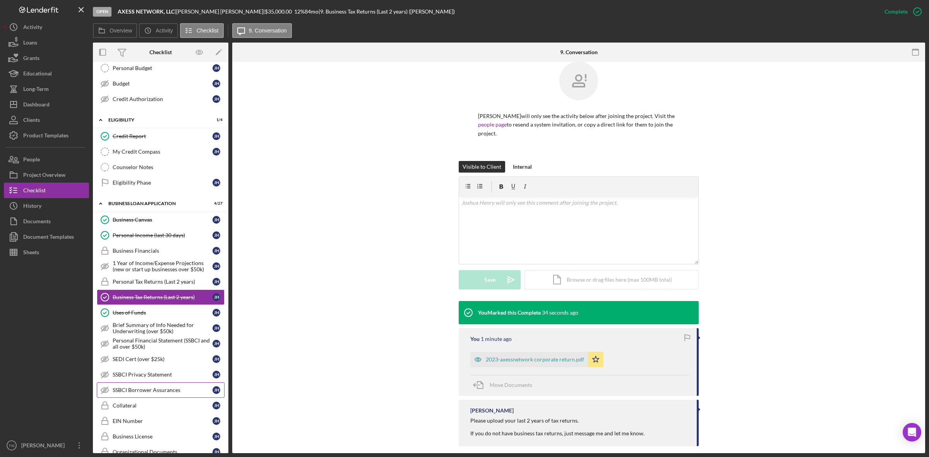
scroll to position [242, 0]
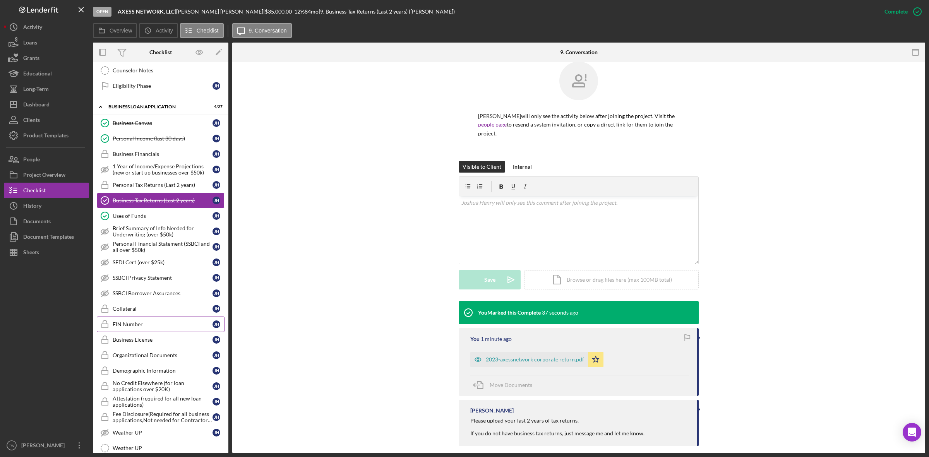
click at [152, 327] on div "EIN Number" at bounding box center [163, 324] width 100 height 6
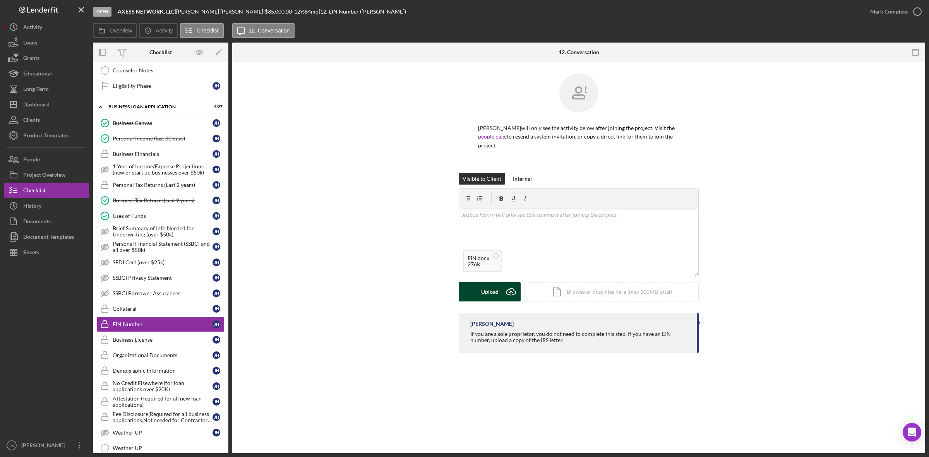
click at [476, 284] on button "Upload Icon/Upload" at bounding box center [490, 291] width 62 height 19
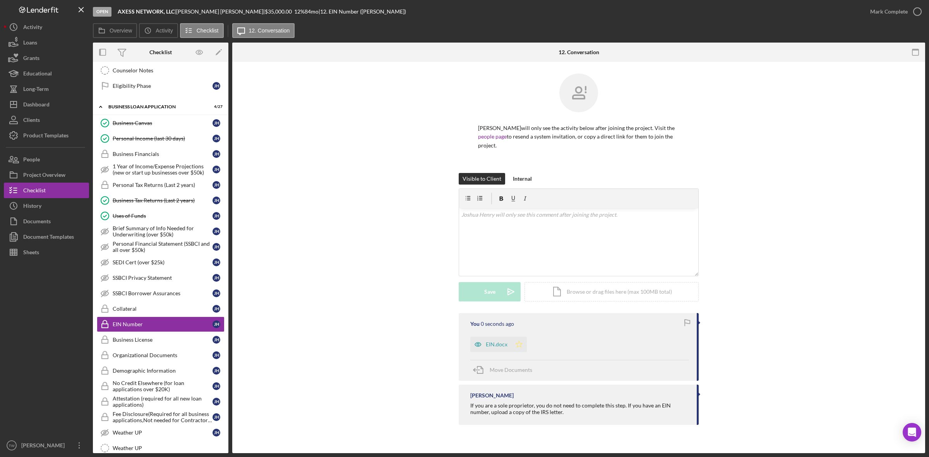
drag, startPoint x: 528, startPoint y: 335, endPoint x: 522, endPoint y: 335, distance: 5.0
click at [525, 335] on div "EIN.docx Icon/Star" at bounding box center [500, 342] width 60 height 19
click at [521, 341] on polygon "button" at bounding box center [519, 344] width 7 height 6
click at [877, 16] on div "Mark Complete" at bounding box center [889, 11] width 38 height 15
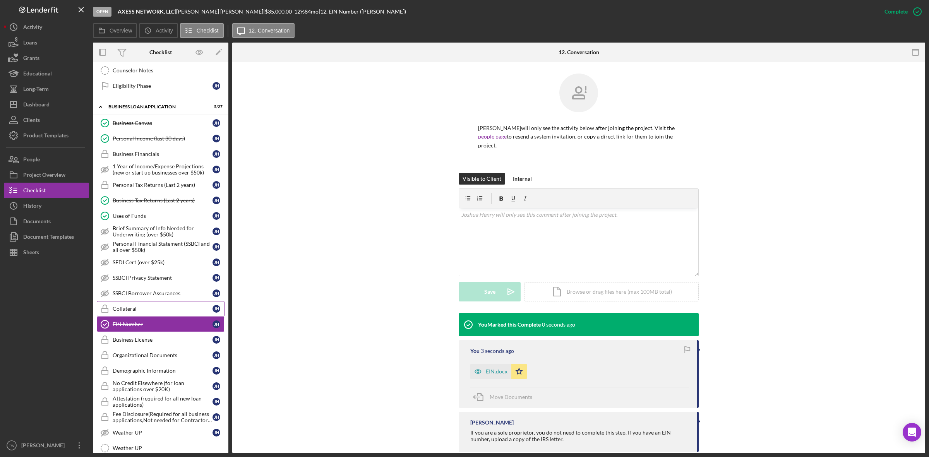
click at [172, 311] on div "Collateral" at bounding box center [163, 309] width 100 height 6
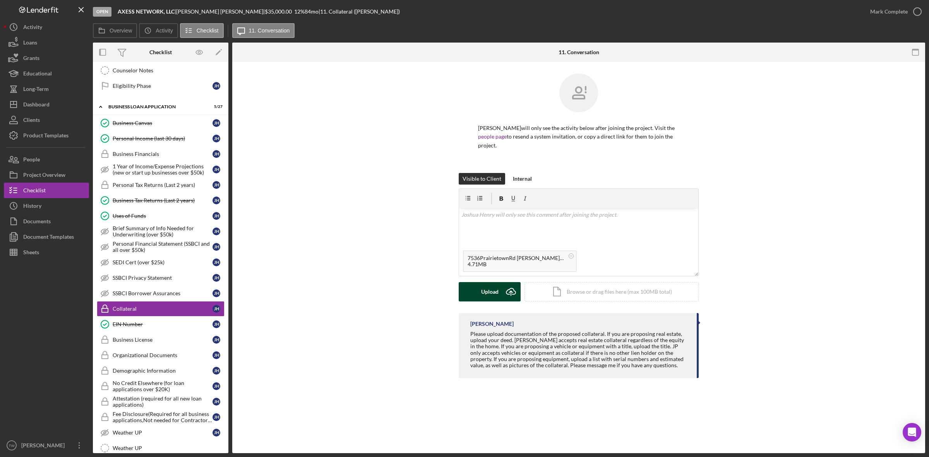
click at [473, 282] on button "Upload Icon/Upload" at bounding box center [490, 291] width 62 height 19
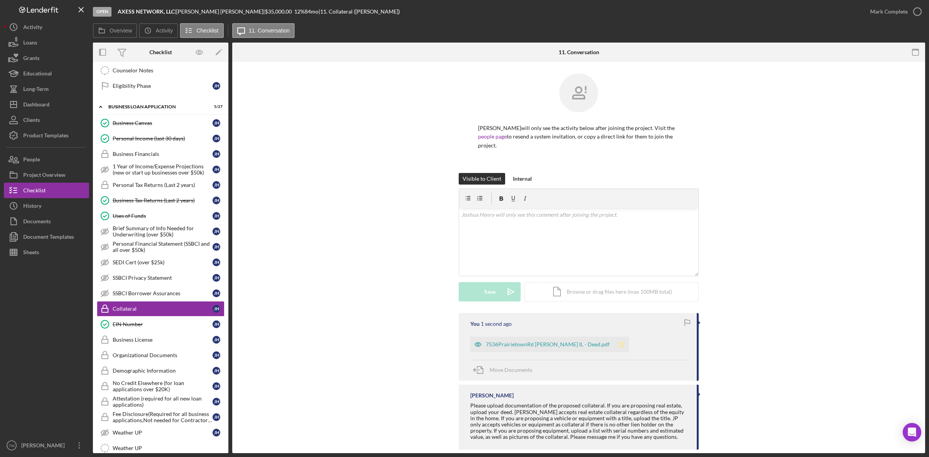
click at [613, 337] on icon "Icon/Star" at bounding box center [620, 344] width 15 height 15
click at [887, 9] on div "Mark Complete" at bounding box center [889, 11] width 38 height 15
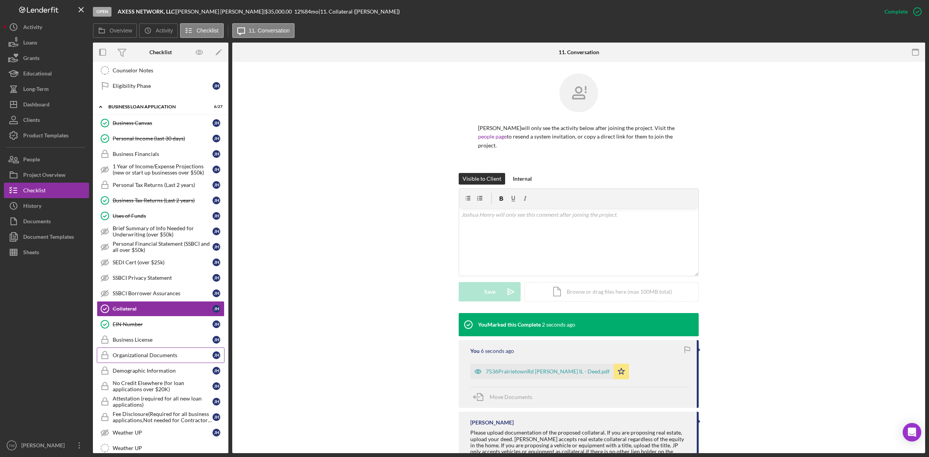
click at [159, 357] on link "Organizational Documents Organizational Documents [PERSON_NAME]" at bounding box center [161, 355] width 128 height 15
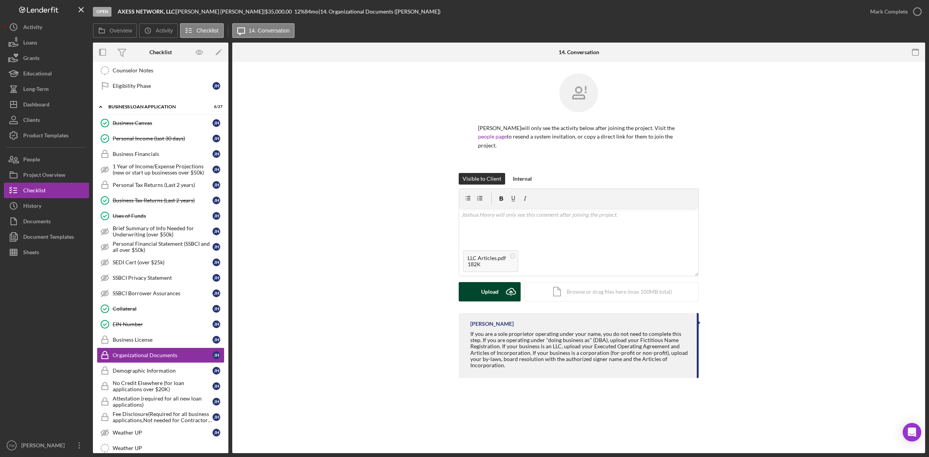
click at [467, 290] on button "Upload Icon/Upload" at bounding box center [490, 291] width 62 height 19
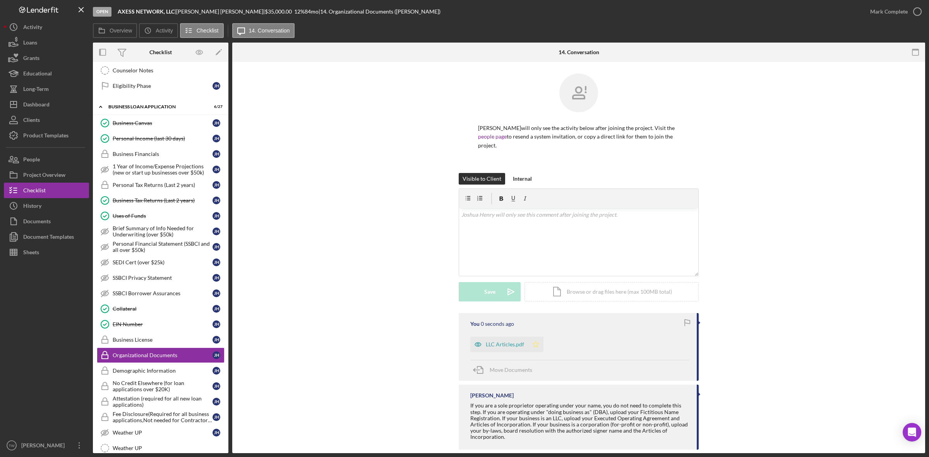
click at [533, 337] on icon "Icon/Star" at bounding box center [535, 344] width 15 height 15
click at [885, 8] on div "Mark Complete" at bounding box center [889, 11] width 38 height 15
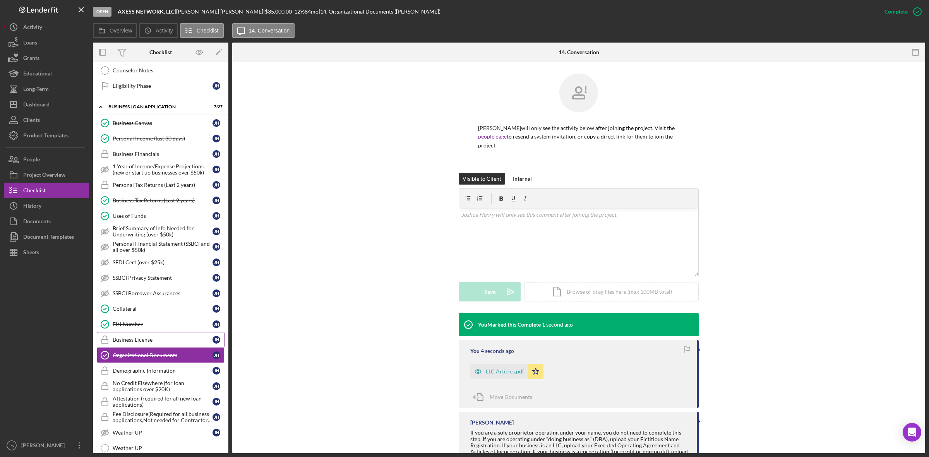
scroll to position [339, 0]
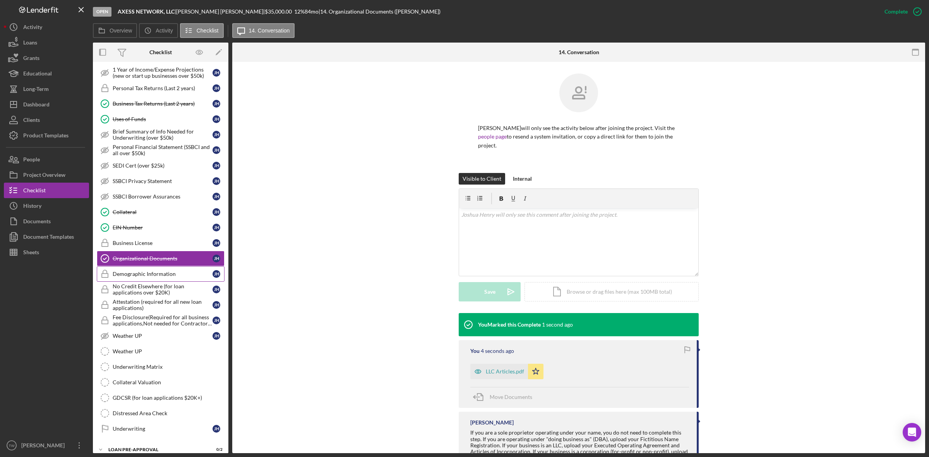
click at [163, 277] on div "Demographic Information" at bounding box center [163, 274] width 100 height 6
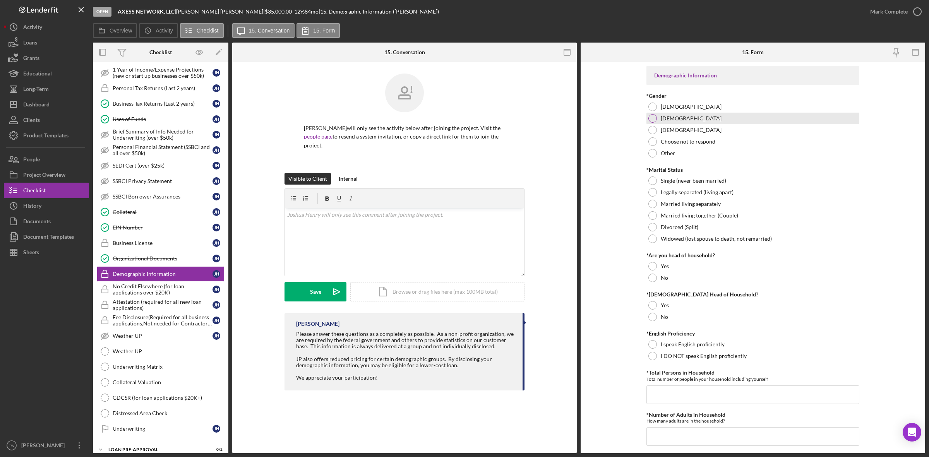
click at [672, 122] on div "[DEMOGRAPHIC_DATA]" at bounding box center [752, 119] width 213 height 12
click at [646, 181] on div "Single (never been married)" at bounding box center [752, 181] width 213 height 12
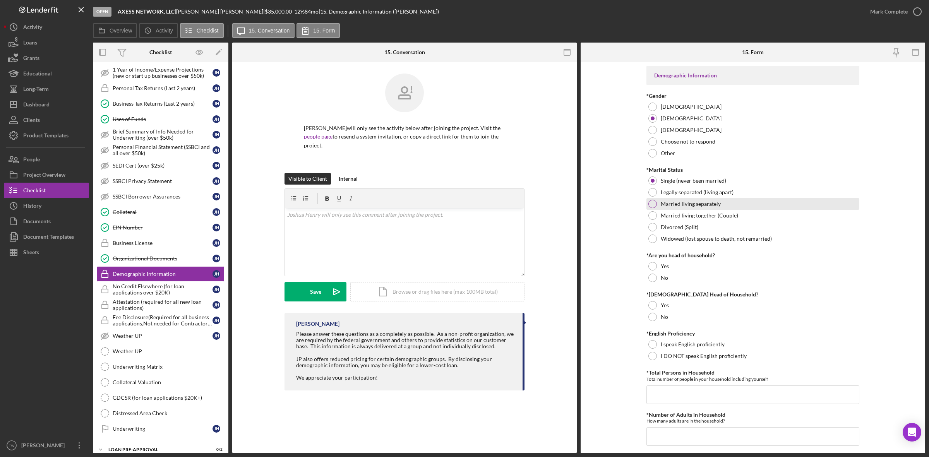
click at [672, 207] on label "Married living separately" at bounding box center [691, 204] width 60 height 6
click at [693, 217] on label "Married living together (Couple)" at bounding box center [699, 215] width 77 height 6
click at [664, 281] on label "No" at bounding box center [664, 278] width 7 height 6
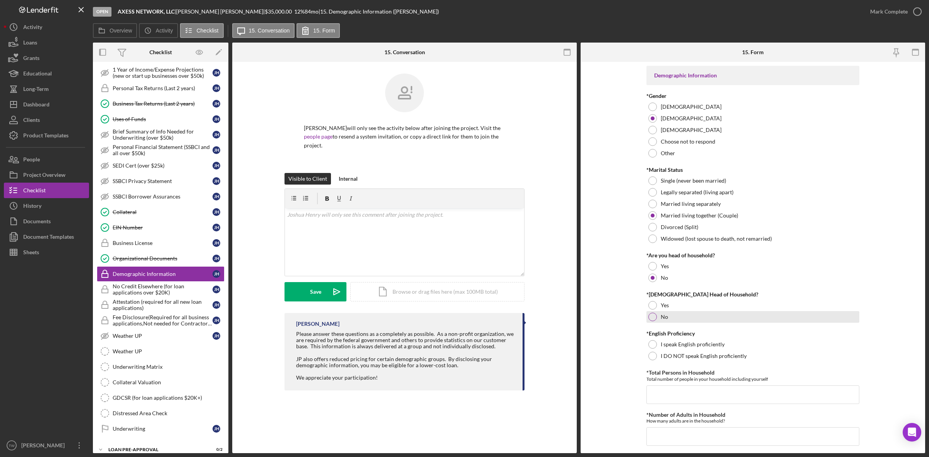
click at [665, 318] on label "No" at bounding box center [664, 317] width 7 height 6
click at [674, 348] on div "I speak English proficiently" at bounding box center [752, 345] width 213 height 12
click at [673, 389] on input "*Total Persons in Household" at bounding box center [752, 394] width 213 height 19
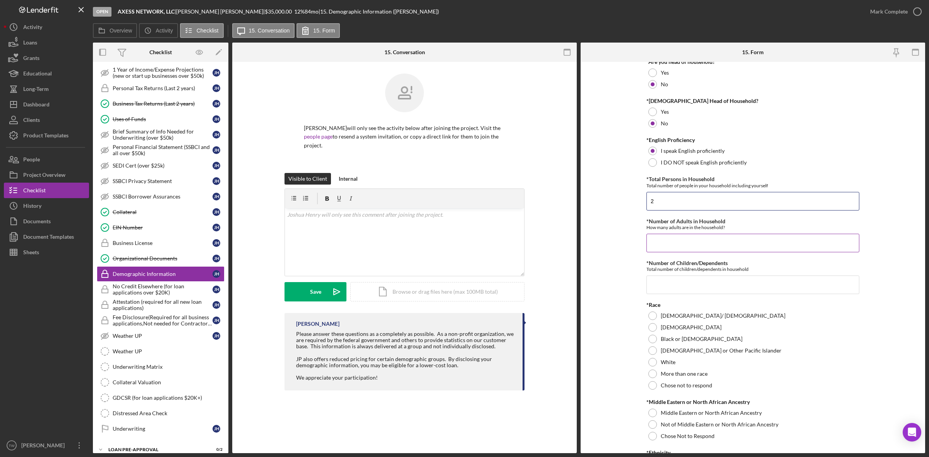
type input "2"
click at [712, 250] on input "*Number of Adults in Household" at bounding box center [752, 243] width 213 height 19
type input "2"
click at [757, 274] on div "*Number of Children/Dependents Total number of children/dependents in household…" at bounding box center [752, 277] width 213 height 34
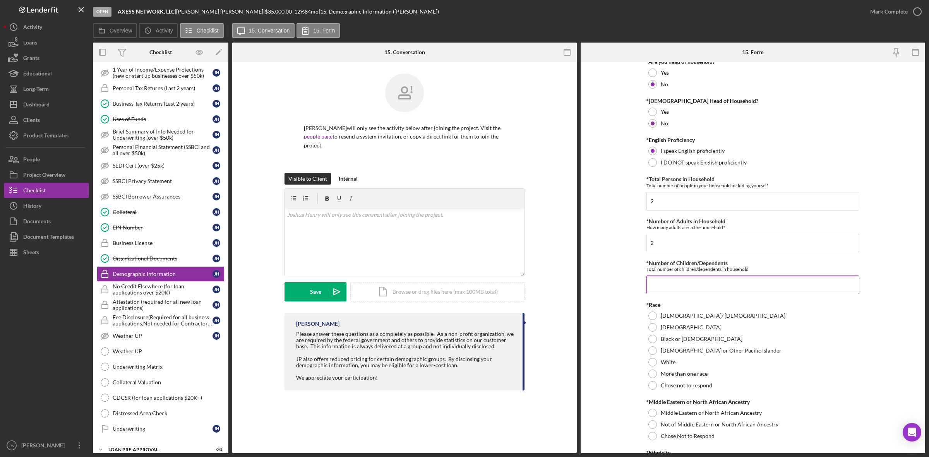
click at [738, 291] on input "*Number of Children/Dependents" at bounding box center [752, 285] width 213 height 19
type input "0"
click at [674, 368] on div "White" at bounding box center [752, 362] width 213 height 12
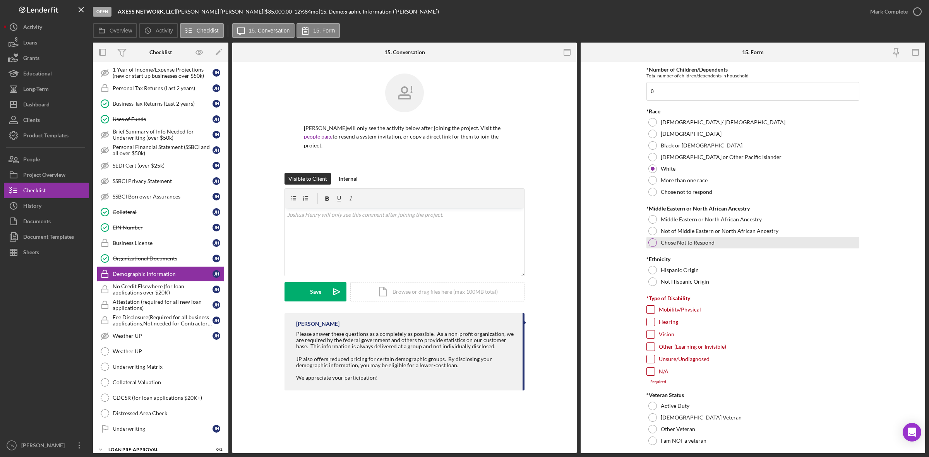
click at [664, 242] on label "Chose Not to Respond" at bounding box center [688, 243] width 54 height 6
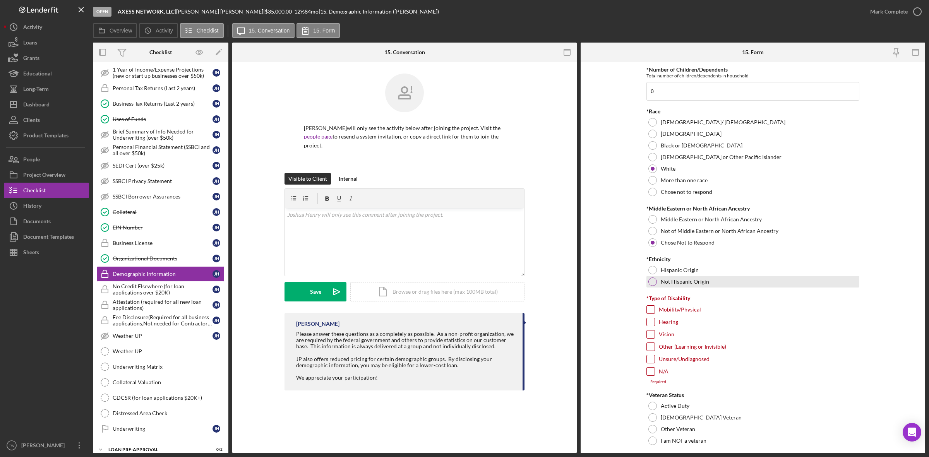
click at [655, 283] on div at bounding box center [652, 282] width 9 height 9
click at [649, 375] on input "N/A" at bounding box center [651, 372] width 8 height 8
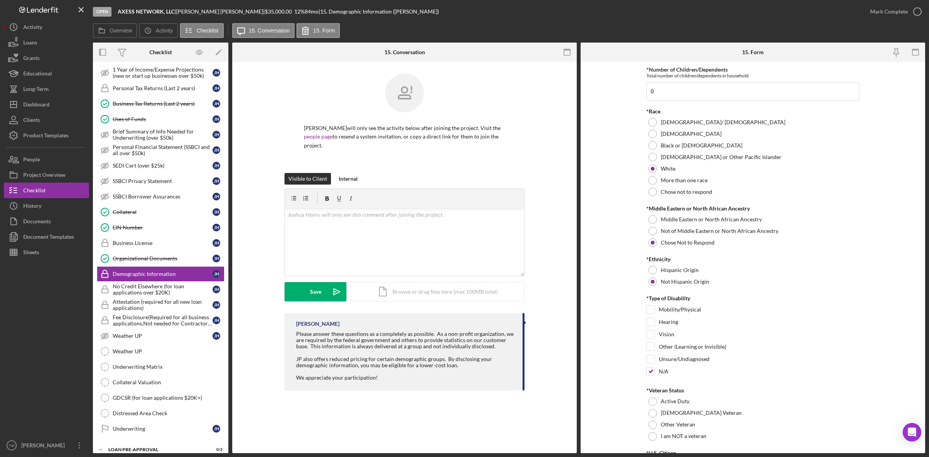
scroll to position [532, 0]
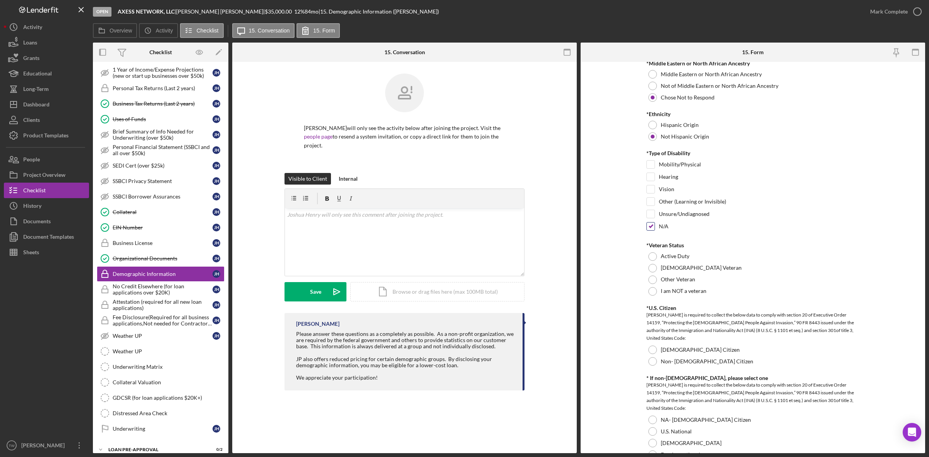
click at [649, 230] on input "N/A" at bounding box center [651, 227] width 8 height 8
checkbox input "false"
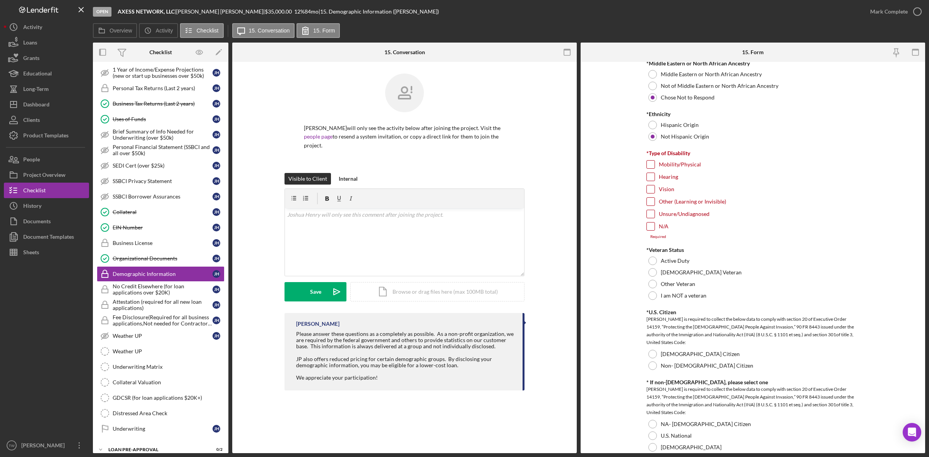
click at [651, 216] on input "Unsure/Undiagnosed" at bounding box center [651, 214] width 8 height 8
checkbox input "true"
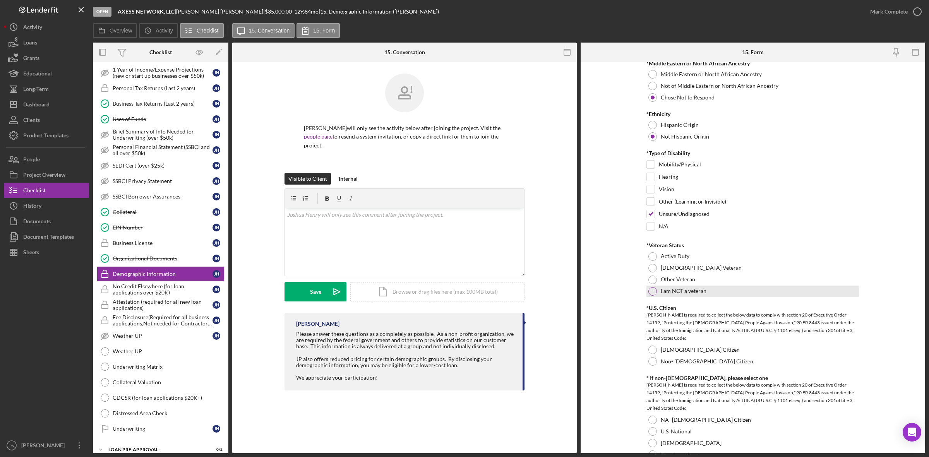
click at [653, 291] on div at bounding box center [652, 291] width 9 height 9
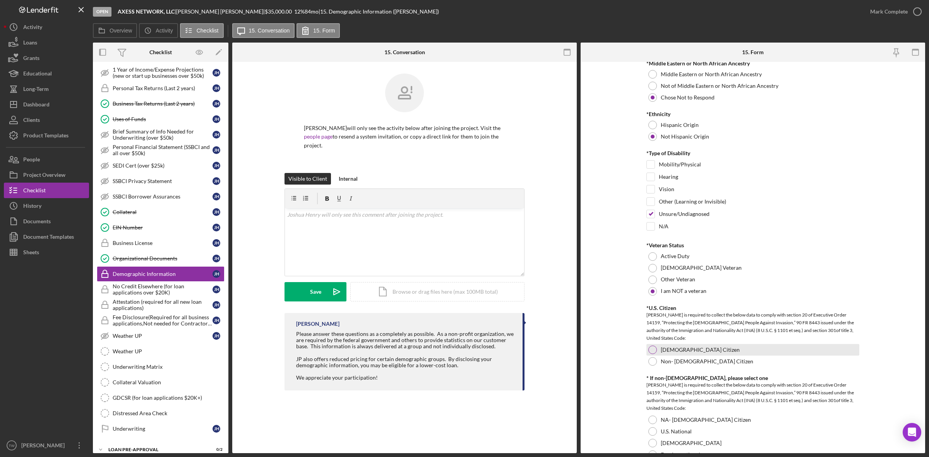
click at [654, 353] on div at bounding box center [652, 350] width 9 height 9
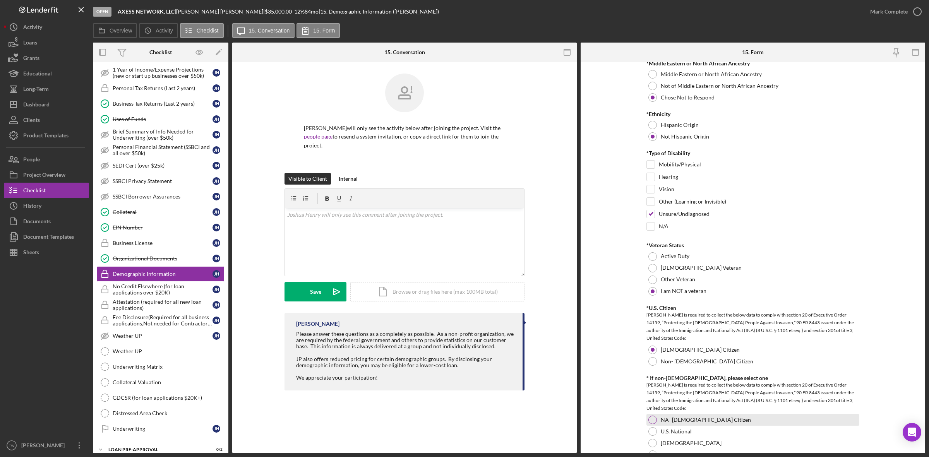
click at [651, 418] on div at bounding box center [652, 420] width 9 height 9
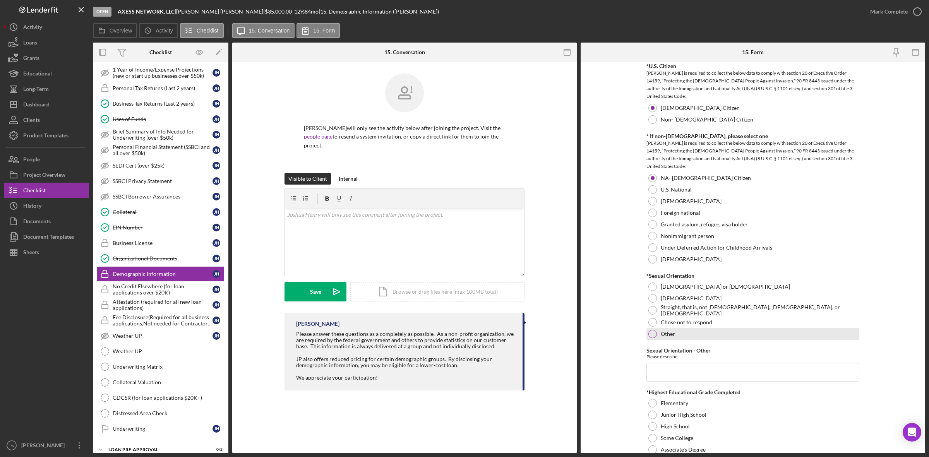
click at [651, 328] on div "Chose not to respond" at bounding box center [752, 323] width 213 height 12
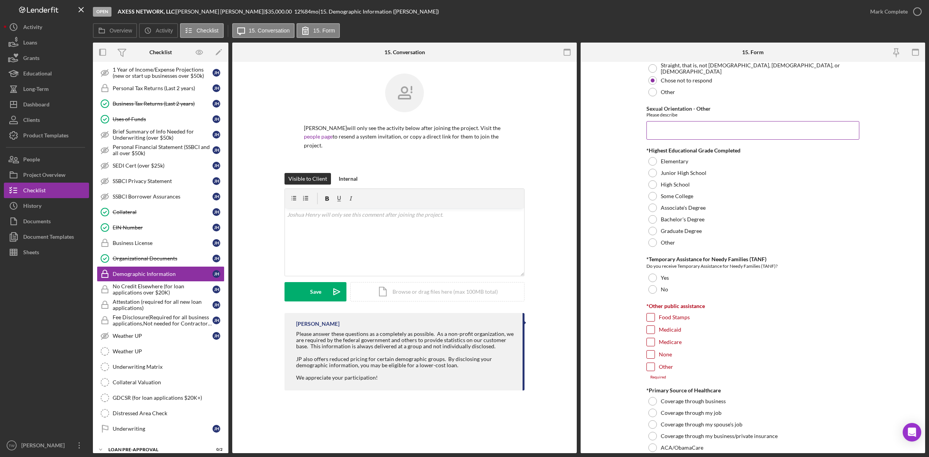
click at [653, 126] on input "Sexual Orientation - Other" at bounding box center [752, 130] width 213 height 19
type input "0"
click at [651, 177] on div at bounding box center [652, 173] width 9 height 9
click at [651, 190] on div "High School" at bounding box center [752, 185] width 213 height 12
click at [674, 220] on label "Bachelor's Degree" at bounding box center [683, 219] width 44 height 6
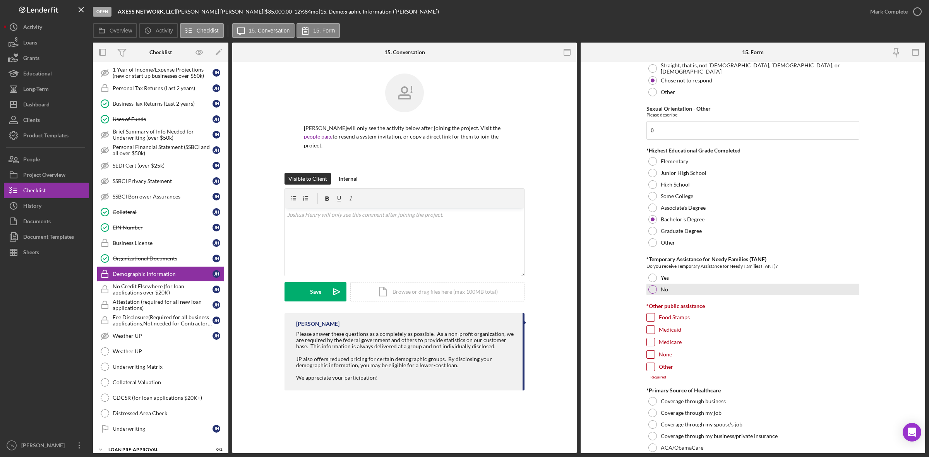
click at [661, 290] on label "No" at bounding box center [664, 289] width 7 height 6
click at [652, 357] on input "None" at bounding box center [651, 355] width 8 height 8
checkbox input "true"
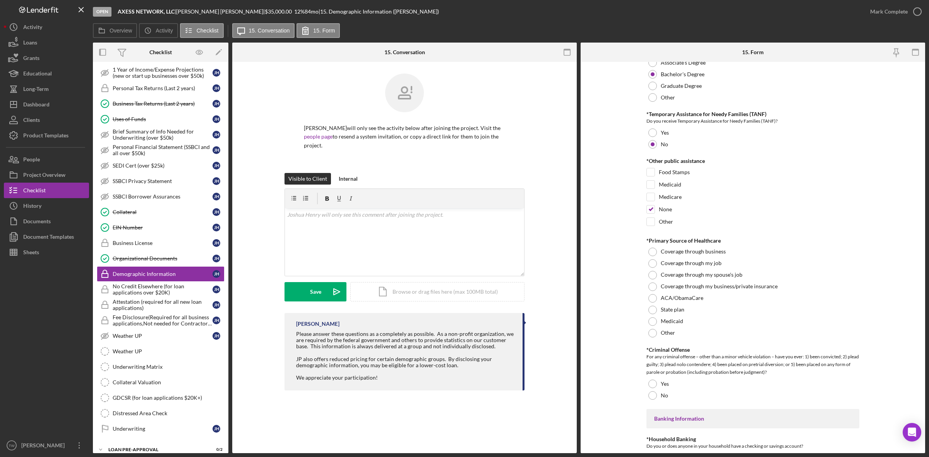
scroll to position [1209, 0]
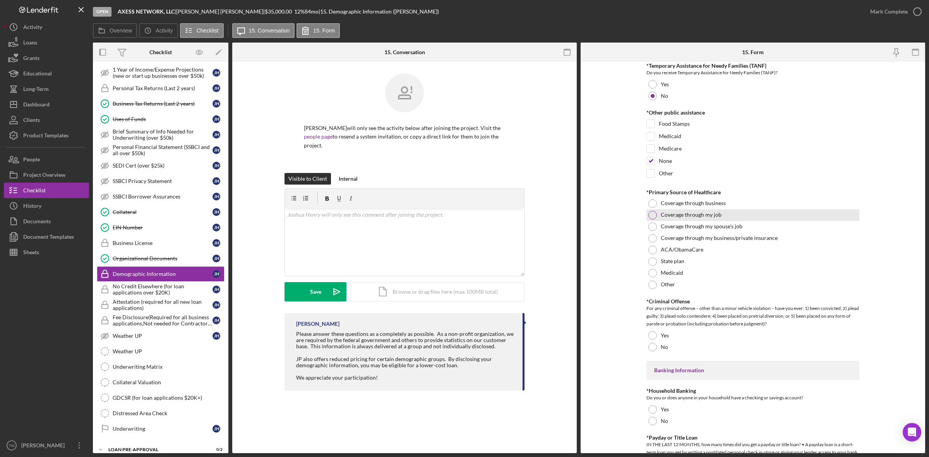
click at [684, 218] on label "Coverage through my job" at bounding box center [691, 215] width 61 height 6
click at [699, 204] on label "Coverage through business" at bounding box center [693, 203] width 65 height 6
click at [655, 349] on div at bounding box center [652, 347] width 9 height 9
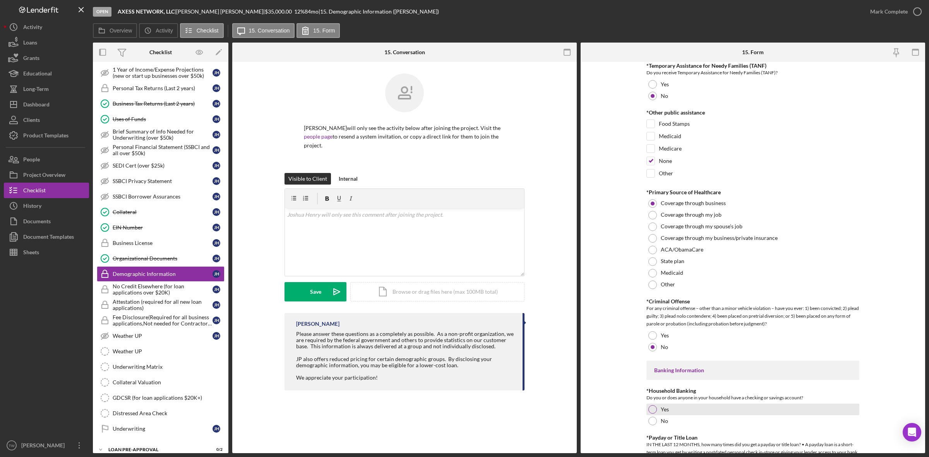
click at [668, 409] on div "Yes" at bounding box center [752, 410] width 213 height 12
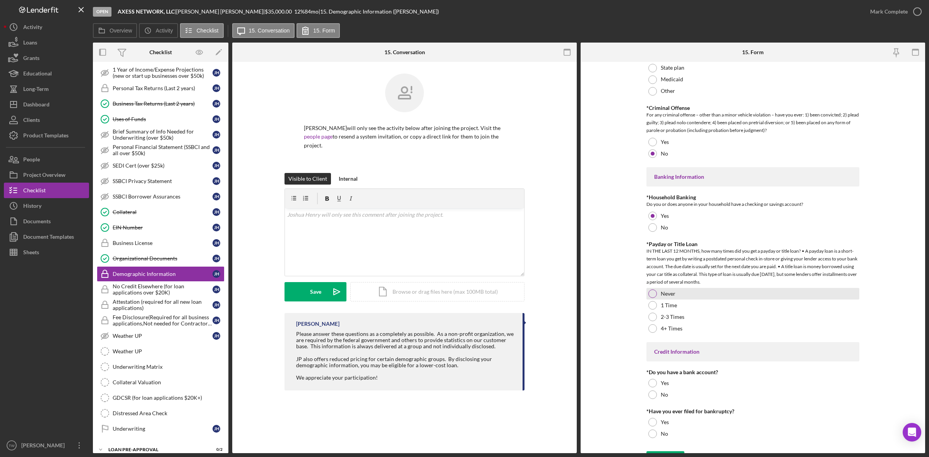
click at [666, 296] on label "Never" at bounding box center [668, 294] width 15 height 6
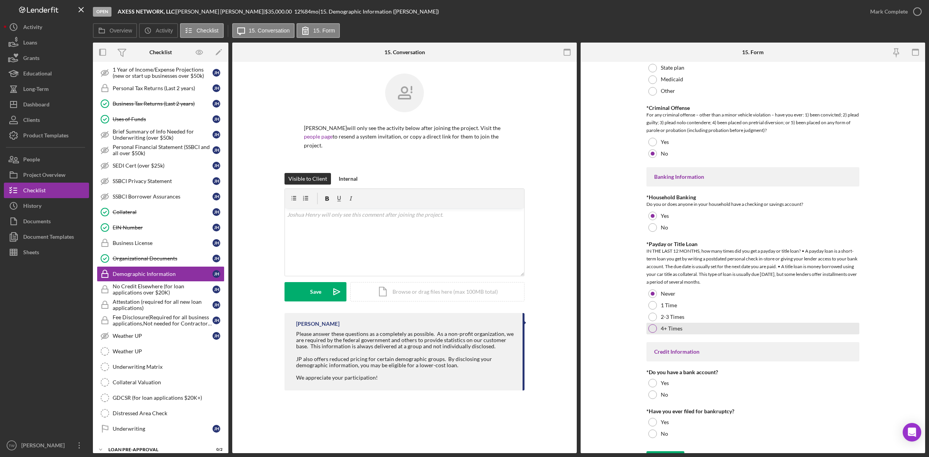
scroll to position [1420, 0]
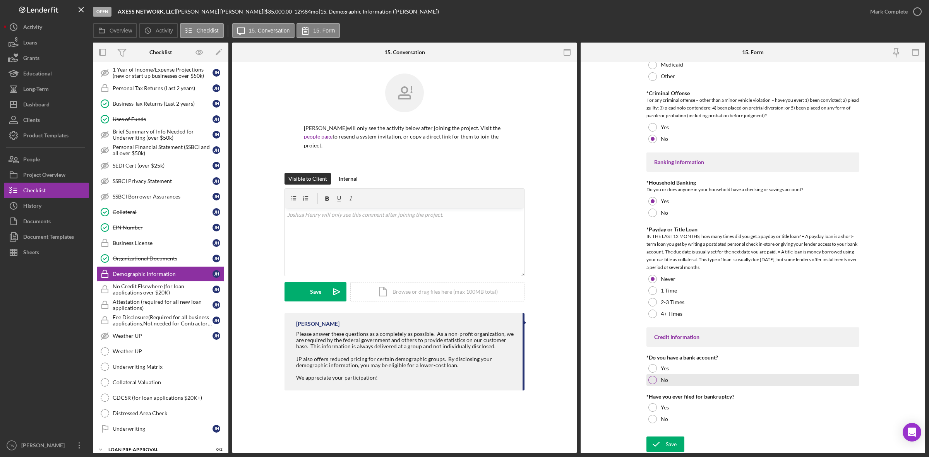
click at [656, 380] on div "No" at bounding box center [752, 380] width 213 height 12
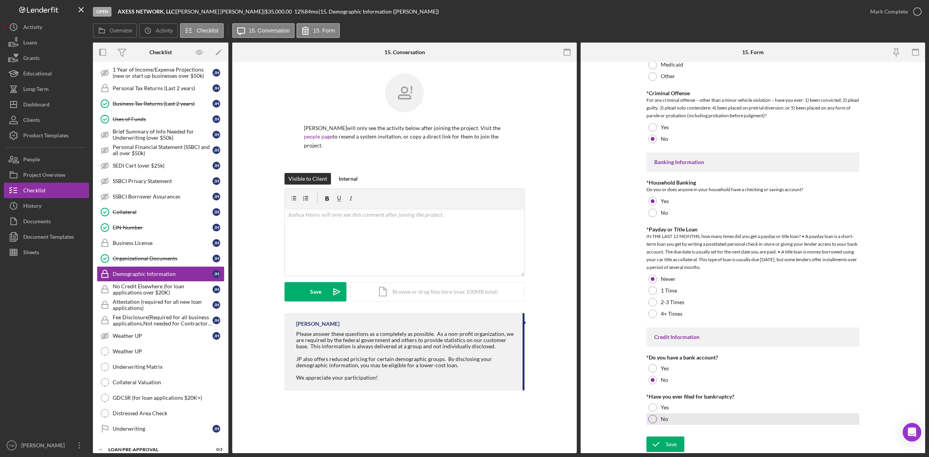
click at [654, 422] on div at bounding box center [652, 419] width 9 height 9
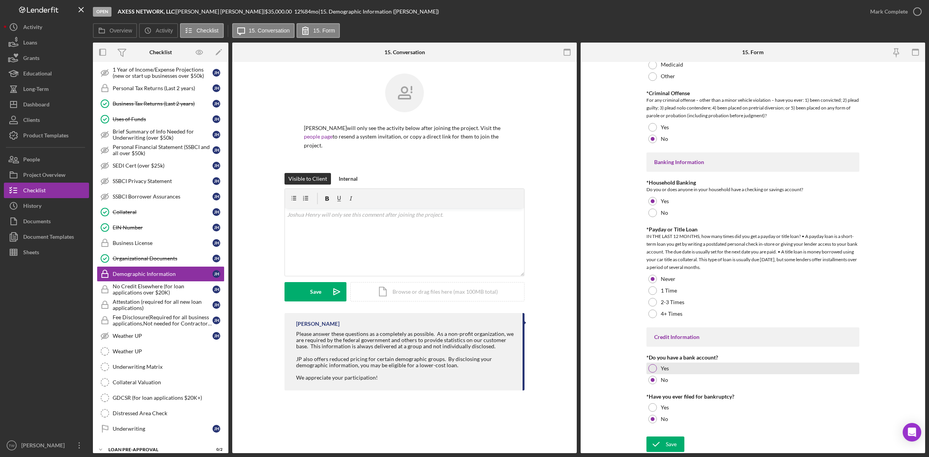
click at [667, 368] on label "Yes" at bounding box center [665, 368] width 8 height 6
click at [662, 441] on icon "submit" at bounding box center [655, 444] width 19 height 19
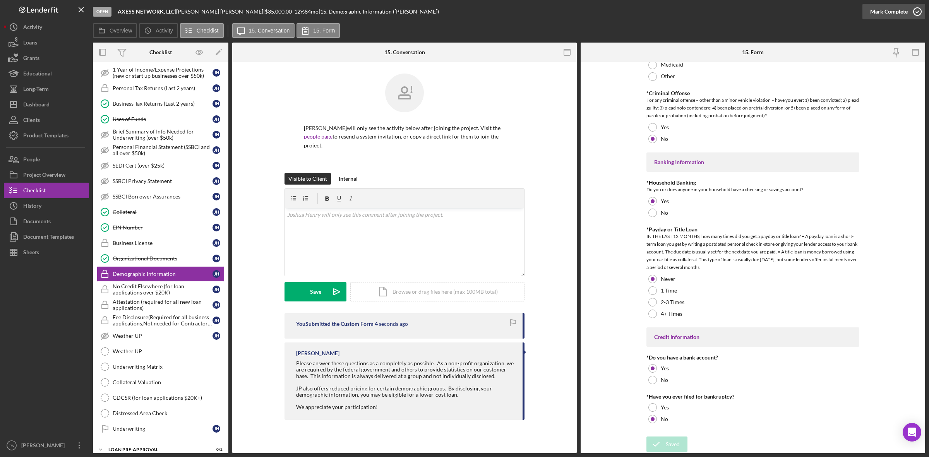
click at [893, 20] on div "Mark Complete" at bounding box center [893, 11] width 63 height 23
click at [893, 15] on div "Mark Complete" at bounding box center [889, 11] width 38 height 15
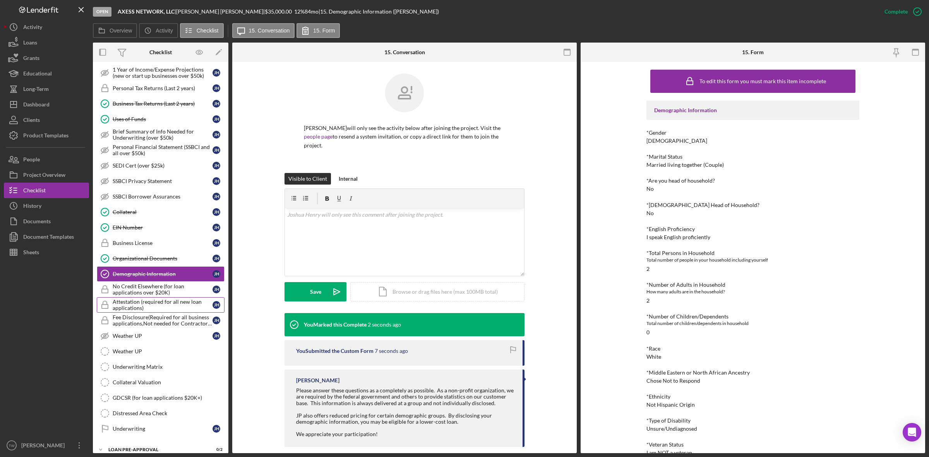
click at [161, 311] on div "Attestation (required for all new loan applications)" at bounding box center [163, 305] width 100 height 12
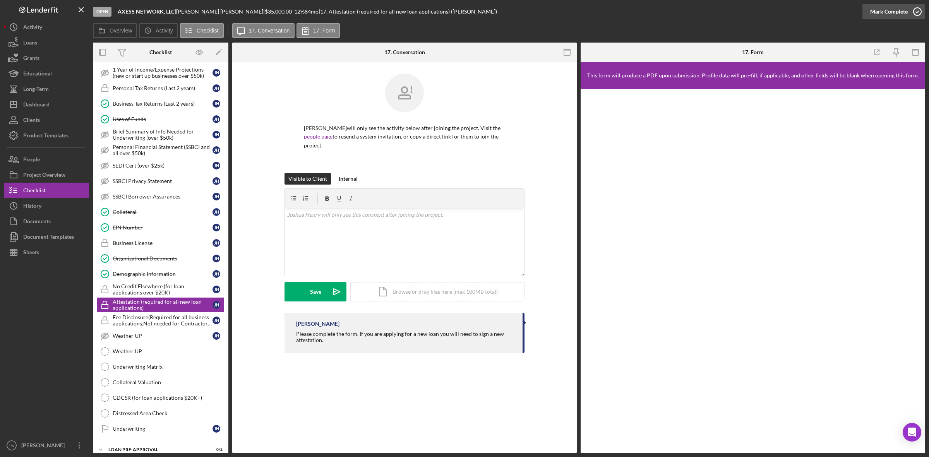
click at [882, 14] on div "Mark Complete" at bounding box center [889, 11] width 38 height 15
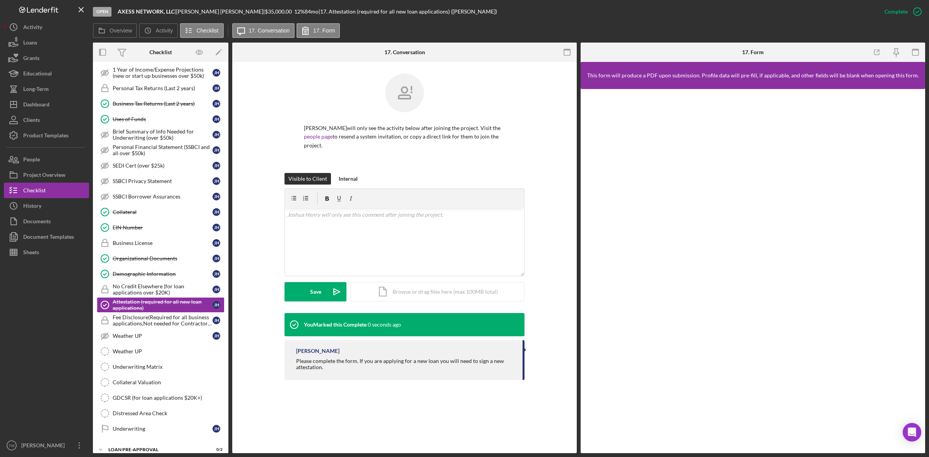
click at [126, 370] on div "Underwriting Matrix" at bounding box center [168, 367] width 111 height 6
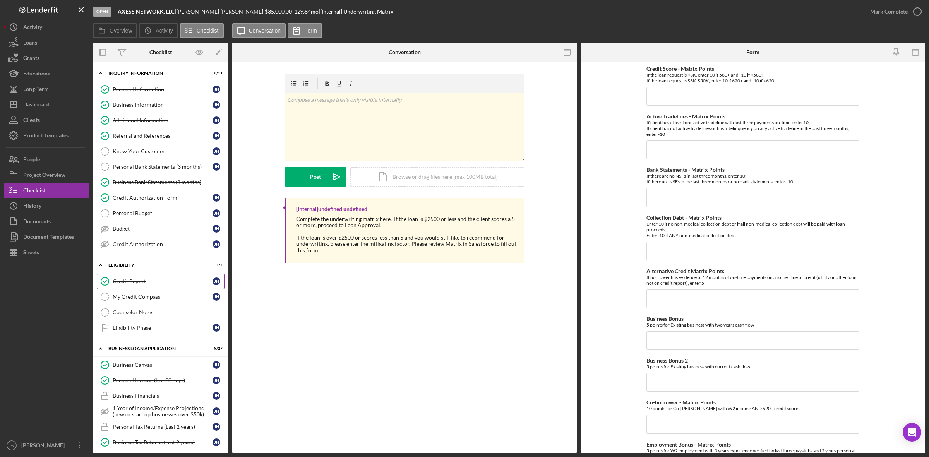
click at [128, 283] on div "Credit Report" at bounding box center [163, 281] width 100 height 6
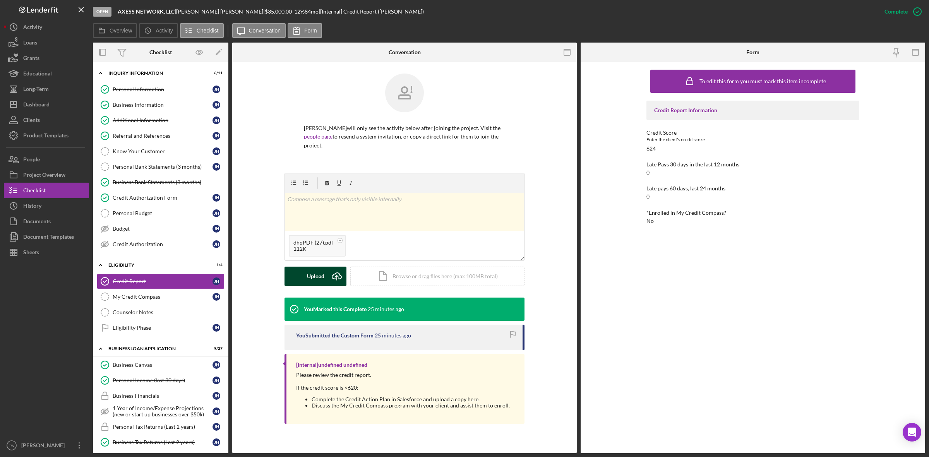
click at [312, 267] on div "Upload" at bounding box center [315, 276] width 17 height 19
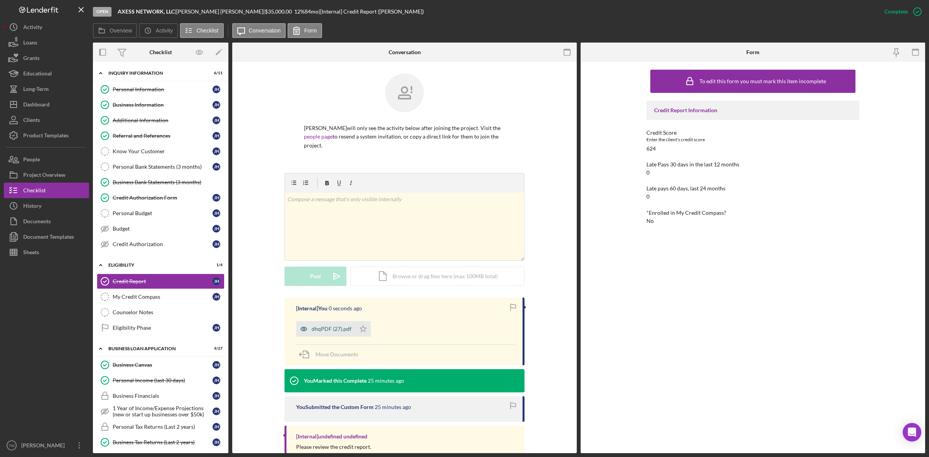
click at [333, 326] on div "dhqPDF (27).pdf" at bounding box center [332, 329] width 40 height 6
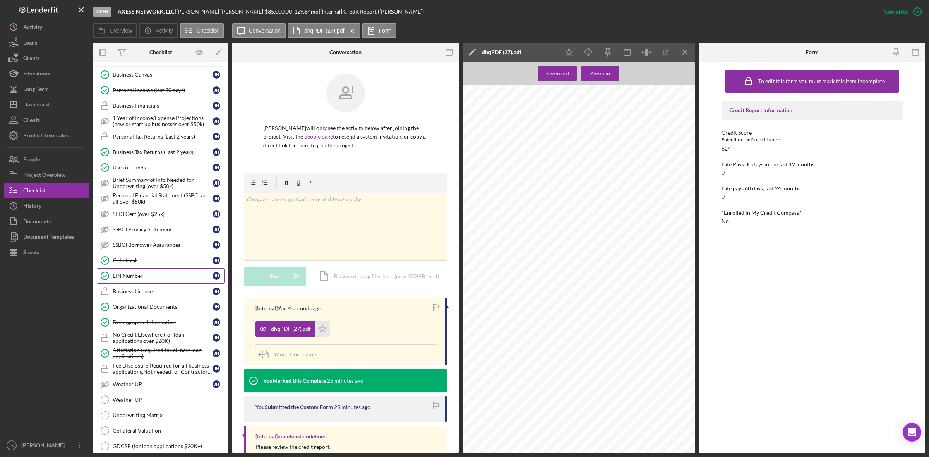
scroll to position [390, 0]
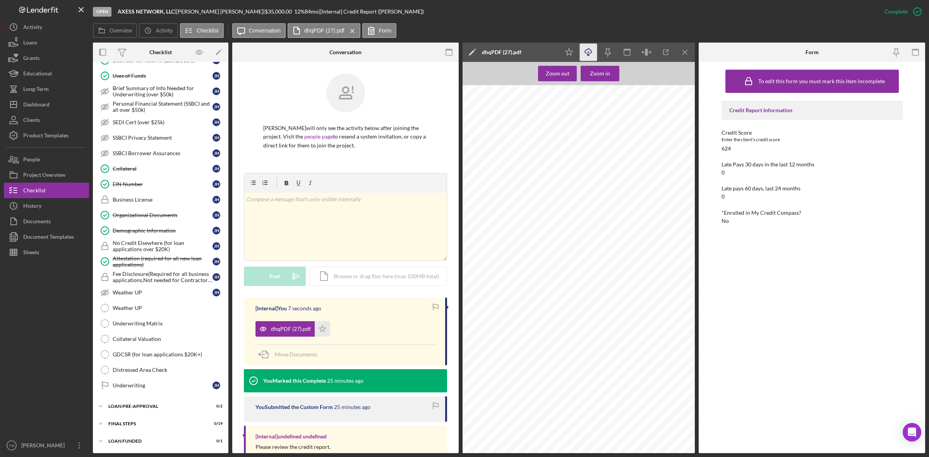
click at [587, 52] on icon "Icon/Download" at bounding box center [588, 52] width 17 height 17
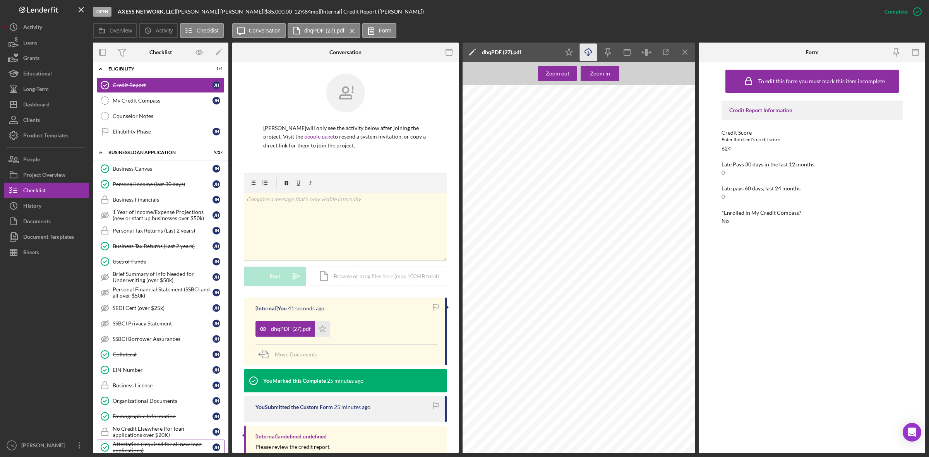
scroll to position [0, 0]
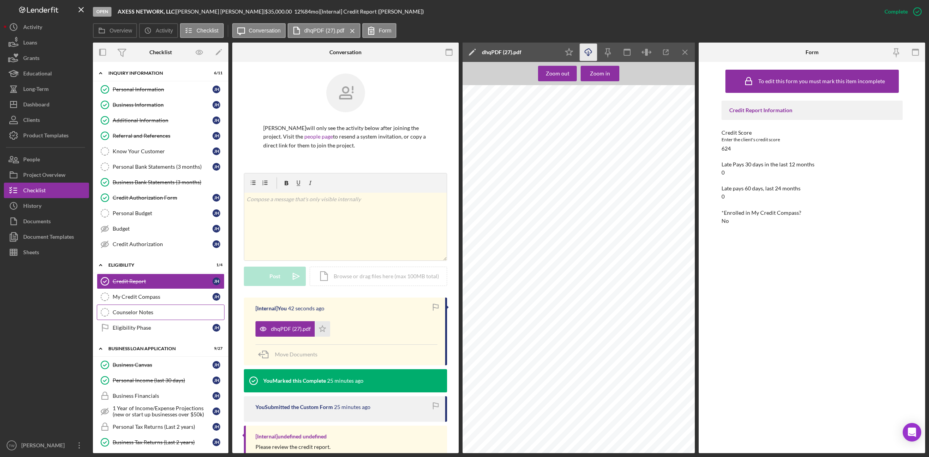
click at [128, 308] on link "Counselor Notes Counselor Notes" at bounding box center [161, 312] width 128 height 15
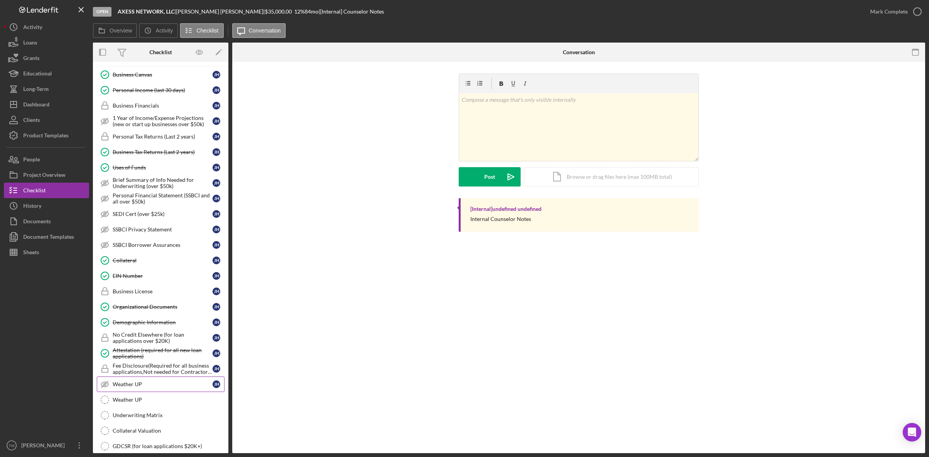
scroll to position [390, 0]
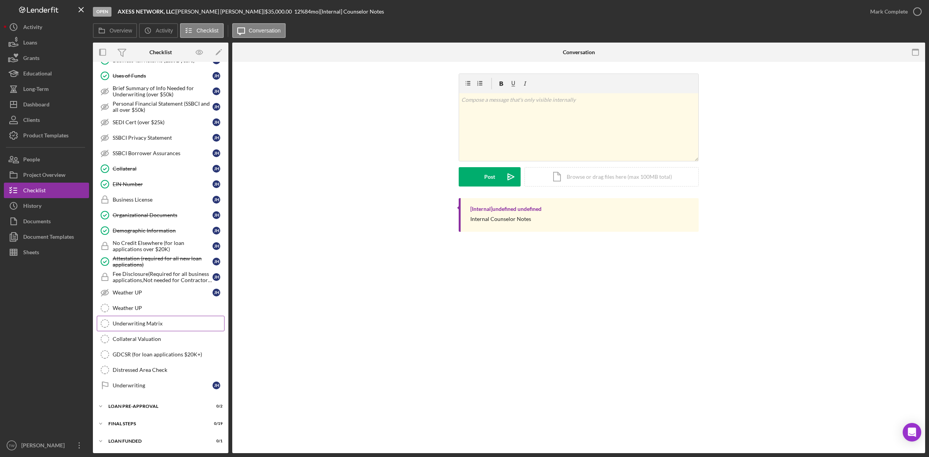
click at [148, 326] on div "Underwriting Matrix" at bounding box center [168, 323] width 111 height 6
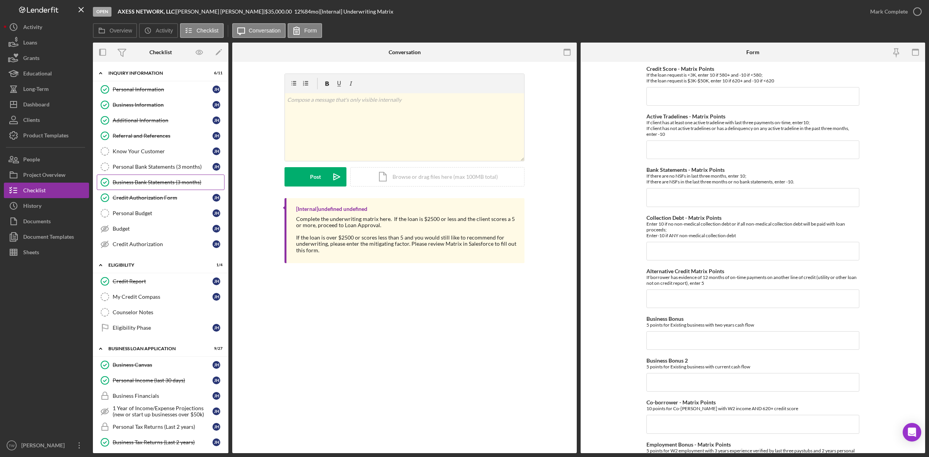
click at [177, 190] on link "Business Bank Statements (3 months) Business Bank Statements (3 months)" at bounding box center [161, 182] width 128 height 15
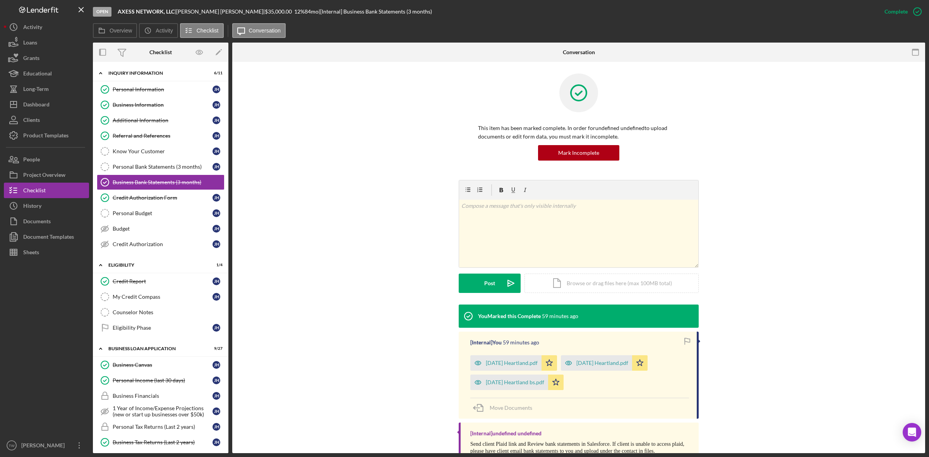
scroll to position [32, 0]
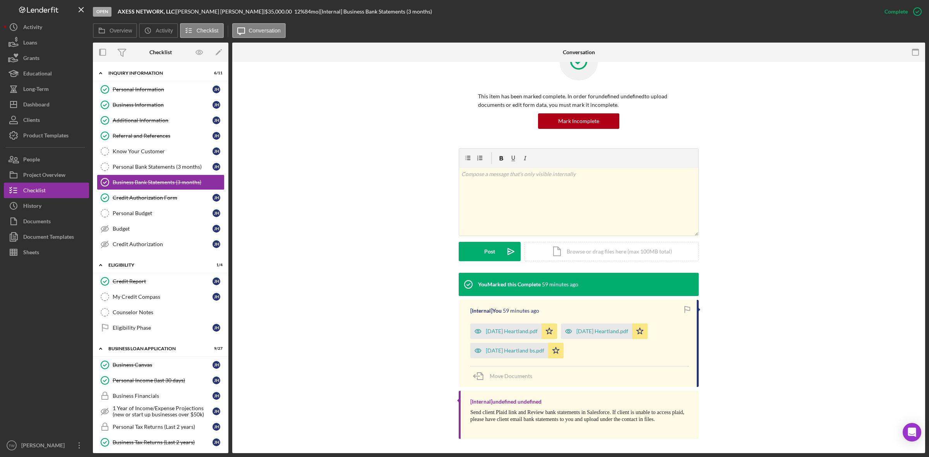
drag, startPoint x: 500, startPoint y: 351, endPoint x: 522, endPoint y: 342, distance: 23.8
click at [500, 351] on div "[DATE] Heartland bs.pdf" at bounding box center [515, 351] width 58 height 6
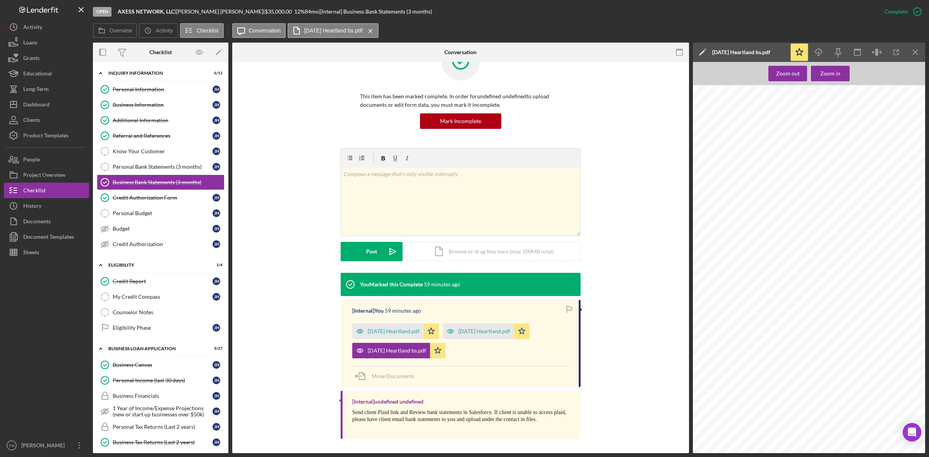
scroll to position [919, 0]
click at [142, 289] on link "Credit Report Credit Report [PERSON_NAME]" at bounding box center [161, 281] width 128 height 15
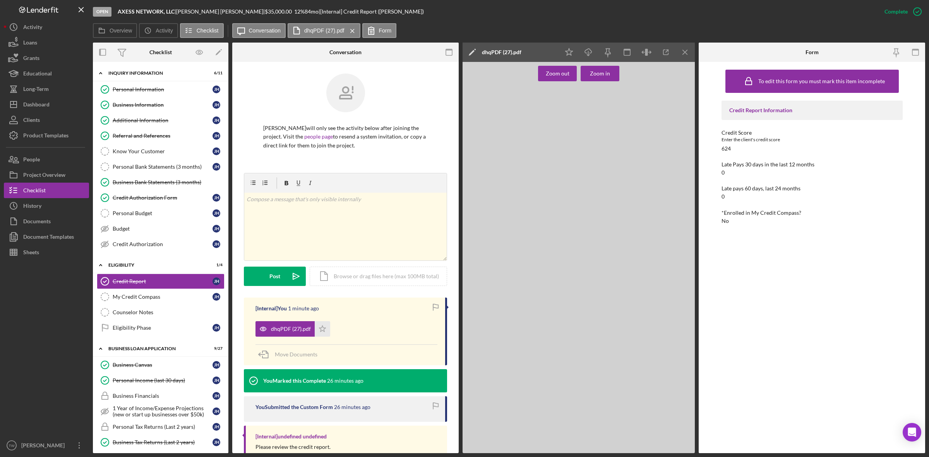
scroll to position [64, 0]
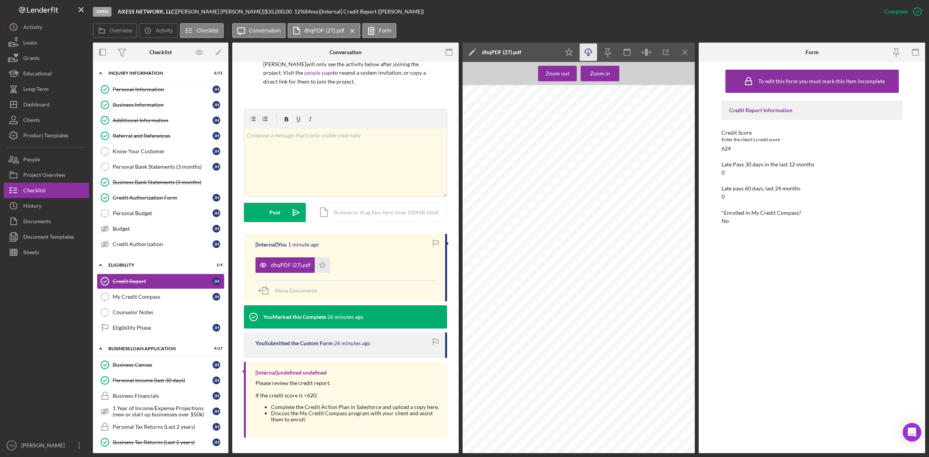
click at [588, 54] on line "button" at bounding box center [588, 53] width 0 height 4
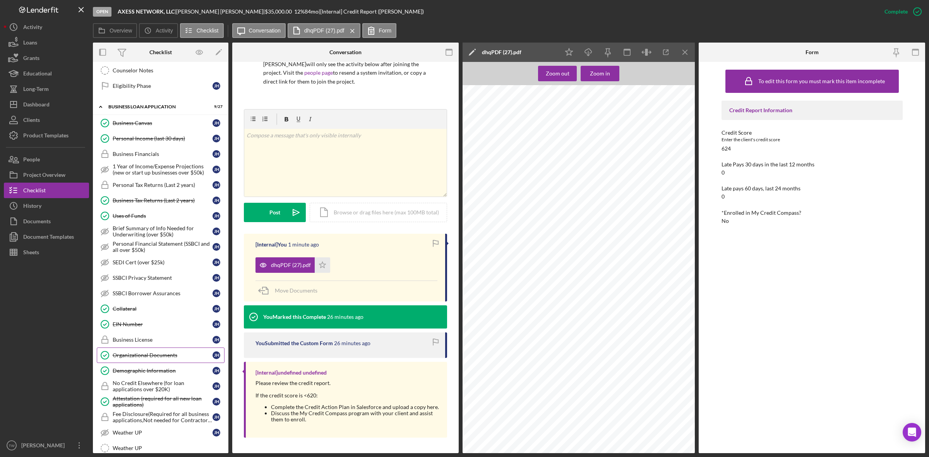
scroll to position [387, 0]
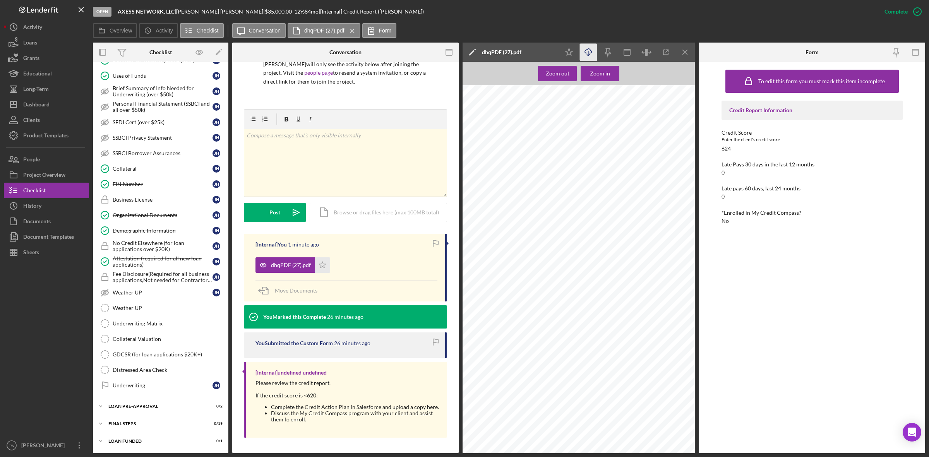
click at [585, 52] on icon "Icon/Download" at bounding box center [588, 52] width 17 height 17
click at [151, 327] on div "Underwriting Matrix" at bounding box center [168, 323] width 111 height 6
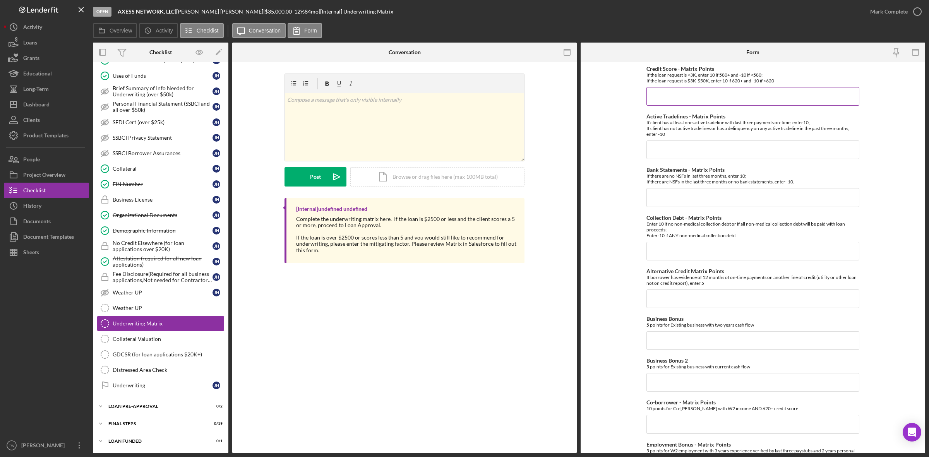
click at [693, 102] on input "Credit Score - Matrix Points" at bounding box center [752, 96] width 213 height 19
type input "10"
type input "-10"
type input "10"
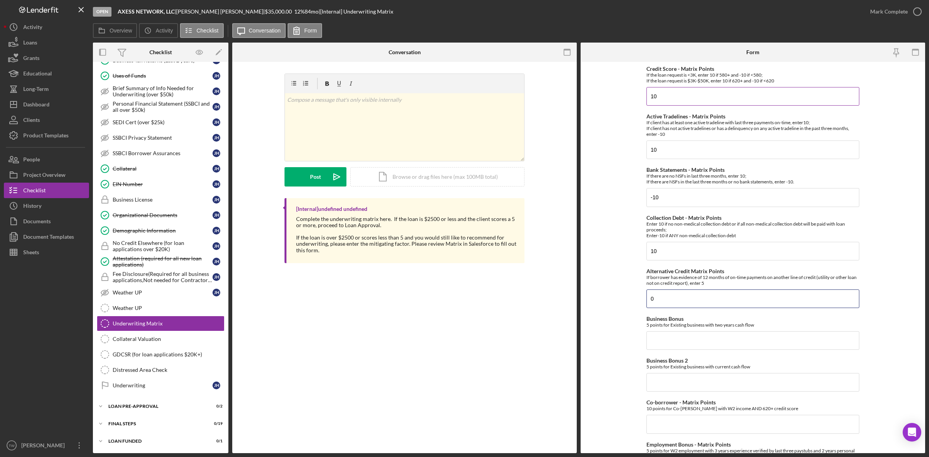
type input "0"
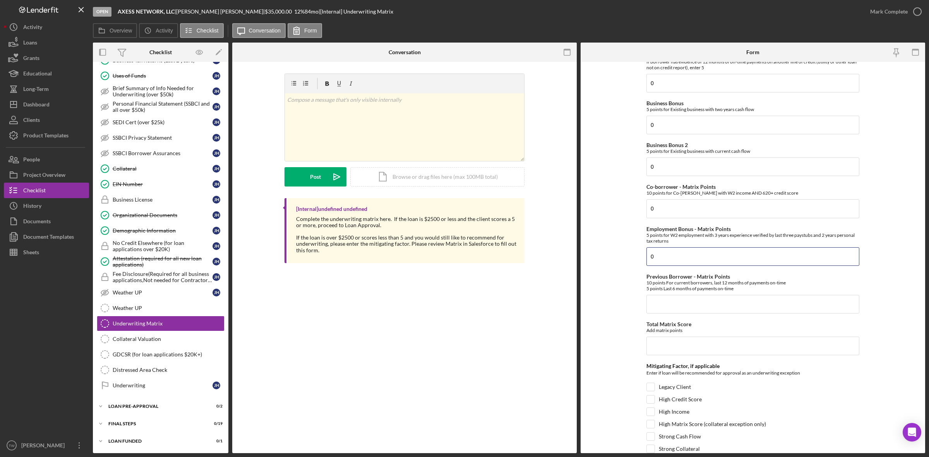
type input "0"
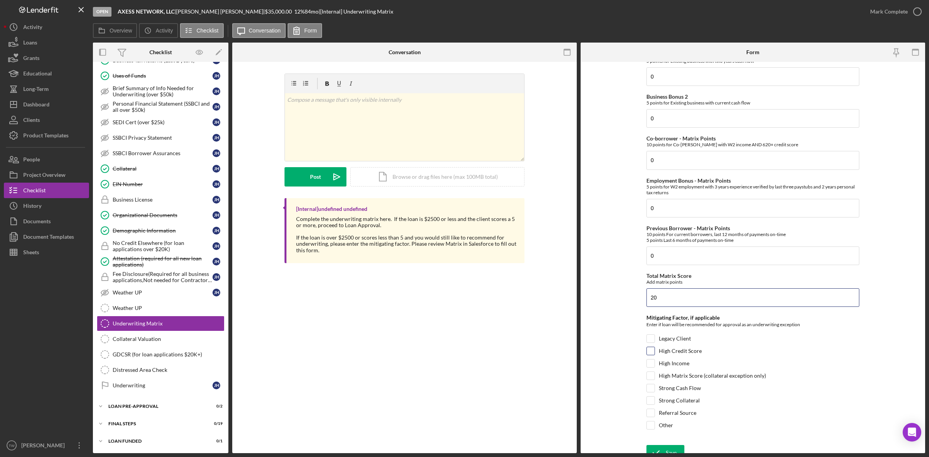
type input "20"
click at [683, 355] on label "High Credit Score" at bounding box center [680, 351] width 43 height 8
click at [654, 355] on input "High Credit Score" at bounding box center [651, 351] width 8 height 8
click at [684, 355] on label "High Credit Score" at bounding box center [680, 351] width 43 height 8
click at [654, 355] on input "High Credit Score" at bounding box center [651, 351] width 8 height 8
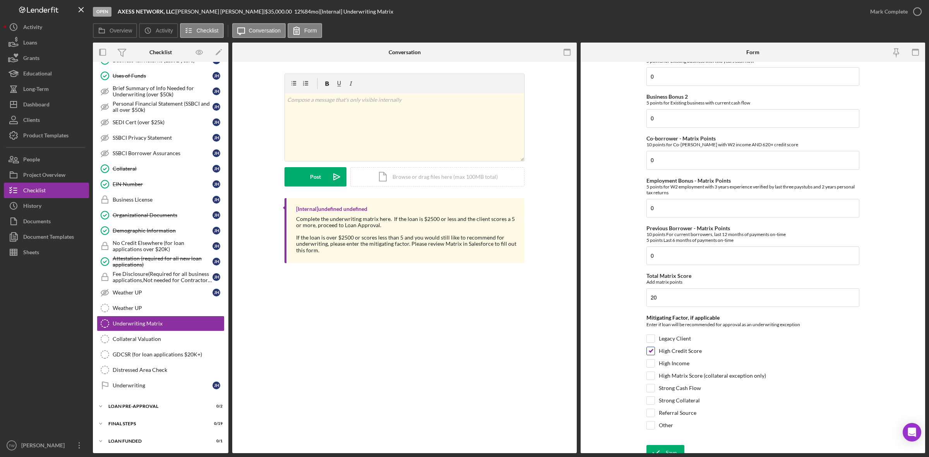
checkbox input "false"
click at [681, 378] on label "High Matrix Score (collateral exception only)" at bounding box center [712, 376] width 107 height 8
click at [654, 378] on input "High Matrix Score (collateral exception only)" at bounding box center [651, 376] width 8 height 8
checkbox input "true"
click at [666, 448] on form "Credit Score - Matrix Points If the loan request is <3K, enter 10 if 580+ and -…" at bounding box center [753, 257] width 344 height 391
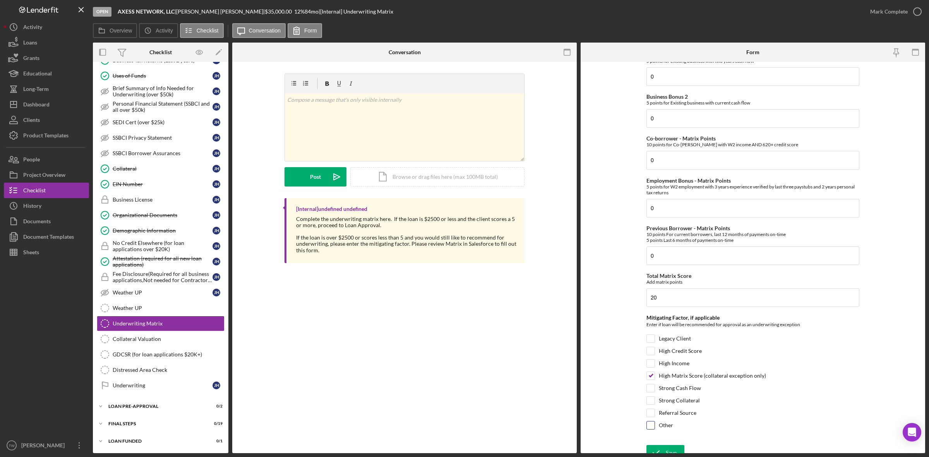
scroll to position [276, 0]
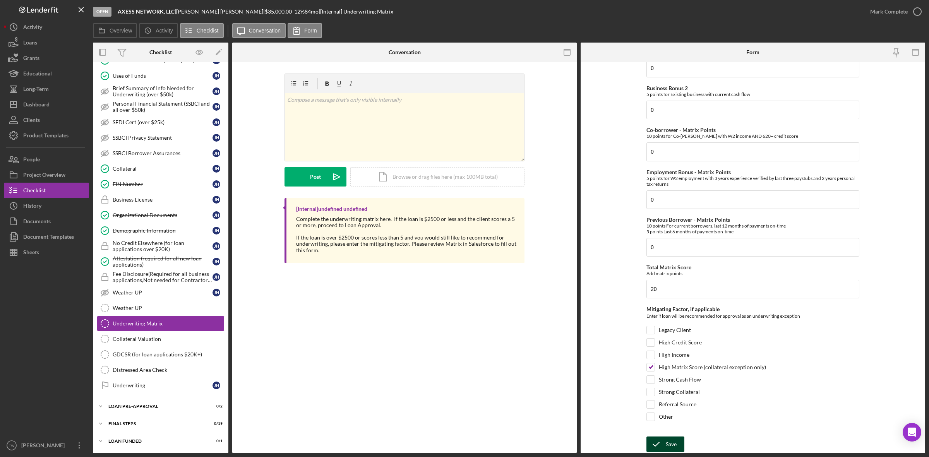
click at [670, 442] on div "Save" at bounding box center [671, 444] width 11 height 15
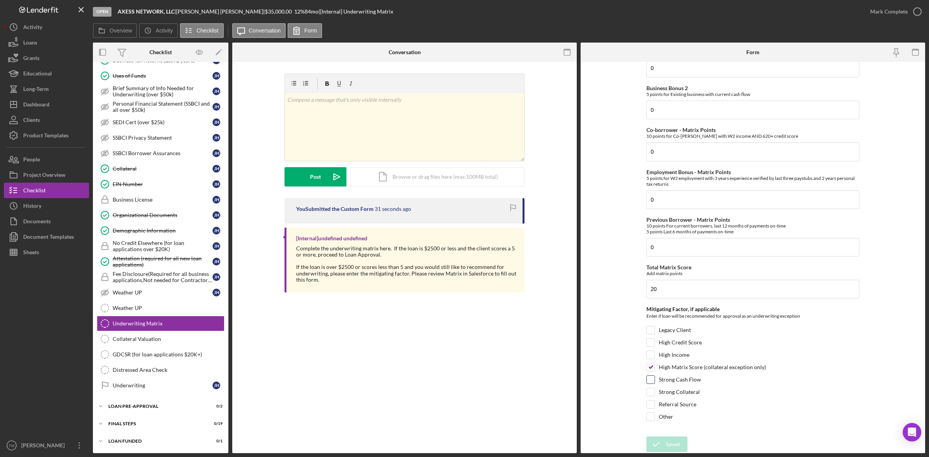
scroll to position [0, 0]
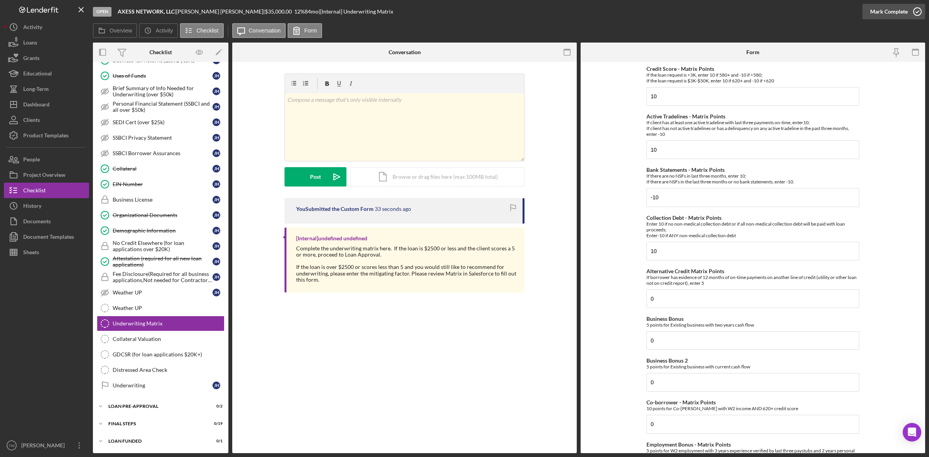
click at [885, 9] on div "Mark Complete" at bounding box center [889, 11] width 38 height 15
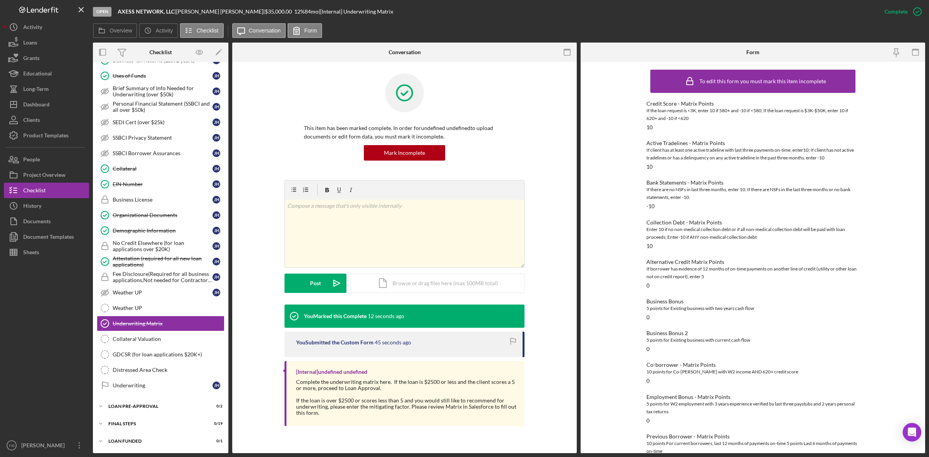
scroll to position [85, 0]
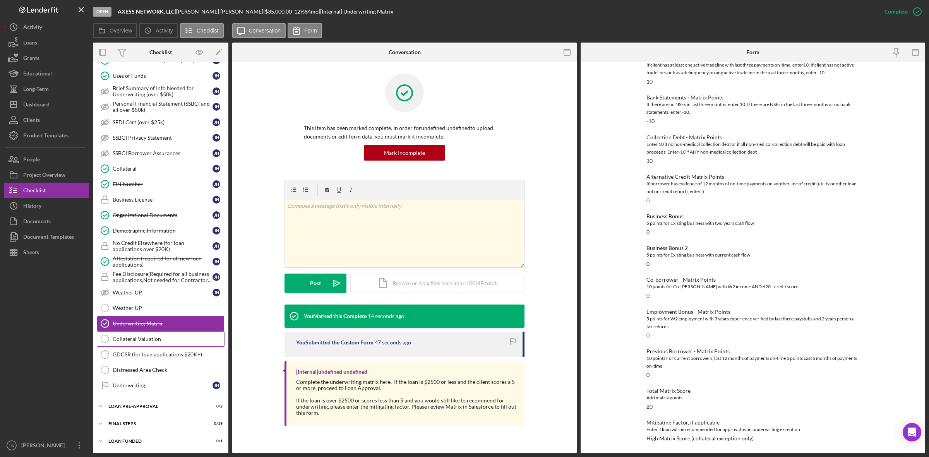
click at [148, 334] on link "Collateral Valuation Collateral Valuation" at bounding box center [161, 338] width 128 height 15
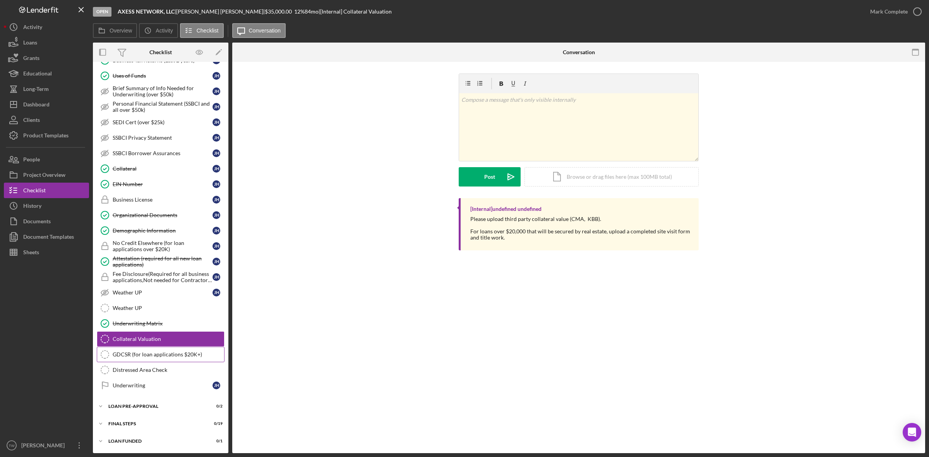
click at [175, 361] on link "GDCSR (for loan applications $20K+) GDCSR (for loan applications $20K+)" at bounding box center [161, 354] width 128 height 15
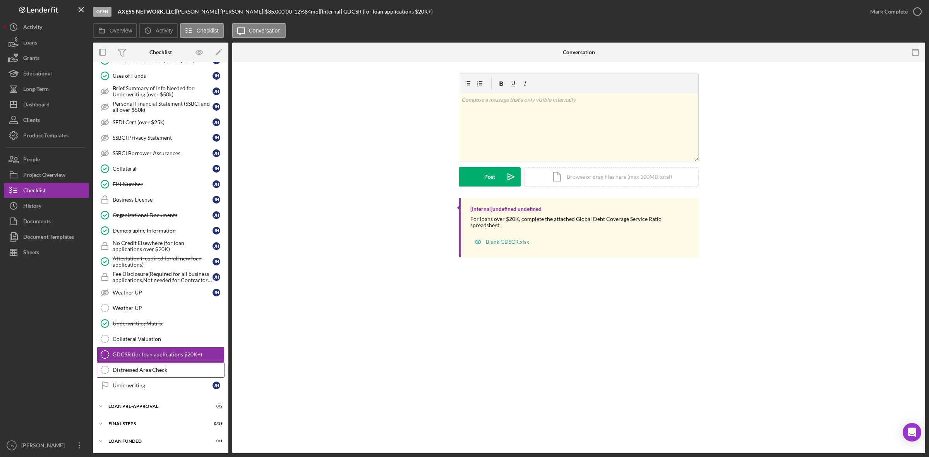
click at [156, 373] on div "Distressed Area Check" at bounding box center [168, 370] width 111 height 6
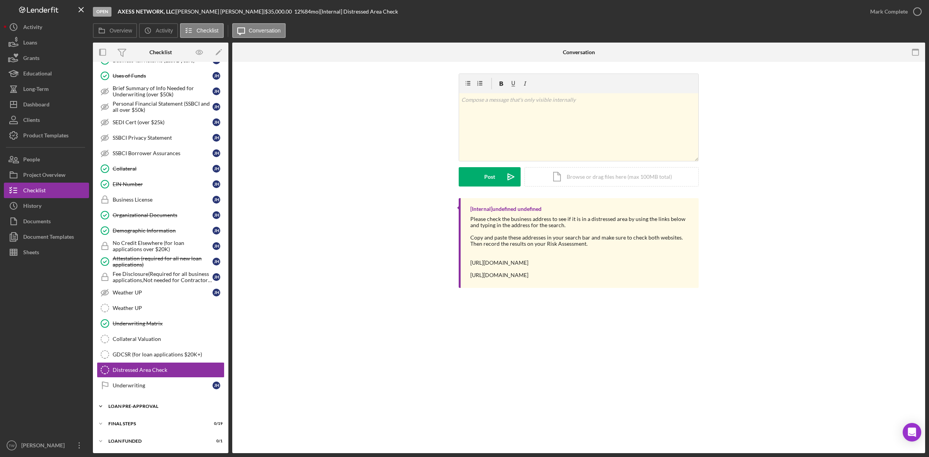
click at [128, 408] on div "LOAN PRE-APPROVAL" at bounding box center [163, 406] width 110 height 5
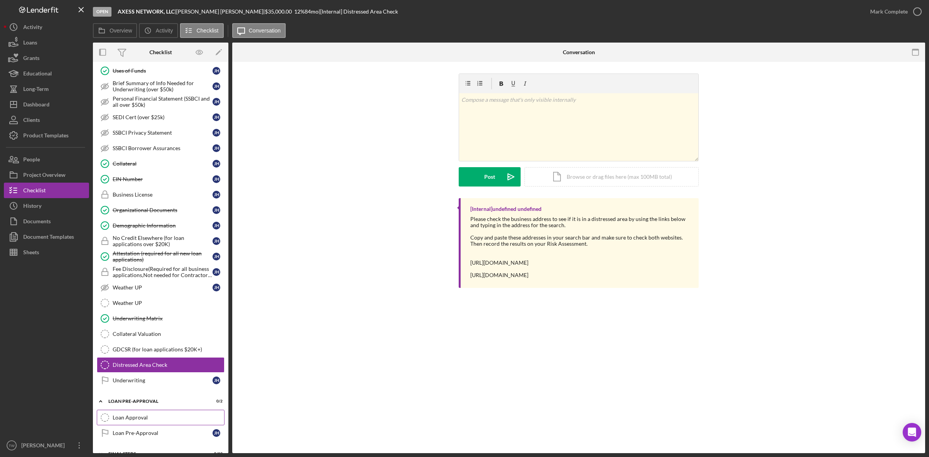
click at [122, 422] on link "Loan Approval Loan Approval" at bounding box center [161, 417] width 128 height 15
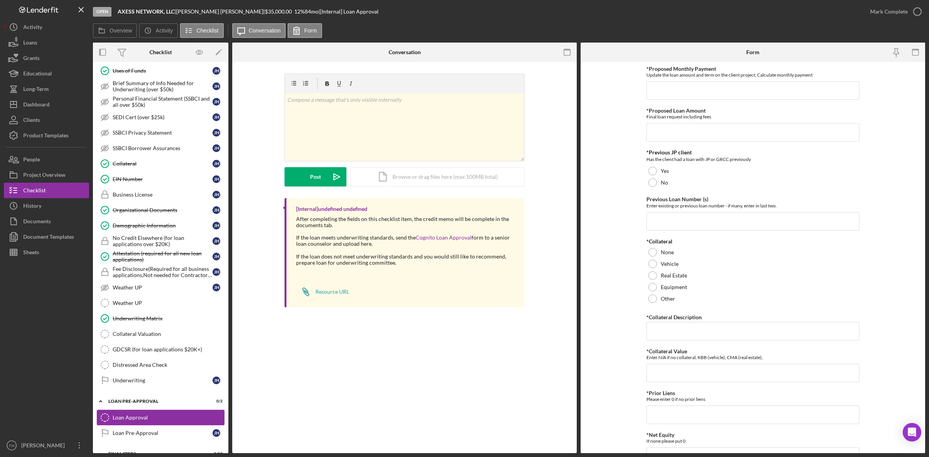
scroll to position [426, 0]
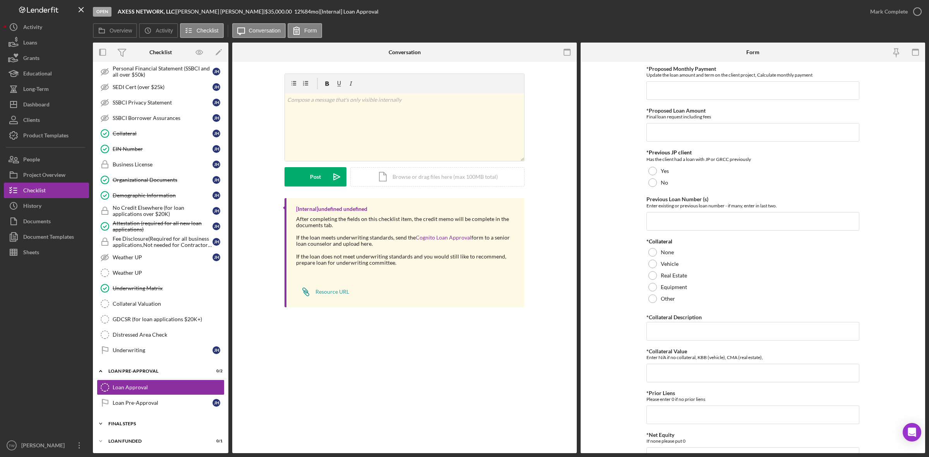
click at [132, 423] on div "FINAL STEPS" at bounding box center [163, 423] width 110 height 5
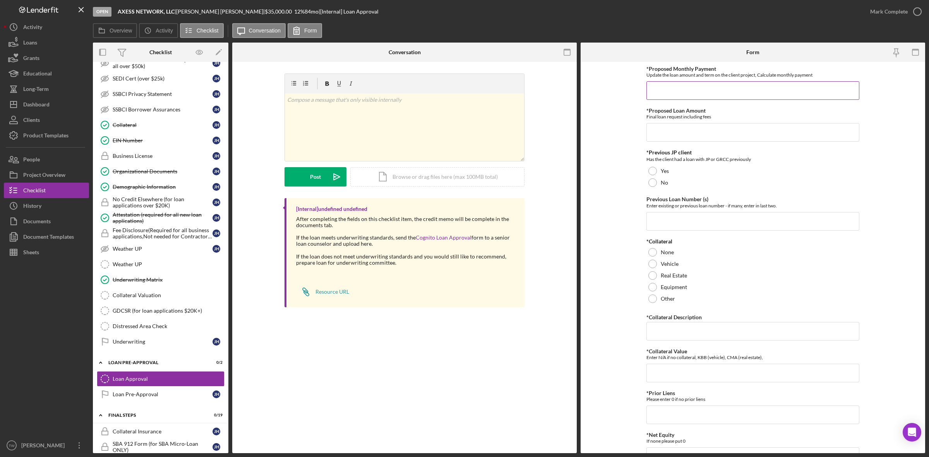
click at [670, 96] on input "*Proposed Monthly Payment" at bounding box center [752, 90] width 213 height 19
type input "$850"
type input "$37,000"
click at [669, 183] on div "No" at bounding box center [752, 183] width 213 height 12
click at [670, 212] on input "Previous Loan Number (s)" at bounding box center [752, 221] width 213 height 19
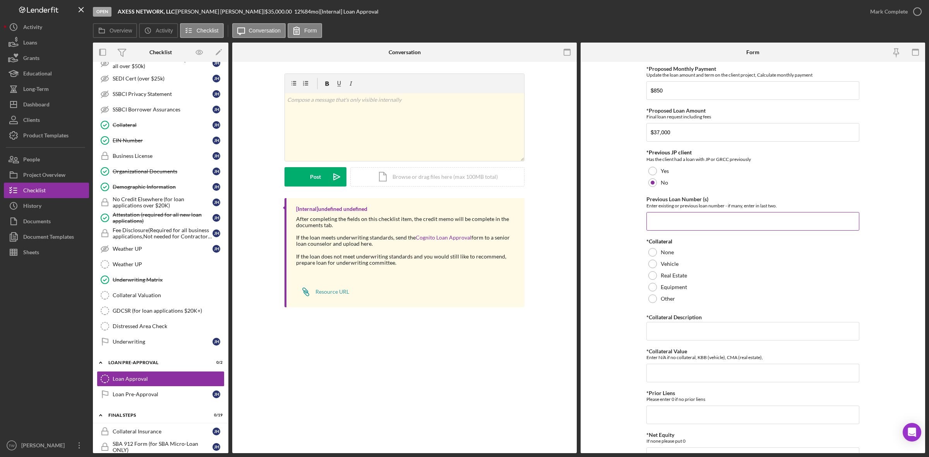
click at [677, 223] on input "Previous Loan Number (s)" at bounding box center [752, 221] width 213 height 19
click at [672, 275] on label "Real Estate" at bounding box center [674, 275] width 26 height 6
click at [686, 338] on input "*Collateral Description" at bounding box center [752, 331] width 213 height 19
type input "RE"
type input "60000"
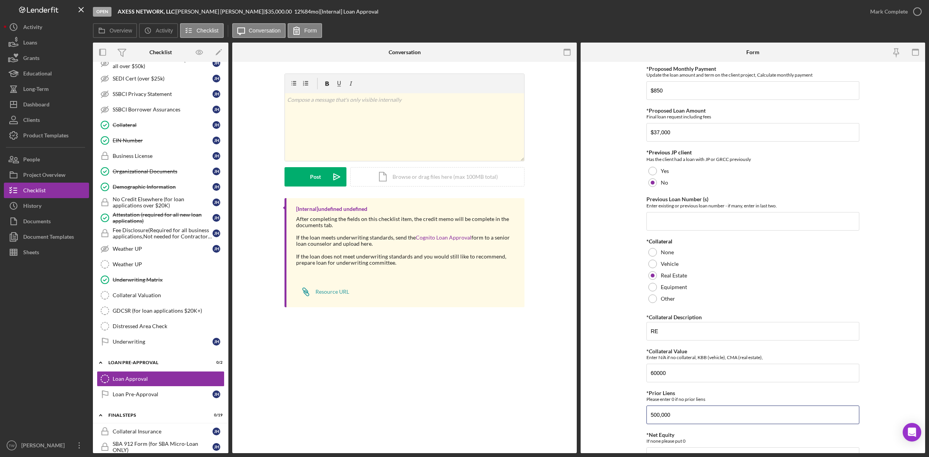
type input "500,000"
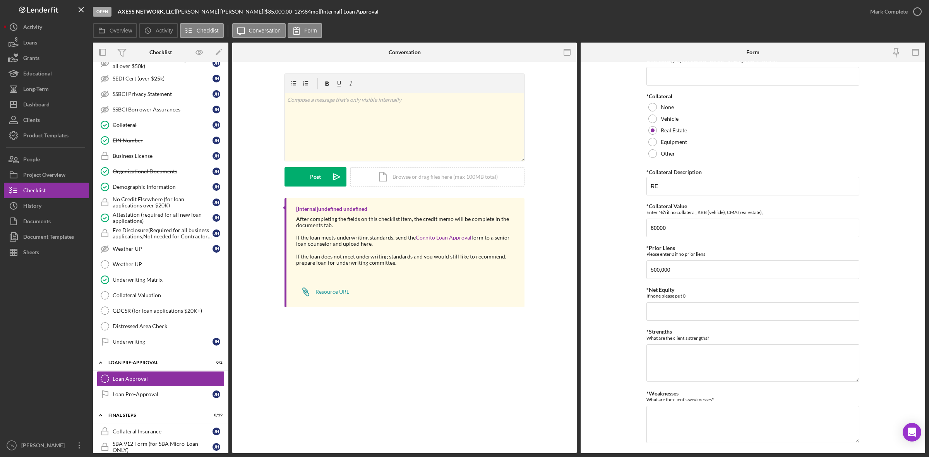
click at [737, 322] on div "*Proposed Monthly Payment Update the loan amount and term on the client project…" at bounding box center [752, 208] width 213 height 574
click at [730, 319] on input "*Net Equity" at bounding box center [752, 311] width 213 height 19
type input "100,000"
type textarea "strong collateral, good referral, good matrix"
type textarea "h"
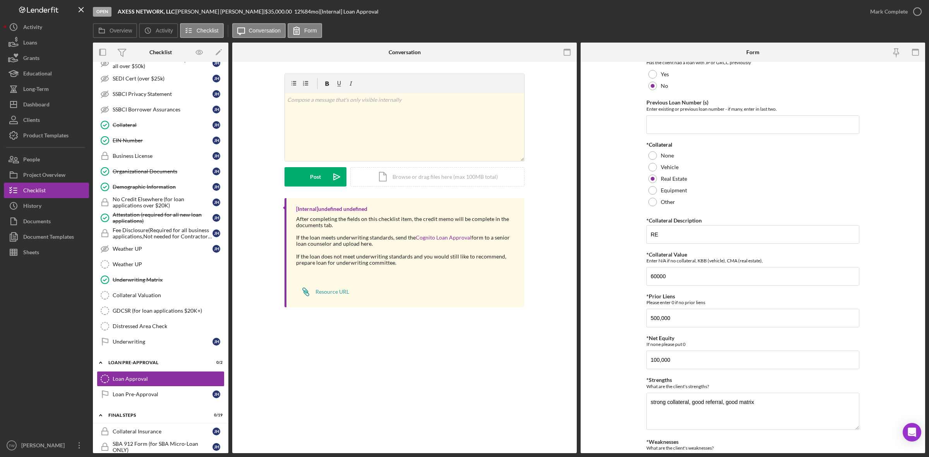
scroll to position [209, 0]
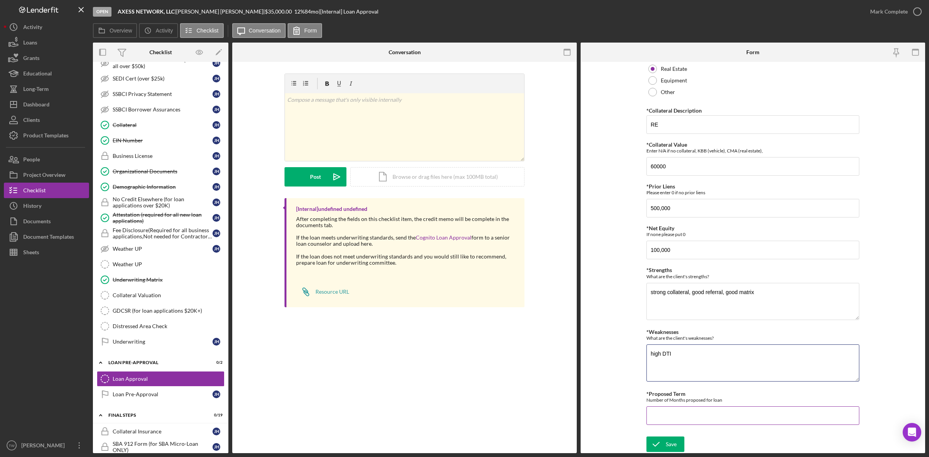
type textarea "high DTI"
click at [703, 418] on input "*Proposed Term" at bounding box center [752, 415] width 213 height 19
type input "84"
click at [676, 437] on button "Save" at bounding box center [665, 444] width 38 height 15
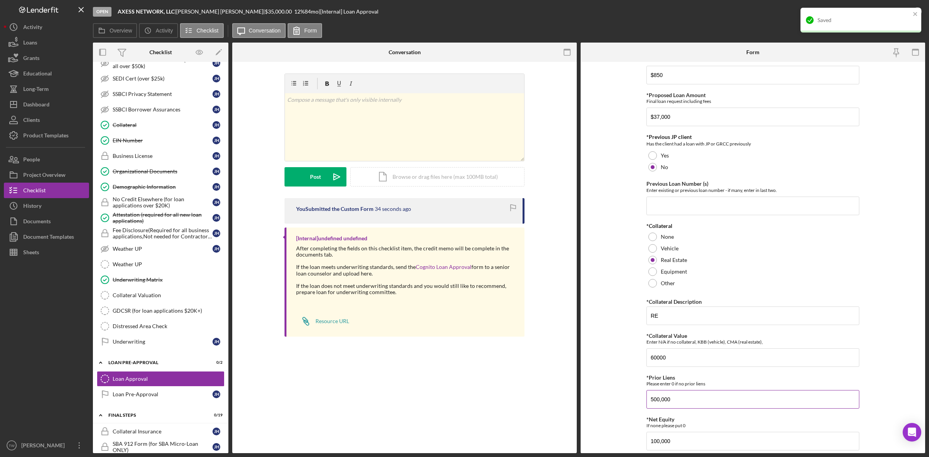
scroll to position [0, 0]
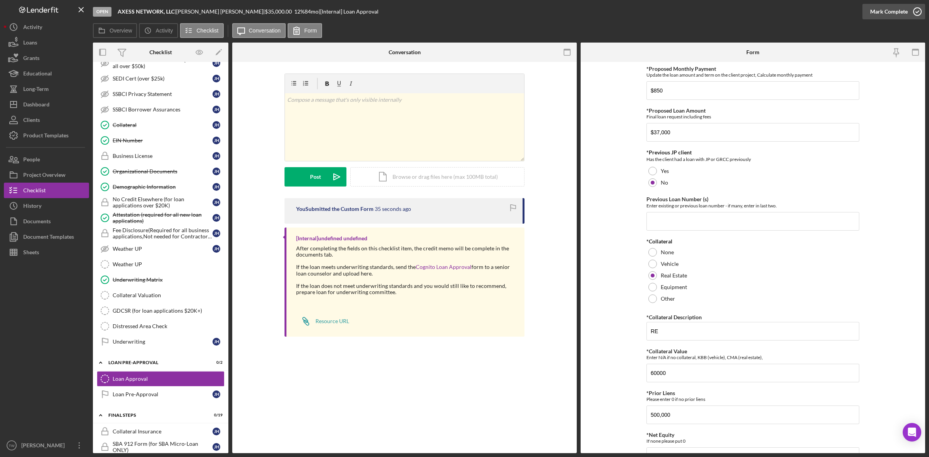
click at [882, 14] on div "Mark Complete" at bounding box center [889, 11] width 38 height 15
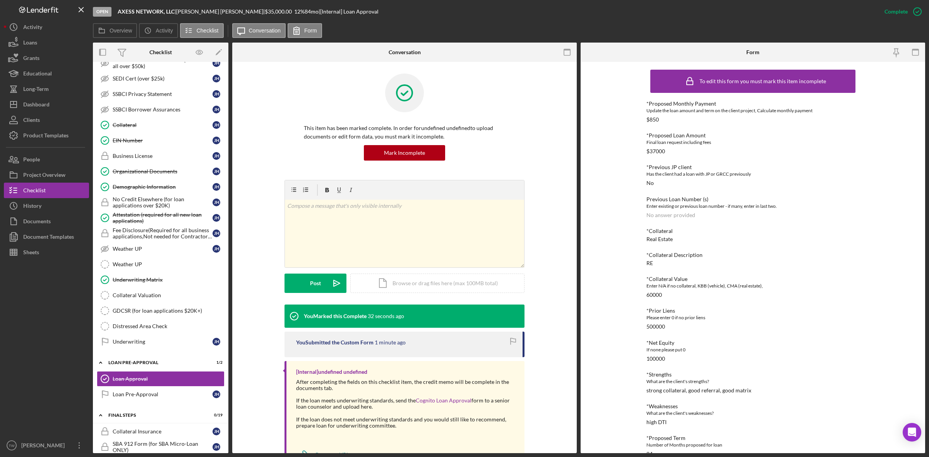
click at [480, 85] on div at bounding box center [404, 99] width 201 height 50
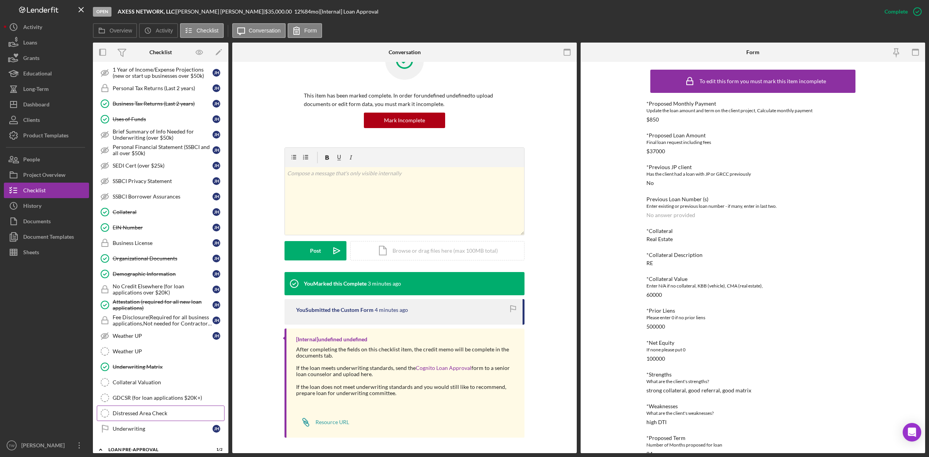
scroll to position [484, 0]
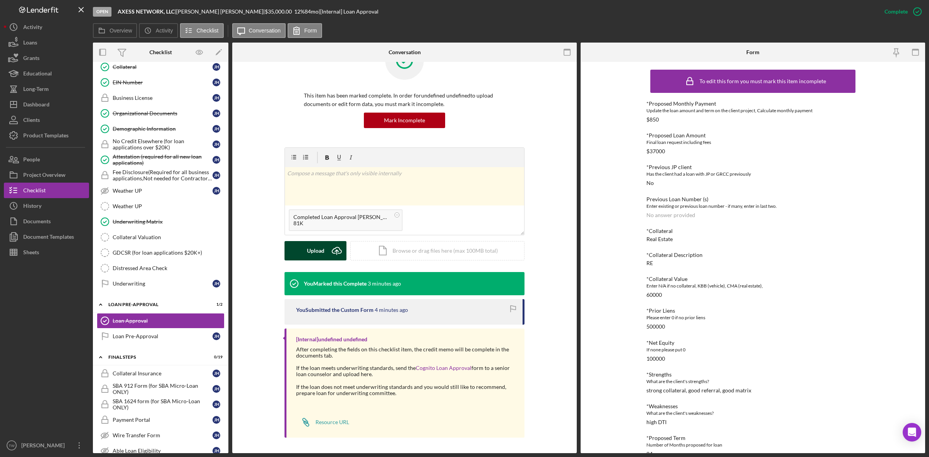
click at [319, 249] on div "Upload" at bounding box center [315, 250] width 17 height 19
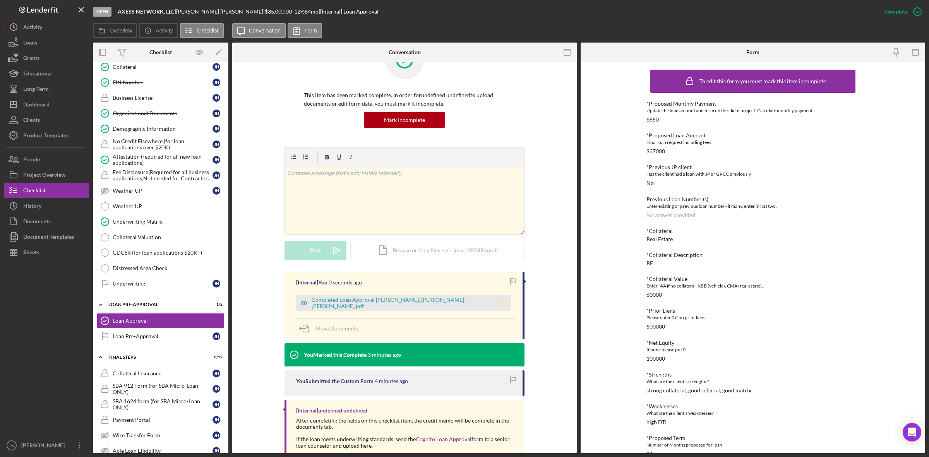
click at [495, 304] on icon "Icon/Star" at bounding box center [502, 302] width 15 height 15
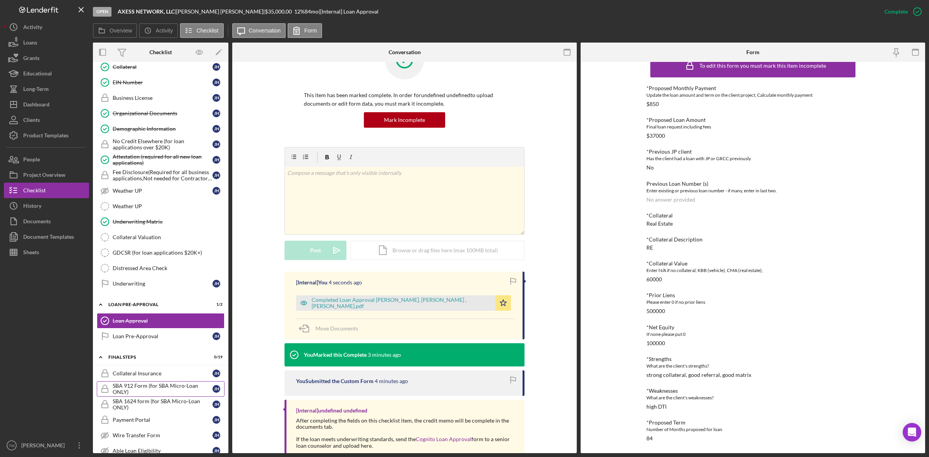
click at [132, 395] on div "SBA 912 Form (for SBA Micro-Loan ONLY)" at bounding box center [163, 389] width 100 height 12
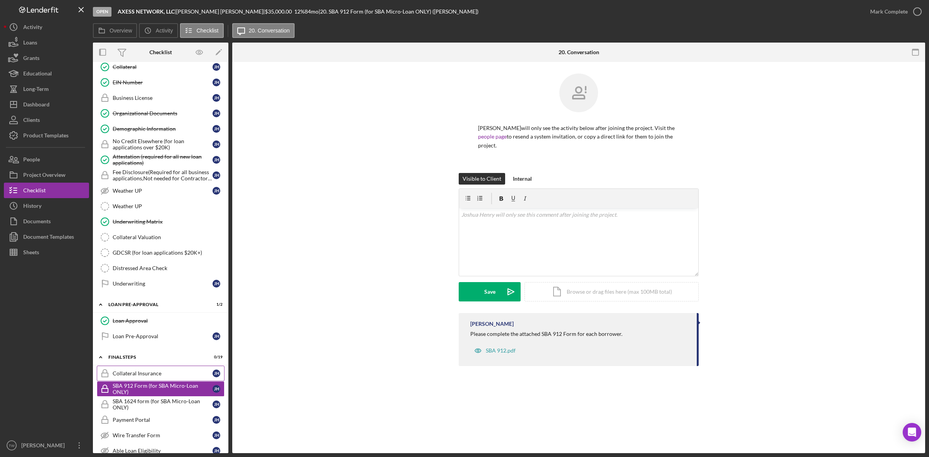
click at [138, 377] on link "Collateral Insurance Collateral Insurance [PERSON_NAME]" at bounding box center [161, 373] width 128 height 15
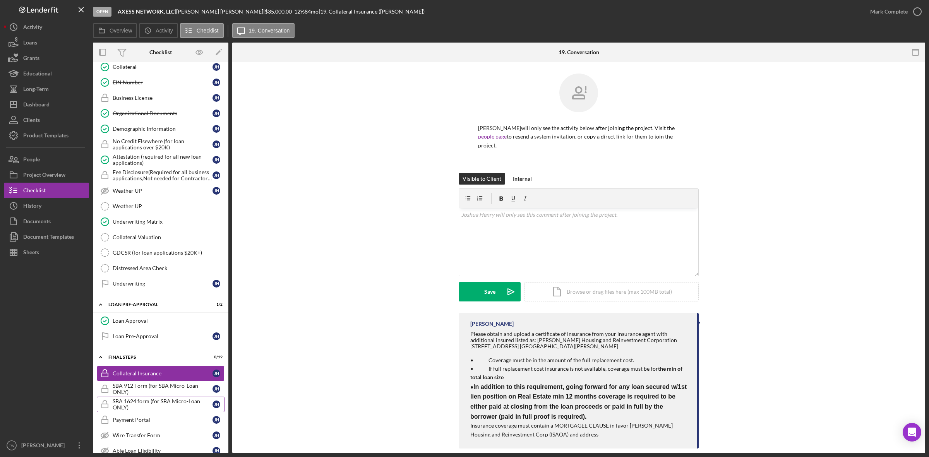
click at [150, 411] on div "SBA 1624 form (for SBA Micro-Loan ONLY)" at bounding box center [163, 404] width 100 height 12
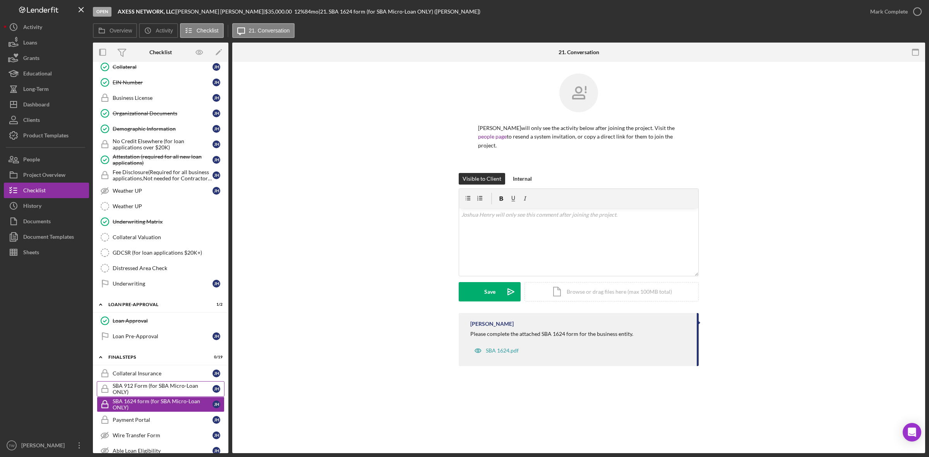
click at [150, 395] on div "SBA 912 Form (for SBA Micro-Loan ONLY)" at bounding box center [163, 389] width 100 height 12
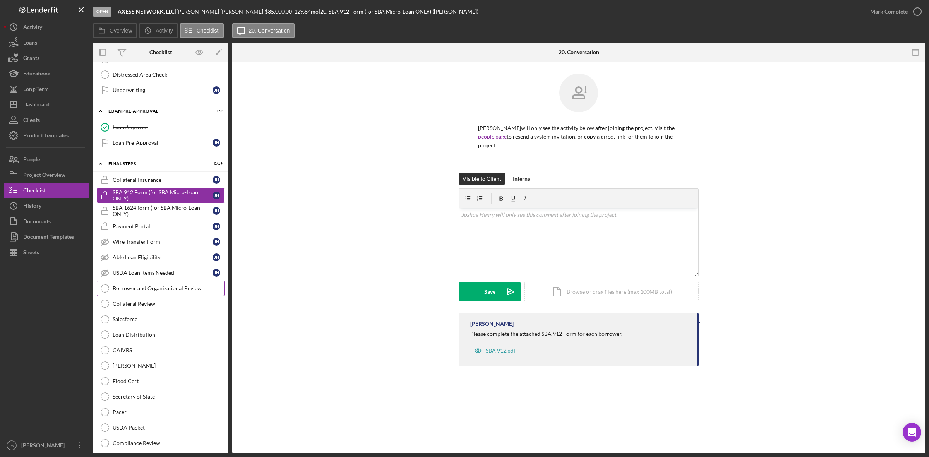
click at [163, 296] on link "Borrower and Organizational Review Borrower and Organizational Review" at bounding box center [161, 288] width 128 height 15
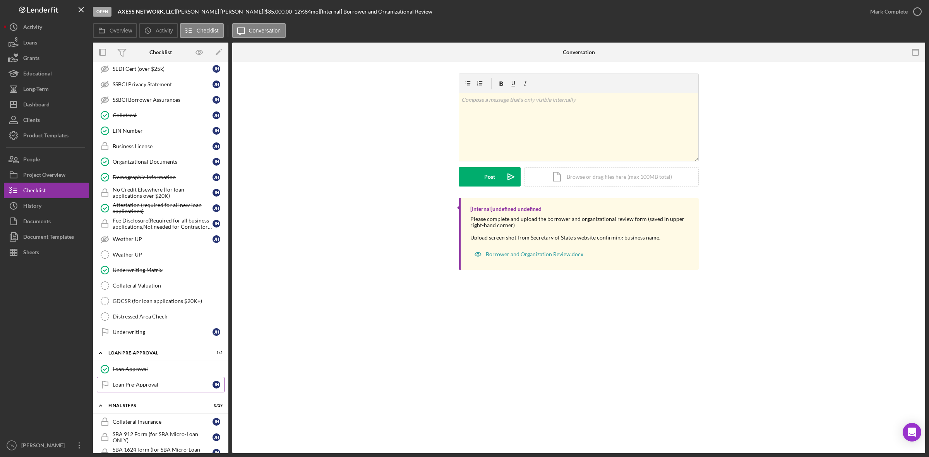
scroll to position [339, 0]
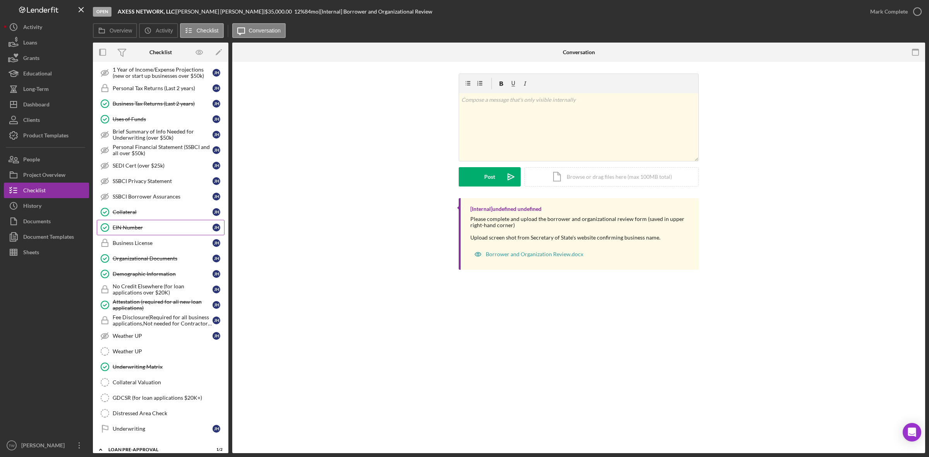
click at [152, 226] on link "EIN Number EIN Number [PERSON_NAME]" at bounding box center [161, 227] width 128 height 15
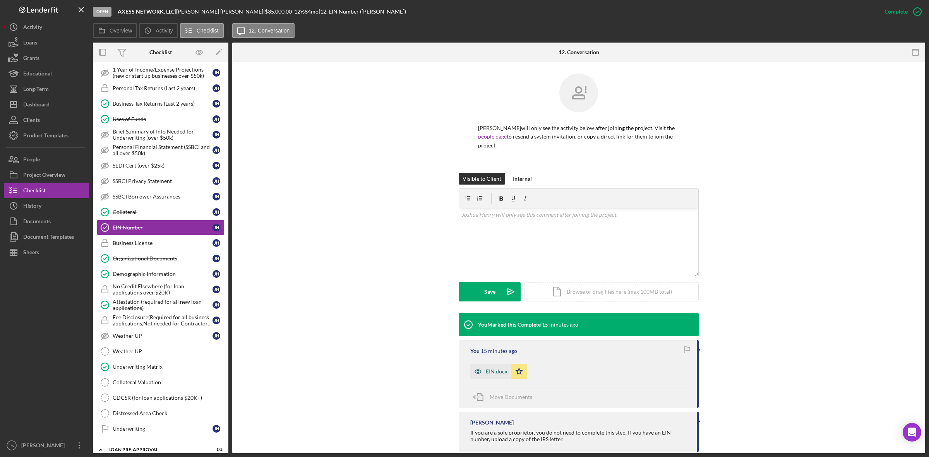
click at [500, 368] on div "EIN.docx" at bounding box center [497, 371] width 22 height 6
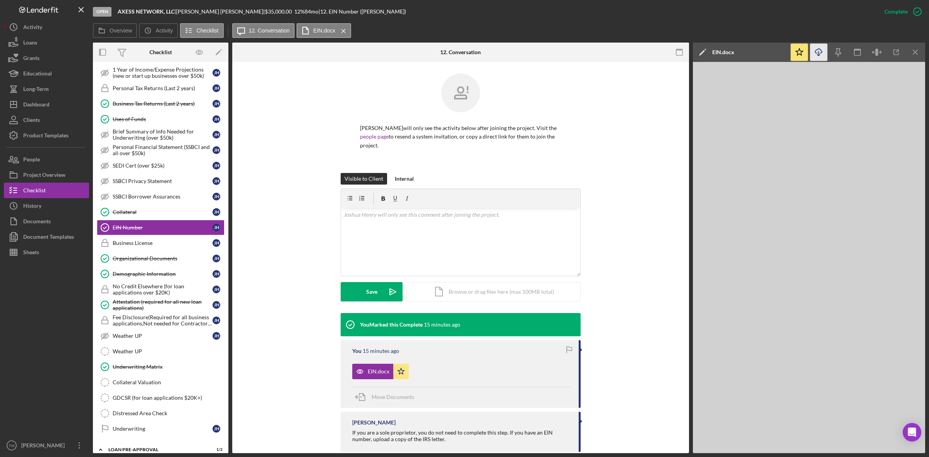
click at [819, 53] on icon "button" at bounding box center [818, 51] width 7 height 4
drag, startPoint x: 115, startPoint y: 10, endPoint x: 176, endPoint y: 10, distance: 61.2
click at [176, 10] on div "Open AXESS NETWORK, LLC | [PERSON_NAME] | $35,000.00 12 % 84 mo | 12. EIN Numbe…" at bounding box center [485, 11] width 784 height 23
copy div "AXESS NETWORK, LLC"
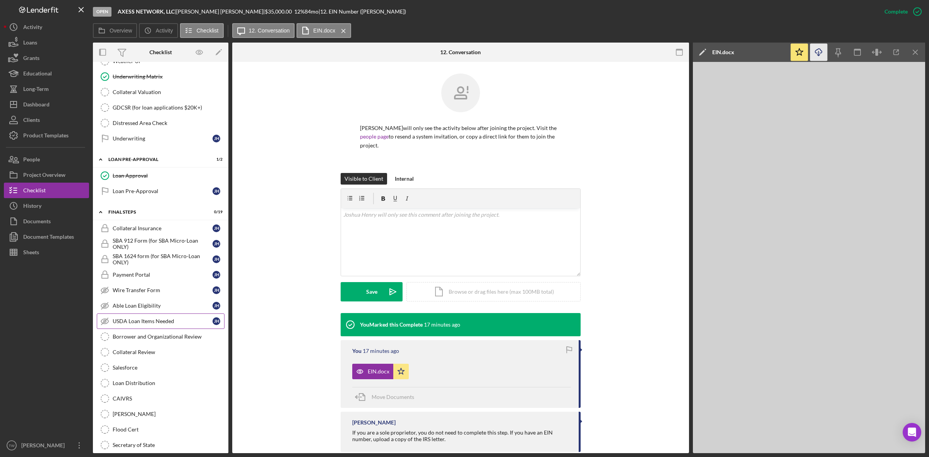
scroll to position [677, 0]
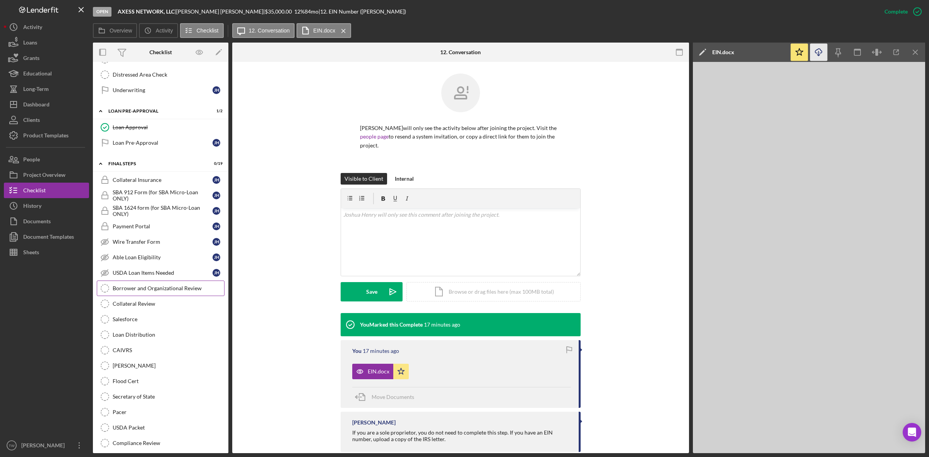
click at [180, 291] on div "Borrower and Organizational Review" at bounding box center [168, 288] width 111 height 6
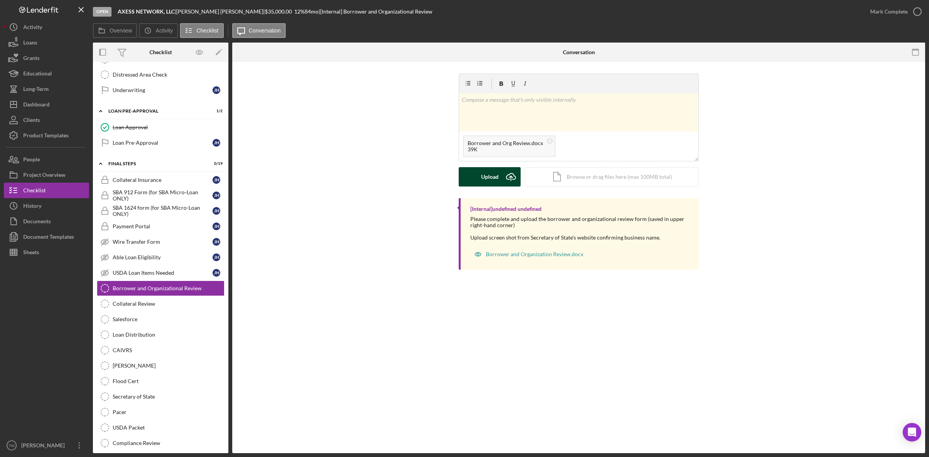
click at [484, 183] on div "Upload" at bounding box center [489, 176] width 17 height 19
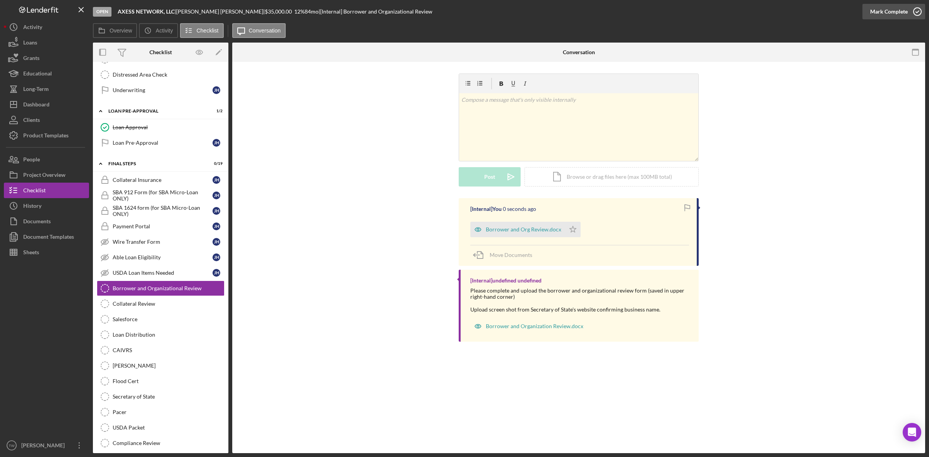
click at [889, 16] on div "Mark Complete" at bounding box center [889, 11] width 38 height 15
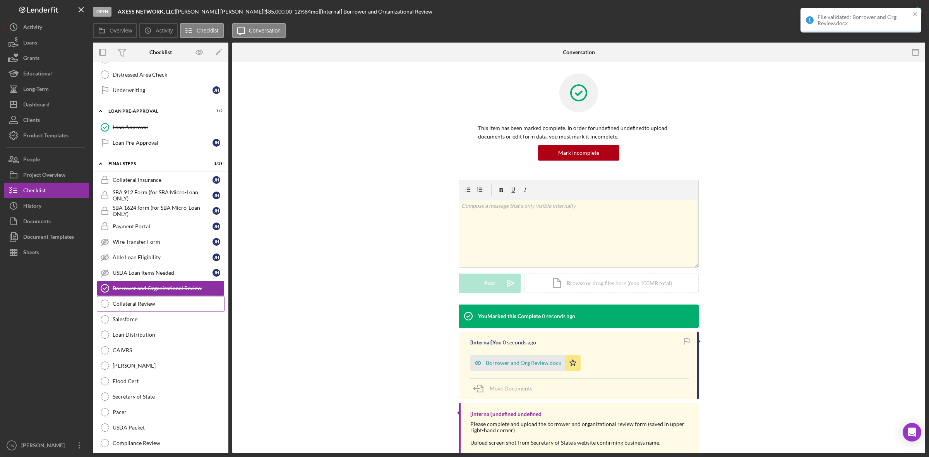
click at [144, 308] on link "Collateral Review Collateral Review" at bounding box center [161, 303] width 128 height 15
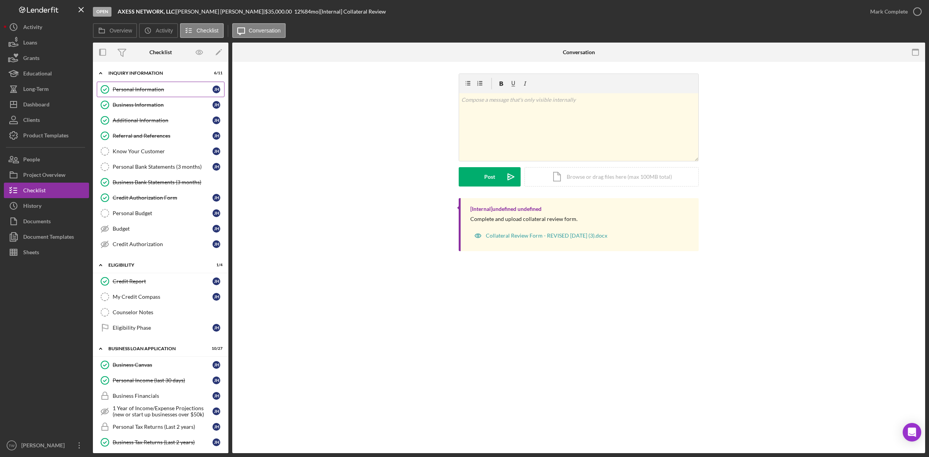
click at [158, 94] on link "Personal Information Personal Information [PERSON_NAME]" at bounding box center [161, 89] width 128 height 15
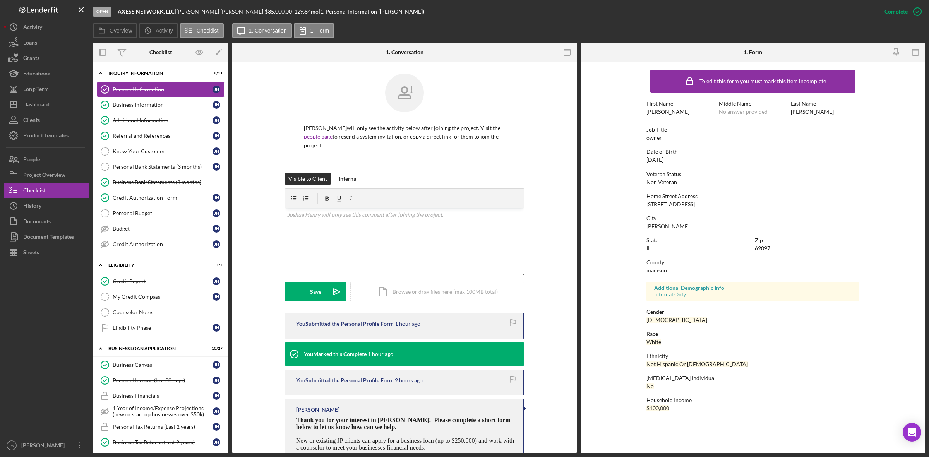
drag, startPoint x: 644, startPoint y: 204, endPoint x: 698, endPoint y: 206, distance: 53.4
click at [698, 206] on form "To edit this form you must mark this item incomplete First Name [PERSON_NAME] M…" at bounding box center [753, 242] width 344 height 361
copy div "[STREET_ADDRESS]"
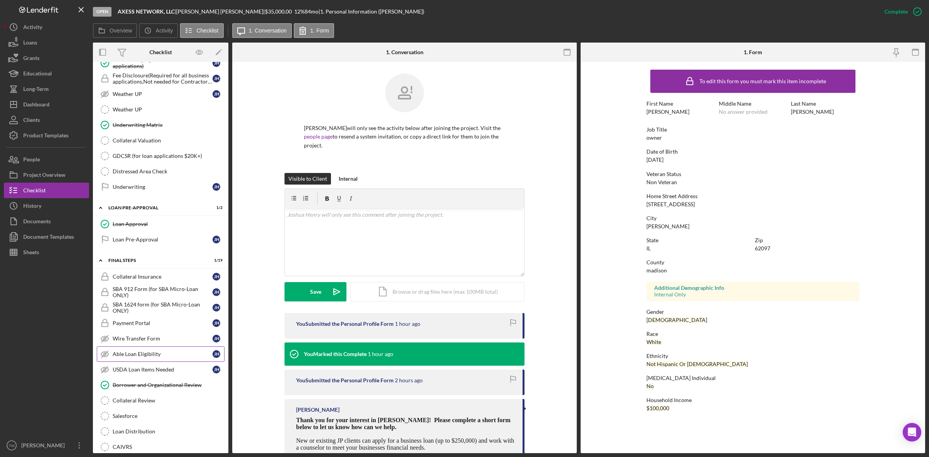
scroll to position [728, 0]
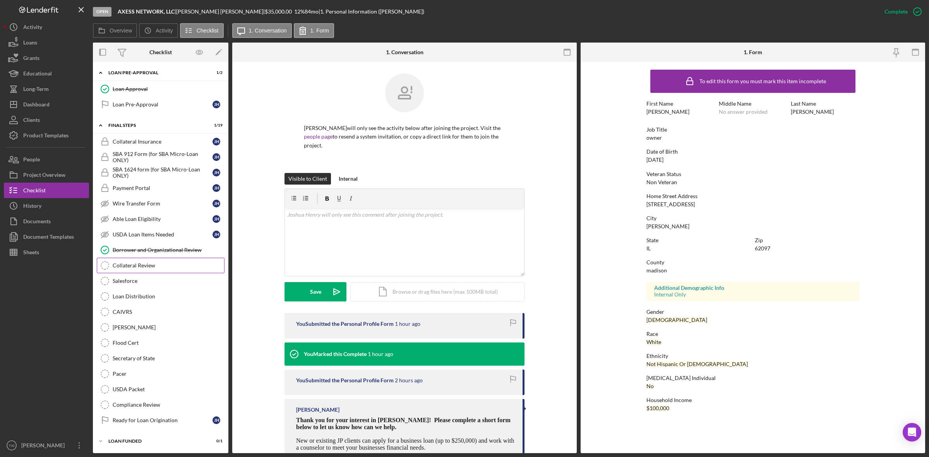
click at [156, 258] on link "Collateral Review Collateral Review" at bounding box center [161, 265] width 128 height 15
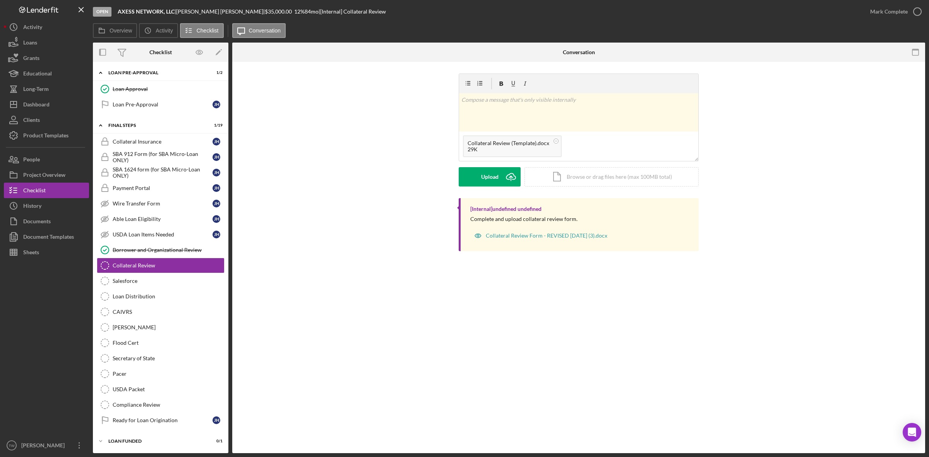
click at [502, 165] on form "v Color teal Color pink Remove color Add row above Add row below Add column bef…" at bounding box center [579, 130] width 240 height 113
click at [496, 173] on div "Upload" at bounding box center [489, 176] width 17 height 19
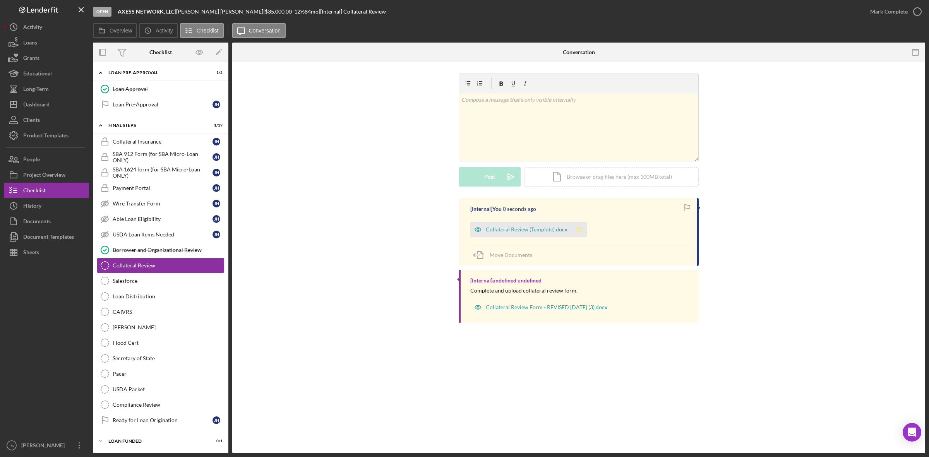
click at [579, 237] on icon "Icon/Star" at bounding box center [578, 229] width 15 height 15
click at [895, 12] on div "Mark Complete" at bounding box center [889, 11] width 38 height 15
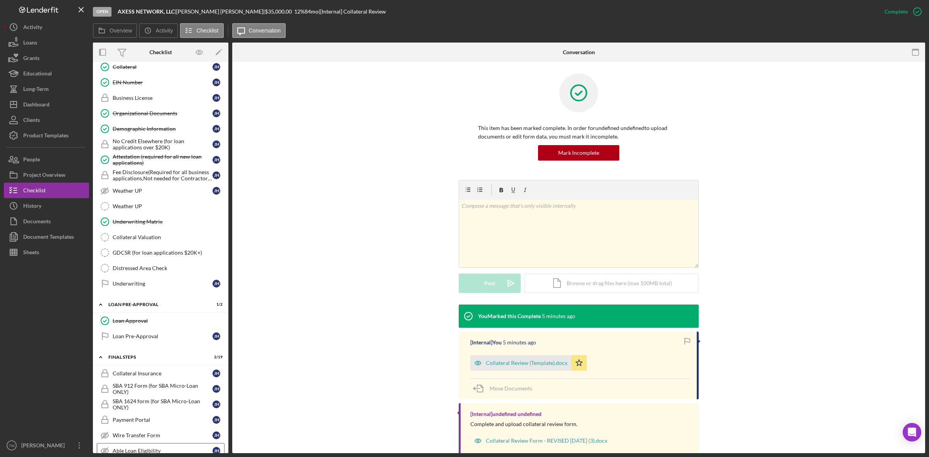
scroll to position [339, 0]
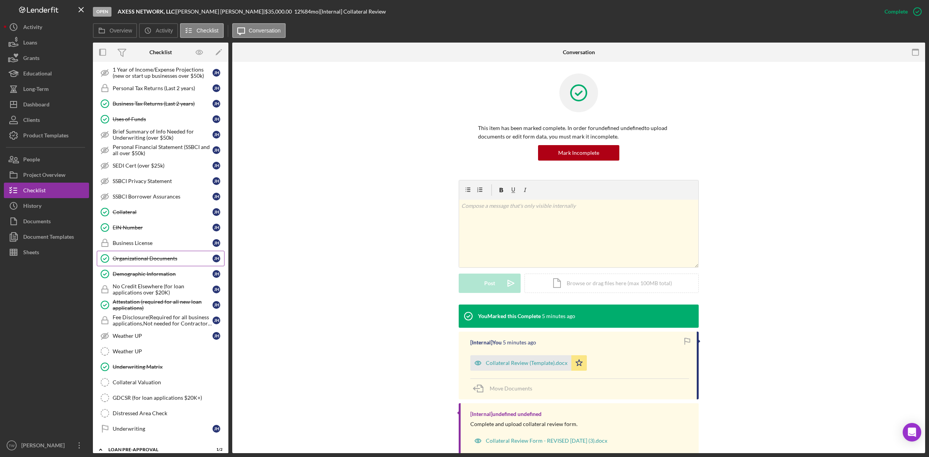
click at [157, 259] on link "Organizational Documents Organizational Documents [PERSON_NAME]" at bounding box center [161, 258] width 128 height 15
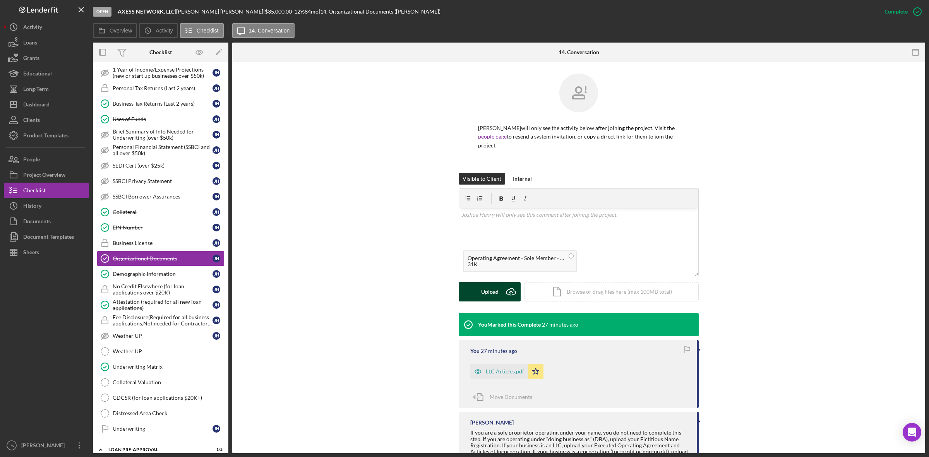
click at [498, 282] on button "Upload Icon/Upload" at bounding box center [490, 291] width 62 height 19
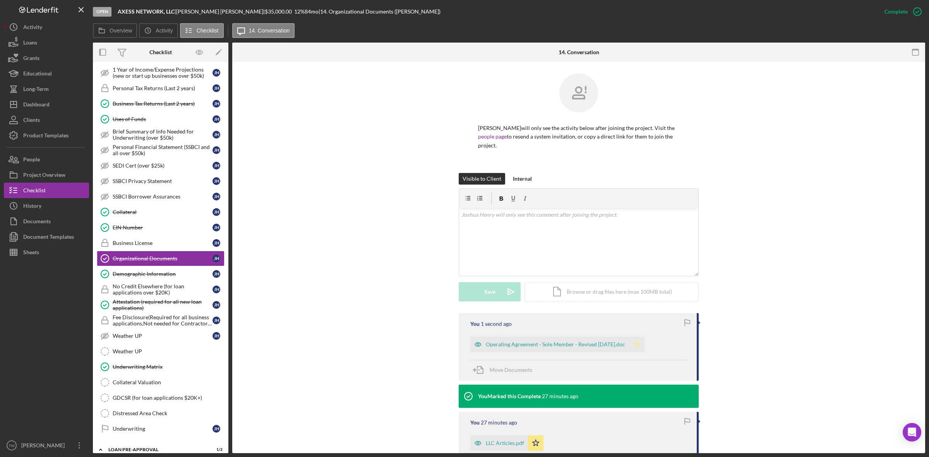
click at [640, 341] on polygon "button" at bounding box center [637, 344] width 7 height 6
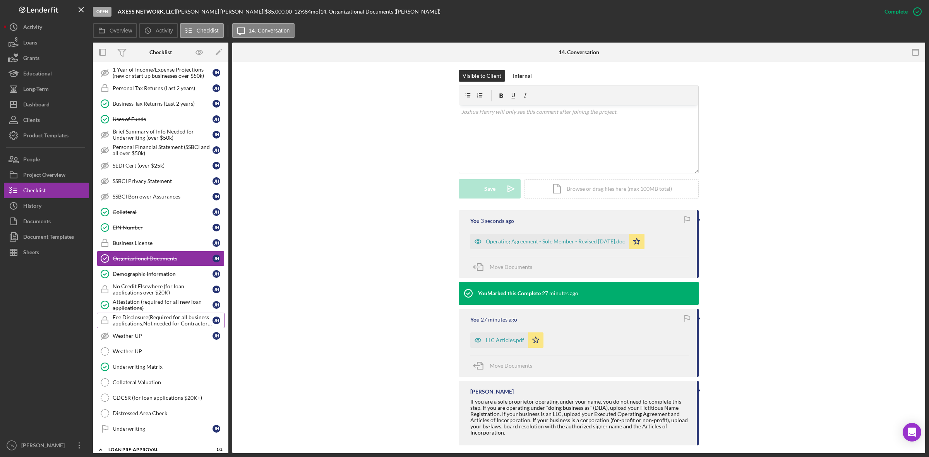
scroll to position [629, 0]
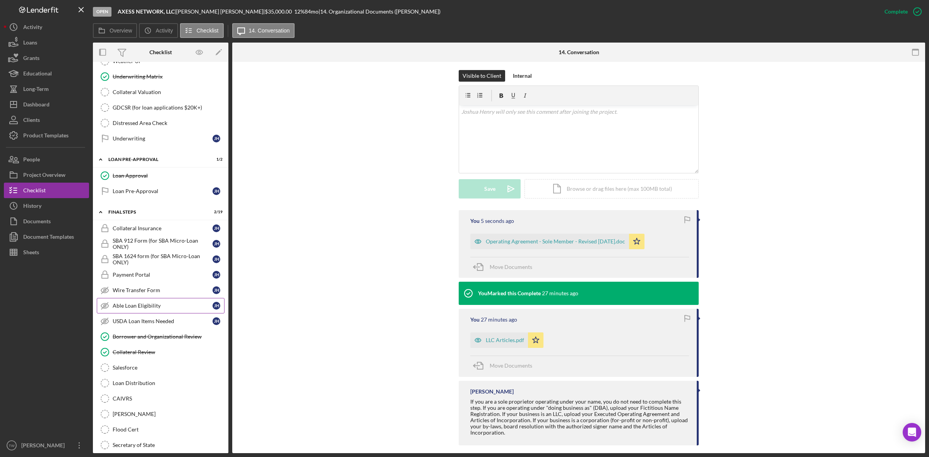
click at [147, 309] on div "Able Loan Eligibility" at bounding box center [163, 306] width 100 height 6
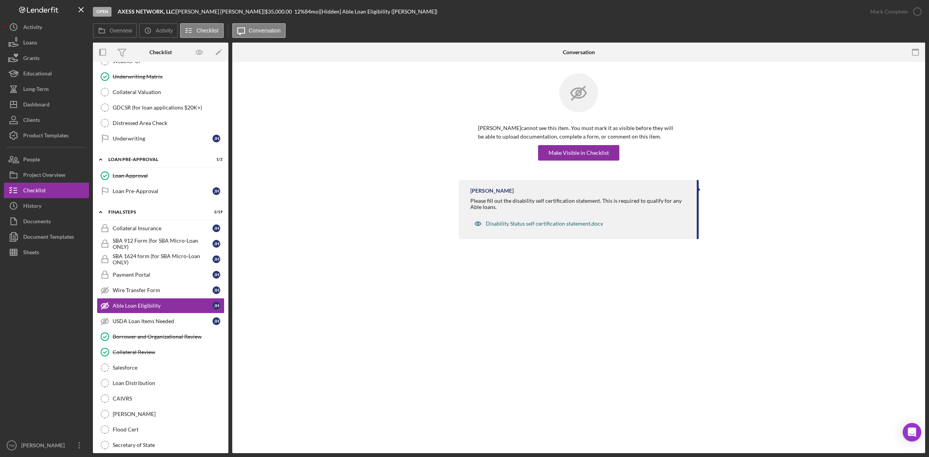
click at [572, 223] on div "Disability Status self certification statement.docx" at bounding box center [544, 224] width 117 height 6
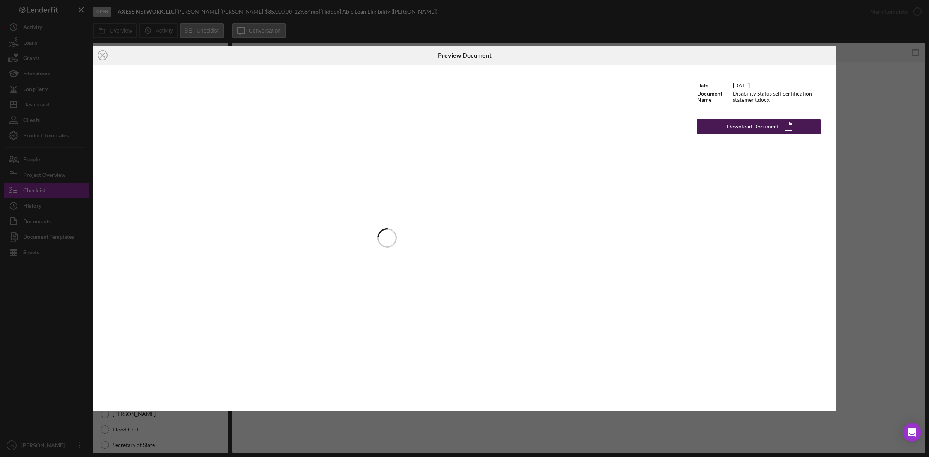
drag, startPoint x: 763, startPoint y: 128, endPoint x: 768, endPoint y: 126, distance: 5.8
click at [768, 126] on div "Download Document" at bounding box center [753, 126] width 52 height 15
click at [105, 52] on circle at bounding box center [102, 55] width 9 height 9
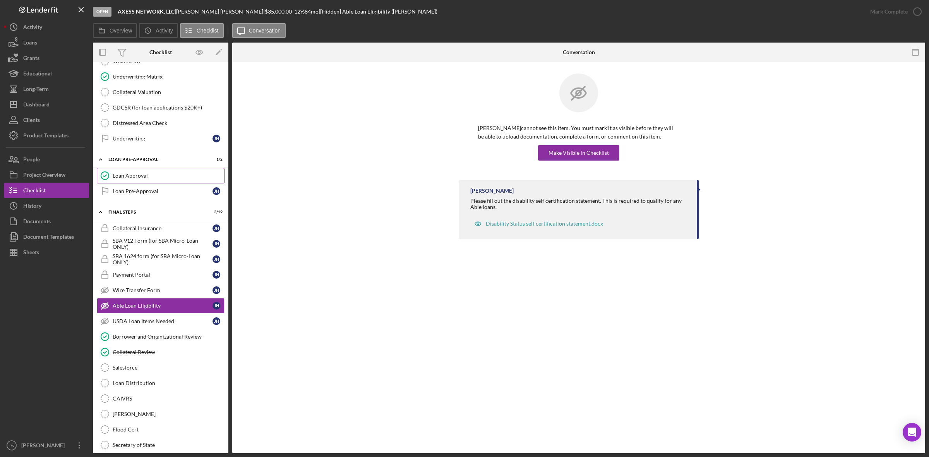
click at [137, 179] on div "Loan Approval" at bounding box center [168, 176] width 111 height 6
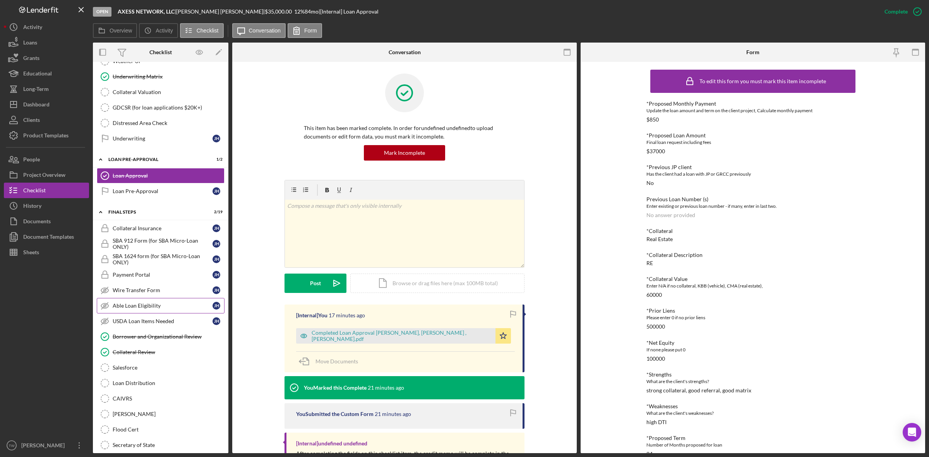
click at [149, 310] on link "Able Loan Eligibility Able Loan Eligibility [PERSON_NAME]" at bounding box center [161, 305] width 128 height 15
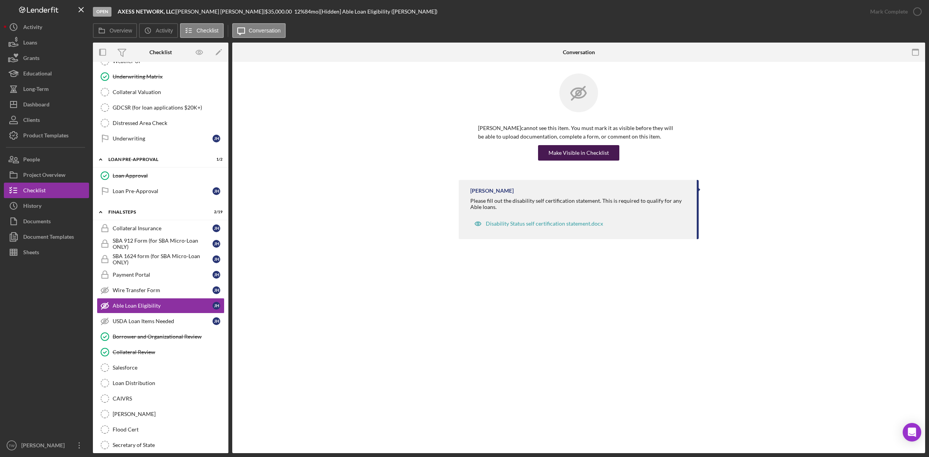
click at [572, 157] on div "Make Visible in Checklist" at bounding box center [578, 152] width 60 height 15
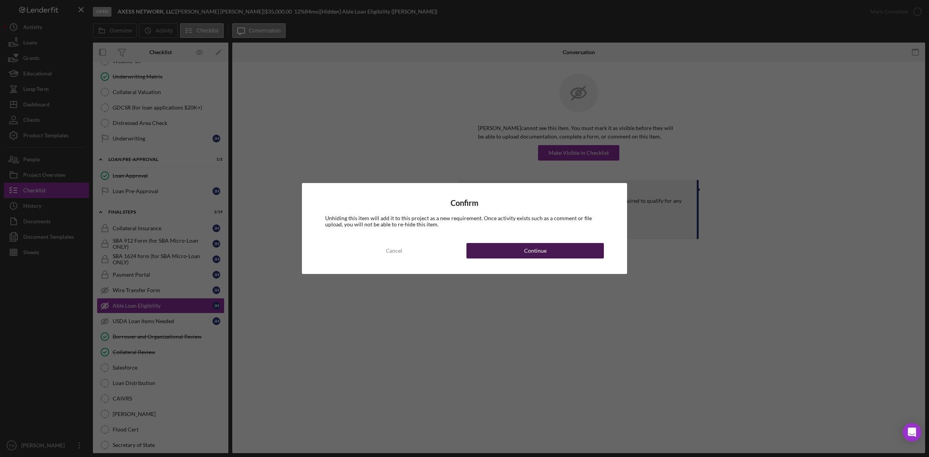
click at [569, 258] on button "Continue" at bounding box center [534, 250] width 137 height 15
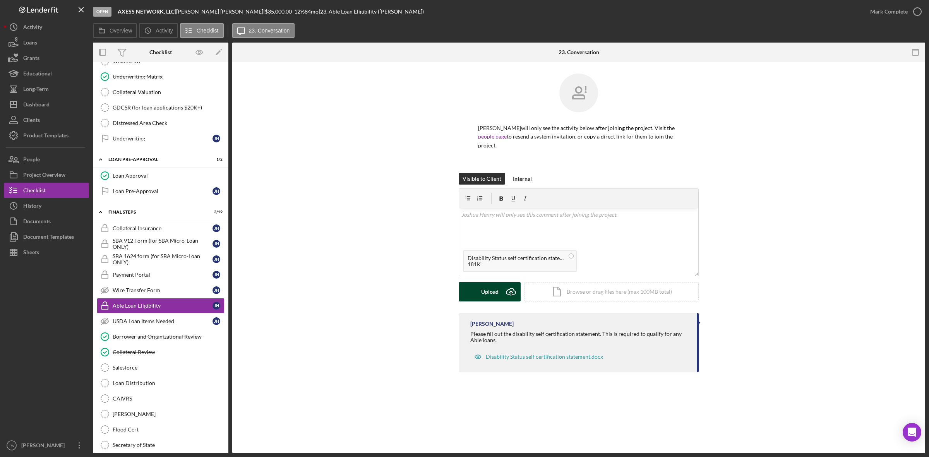
click at [485, 285] on div "Upload" at bounding box center [489, 291] width 17 height 19
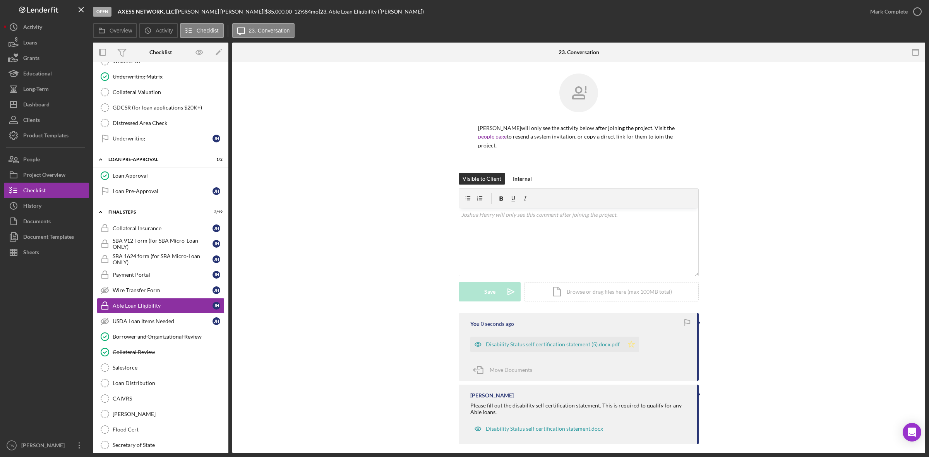
click at [631, 342] on icon "Icon/Star" at bounding box center [631, 344] width 15 height 15
click at [912, 8] on icon "button" at bounding box center [917, 11] width 19 height 19
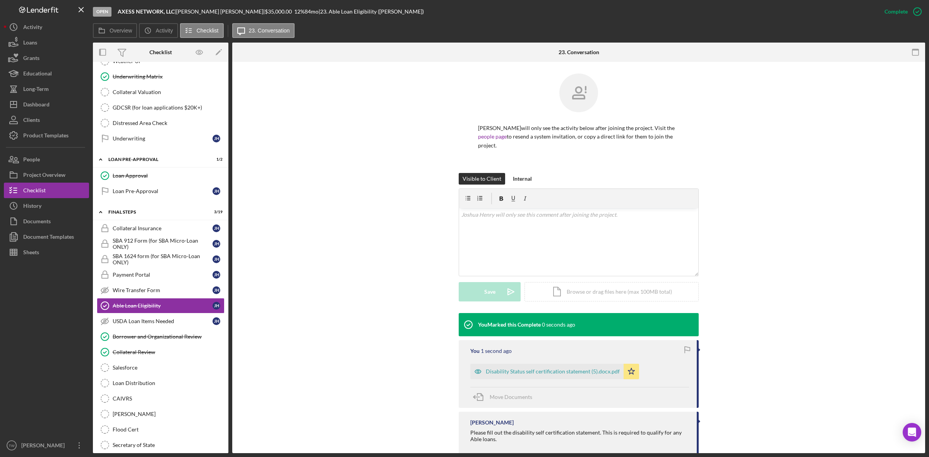
scroll to position [26, 0]
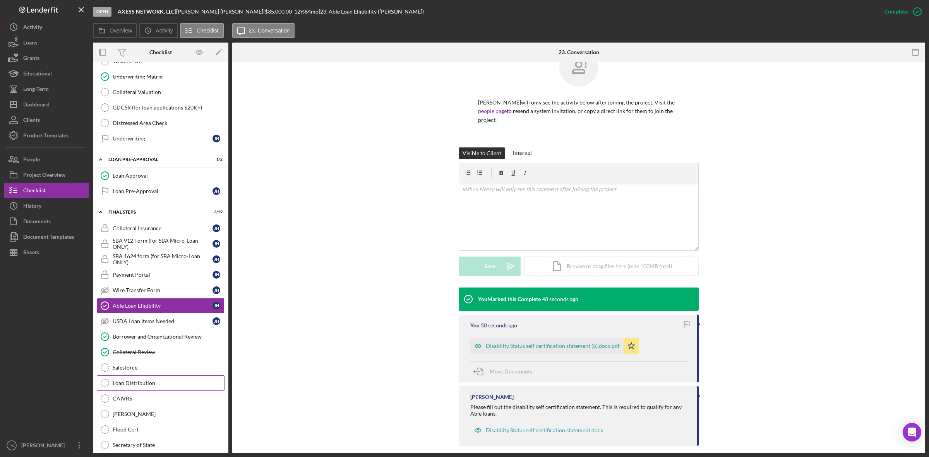
click at [121, 386] on div "Loan Distribution" at bounding box center [168, 383] width 111 height 6
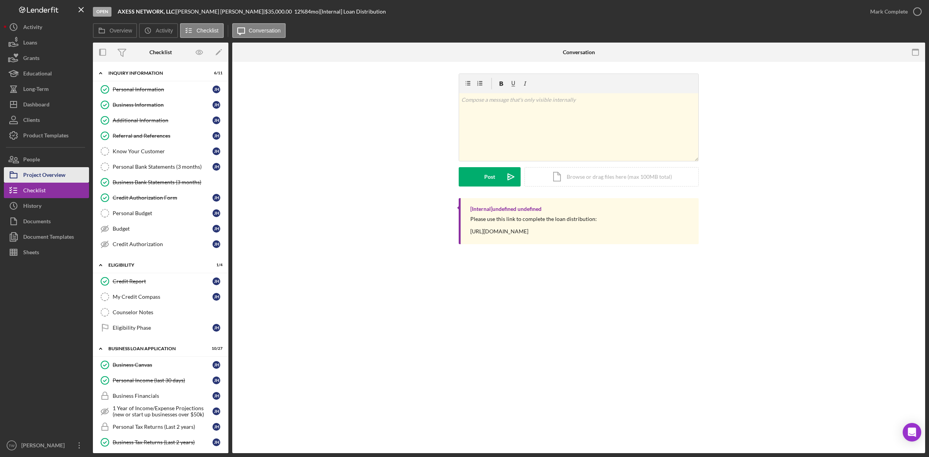
click at [51, 171] on div "Project Overview" at bounding box center [44, 175] width 42 height 17
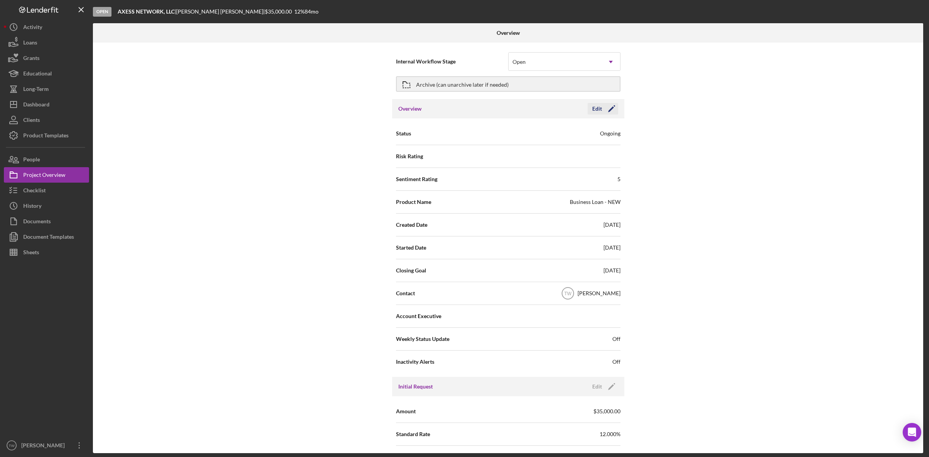
click at [610, 109] on polygon "button" at bounding box center [611, 109] width 6 height 6
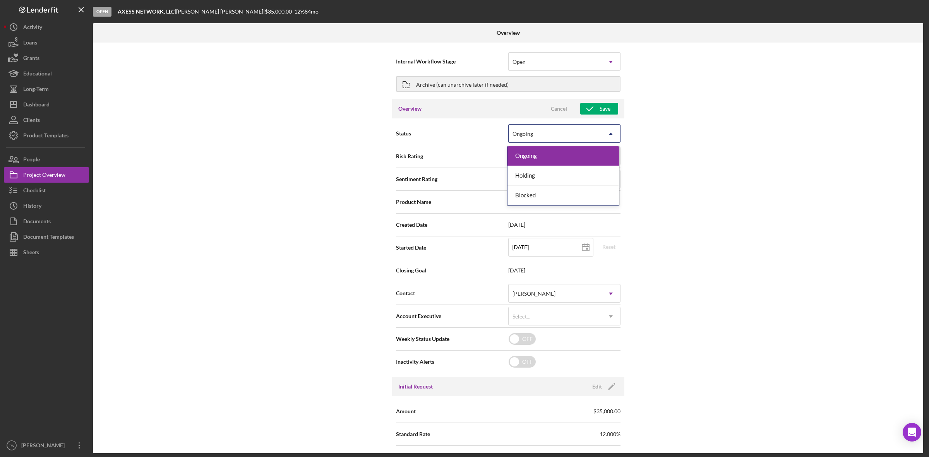
click at [599, 135] on div "Ongoing" at bounding box center [555, 134] width 93 height 18
click at [598, 157] on div "Ongoing" at bounding box center [562, 156] width 111 height 20
click at [572, 72] on div "Internal Workflow Stage Open Icon/Dropdown Arrow" at bounding box center [508, 61] width 224 height 22
click at [570, 62] on div "Open" at bounding box center [555, 62] width 93 height 18
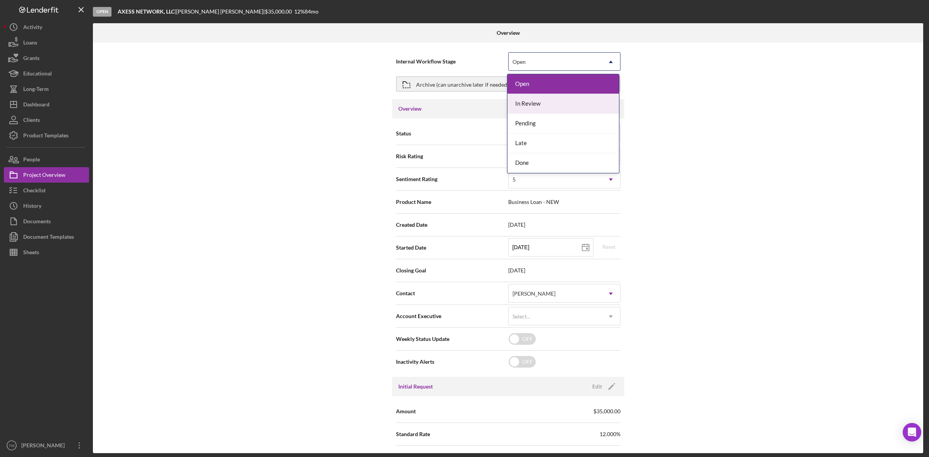
click at [545, 108] on div "In Review" at bounding box center [562, 104] width 111 height 20
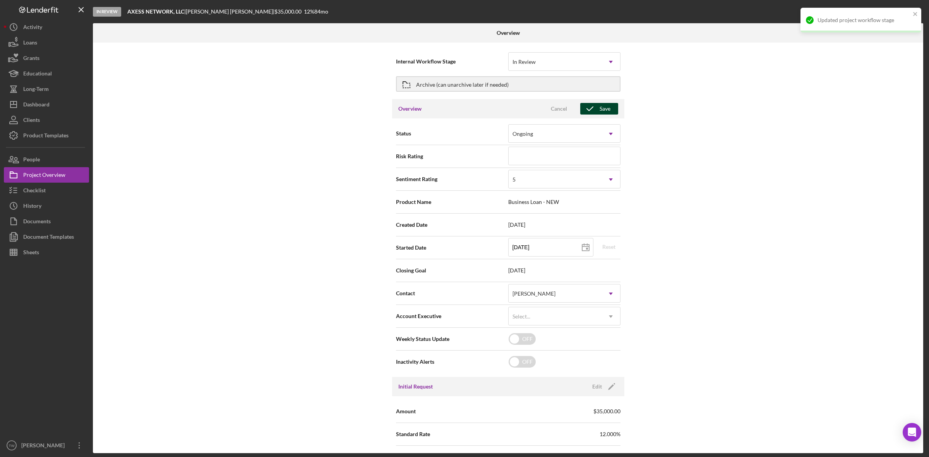
click at [601, 108] on div "Save" at bounding box center [605, 109] width 11 height 12
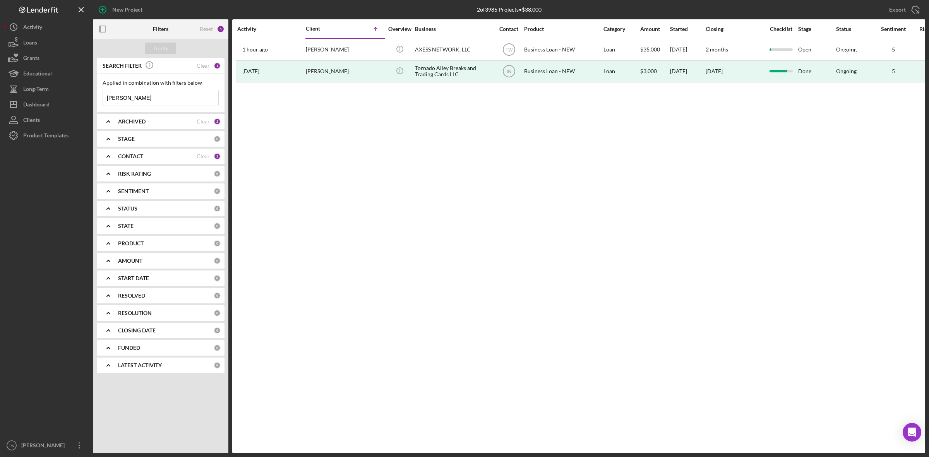
click at [142, 98] on input "[PERSON_NAME]" at bounding box center [160, 97] width 115 height 15
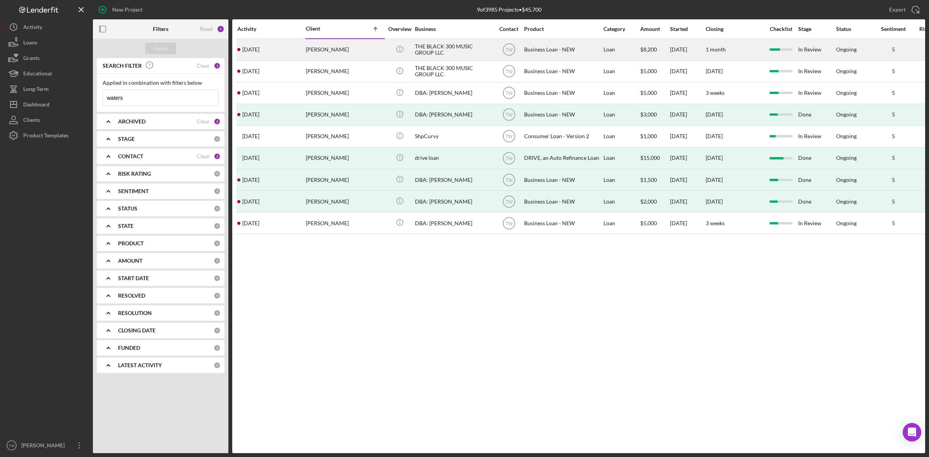
type input "waters"
click at [317, 45] on div "Byron Waters Jr" at bounding box center [344, 49] width 77 height 21
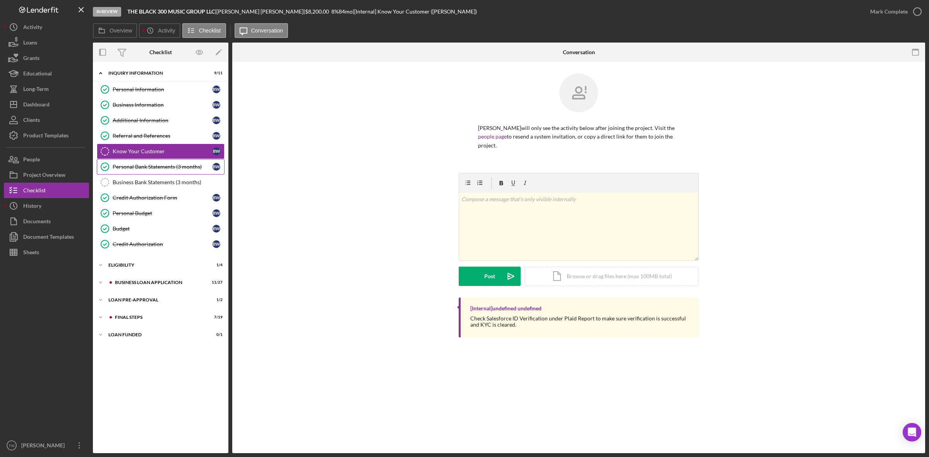
click at [144, 161] on link "Personal Bank Statements (3 months) Personal Bank Statements (3 months) B W" at bounding box center [161, 166] width 128 height 15
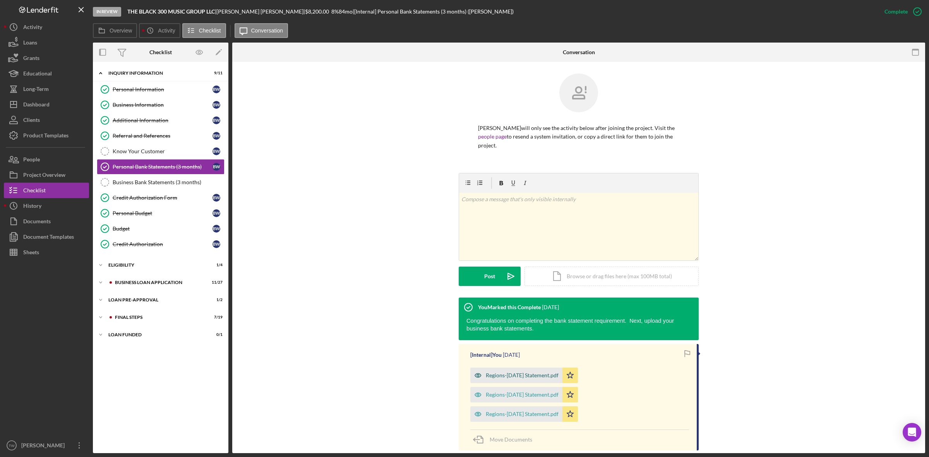
scroll to position [57, 0]
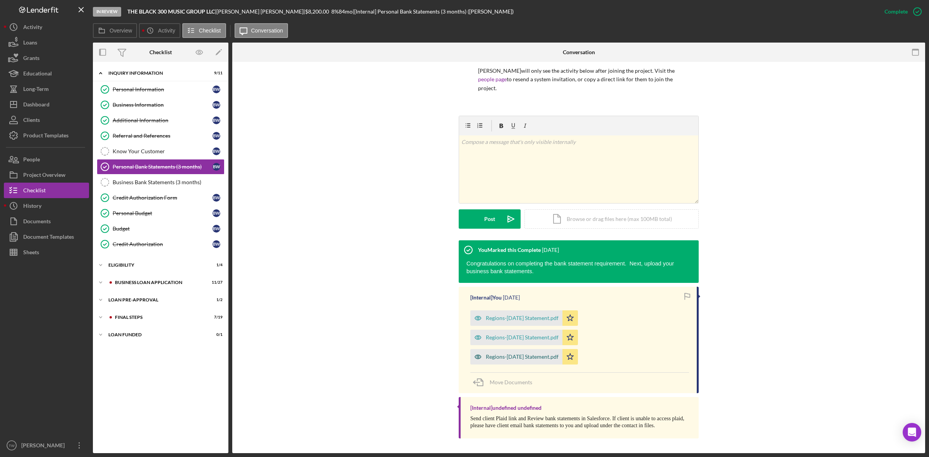
click at [558, 358] on div "Regions-June 2025 Statement.pdf" at bounding box center [522, 357] width 73 height 6
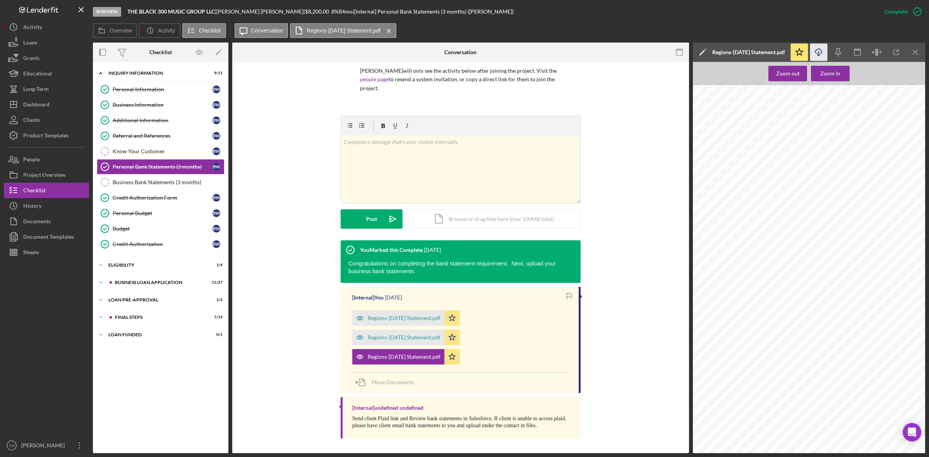
click at [821, 57] on icon "Icon/Download" at bounding box center [818, 52] width 17 height 17
